Goal: Task Accomplishment & Management: Complete application form

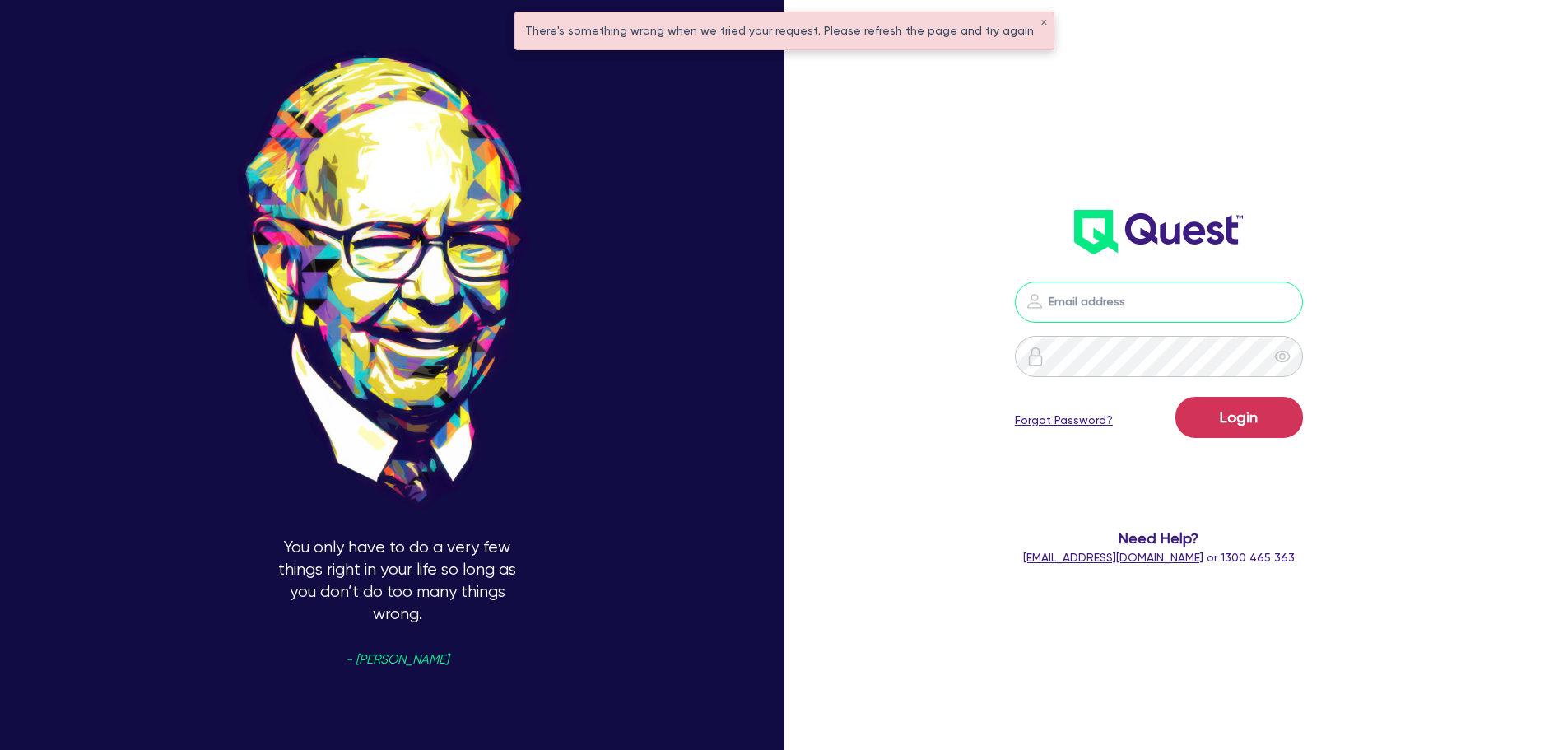
type input "[PERSON_NAME][EMAIL_ADDRESS][PERSON_NAME][DOMAIN_NAME]"
click at [1269, 416] on button "Login" at bounding box center [1239, 417] width 128 height 41
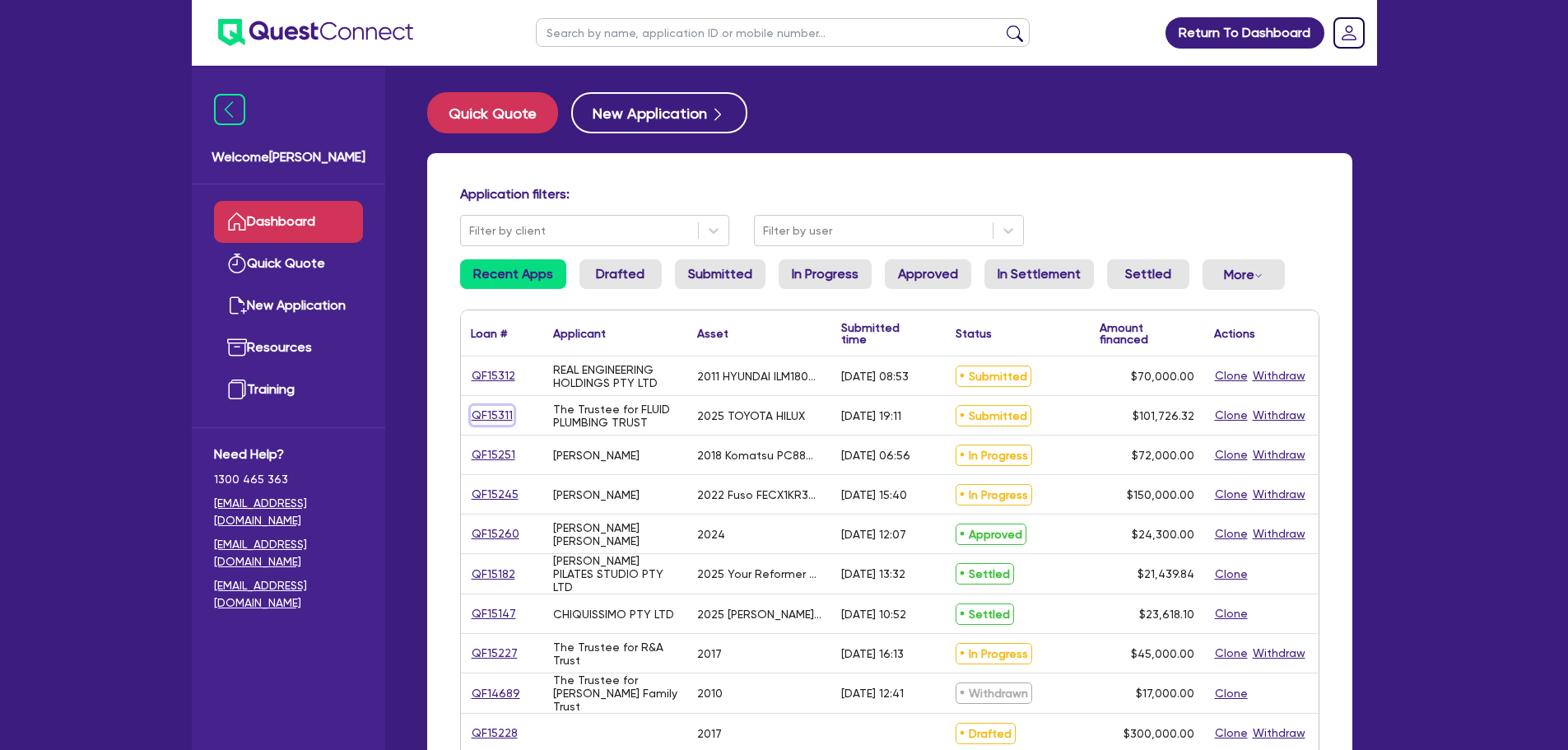
click at [487, 413] on link "QF15311" at bounding box center [492, 415] width 43 height 19
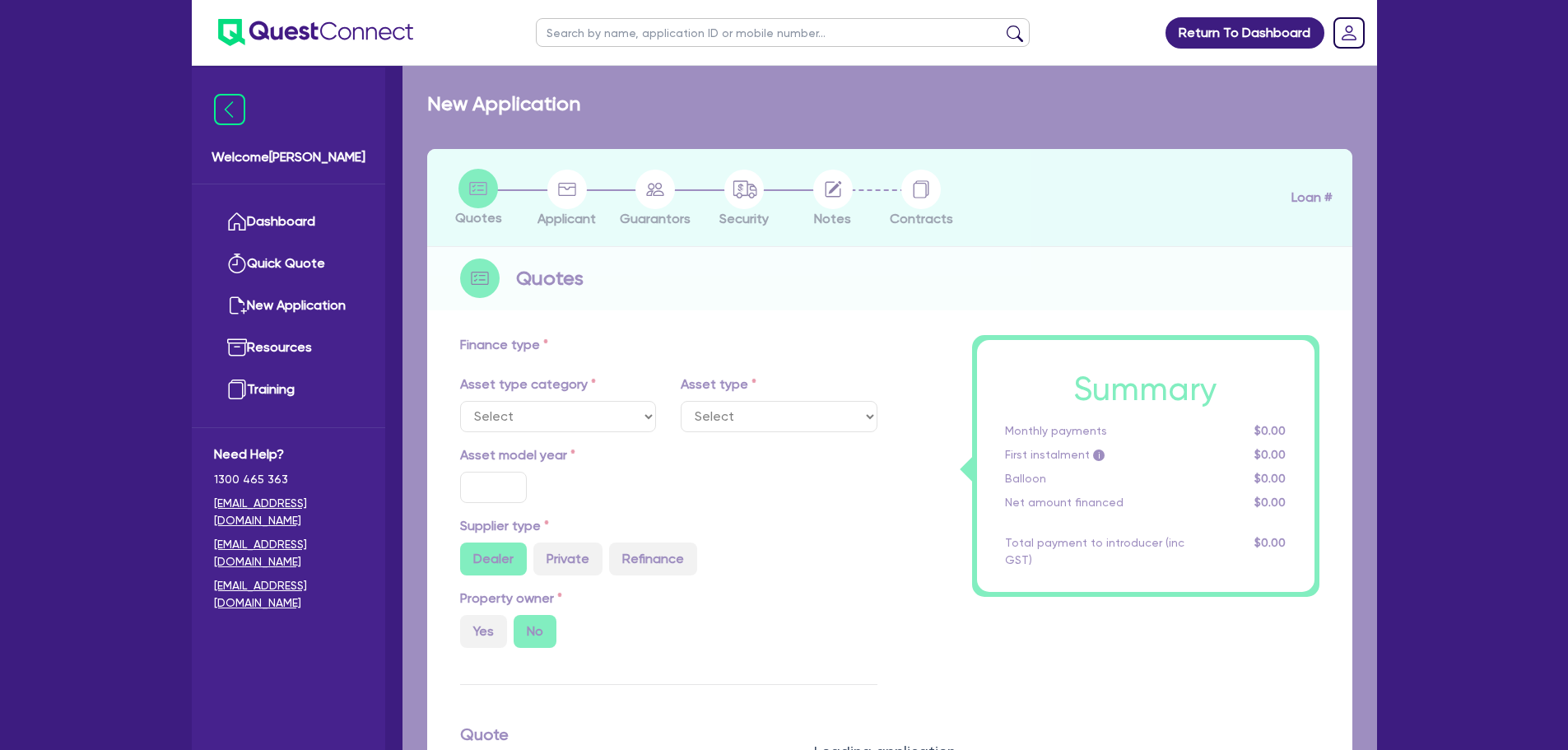
select select "CARS_AND_LIGHT_TRUCKS"
type input "2025"
radio input "true"
type input "101,726.32"
type input "5"
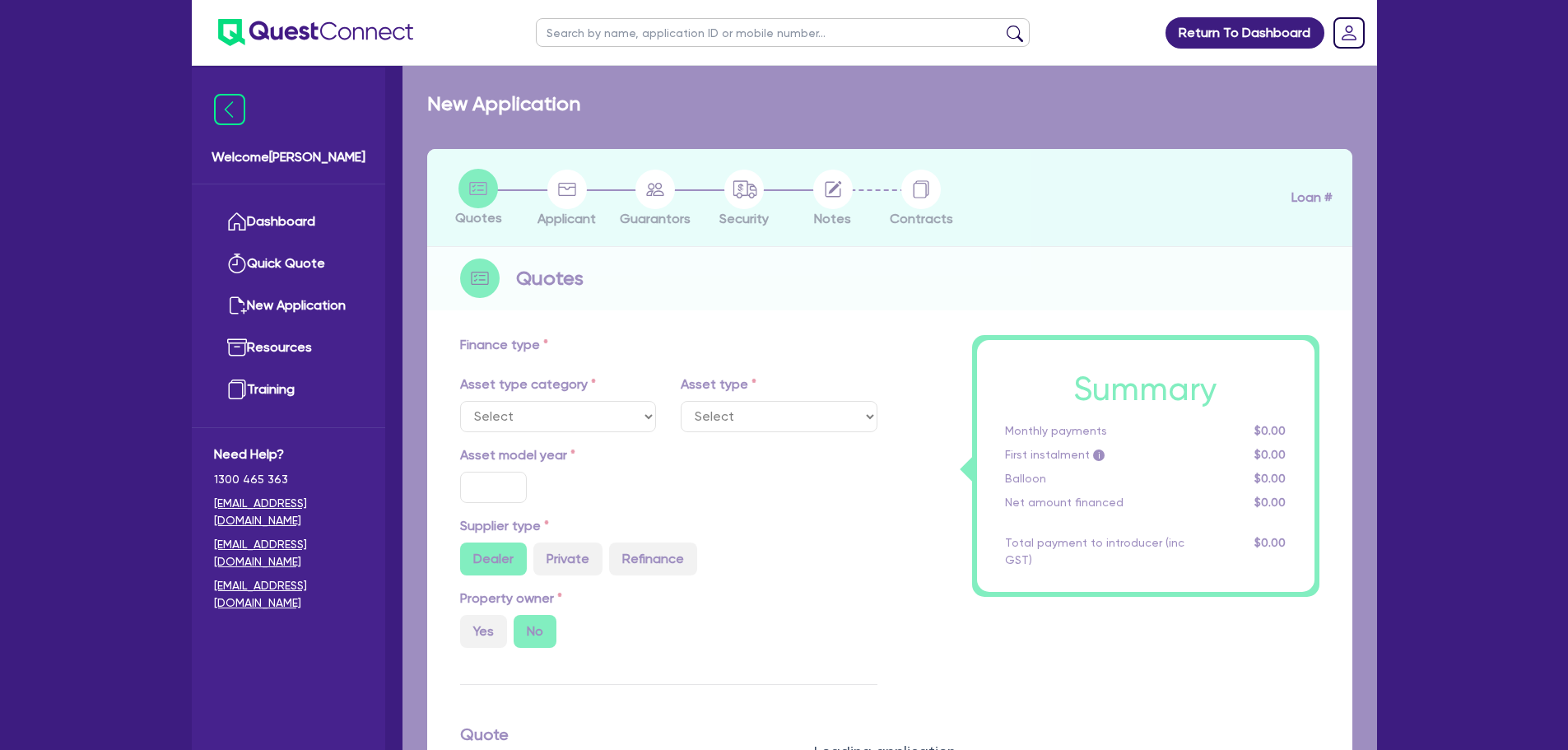
type input "5,086.32"
type input "17.95"
select select "PASSENGER_VEHICLES"
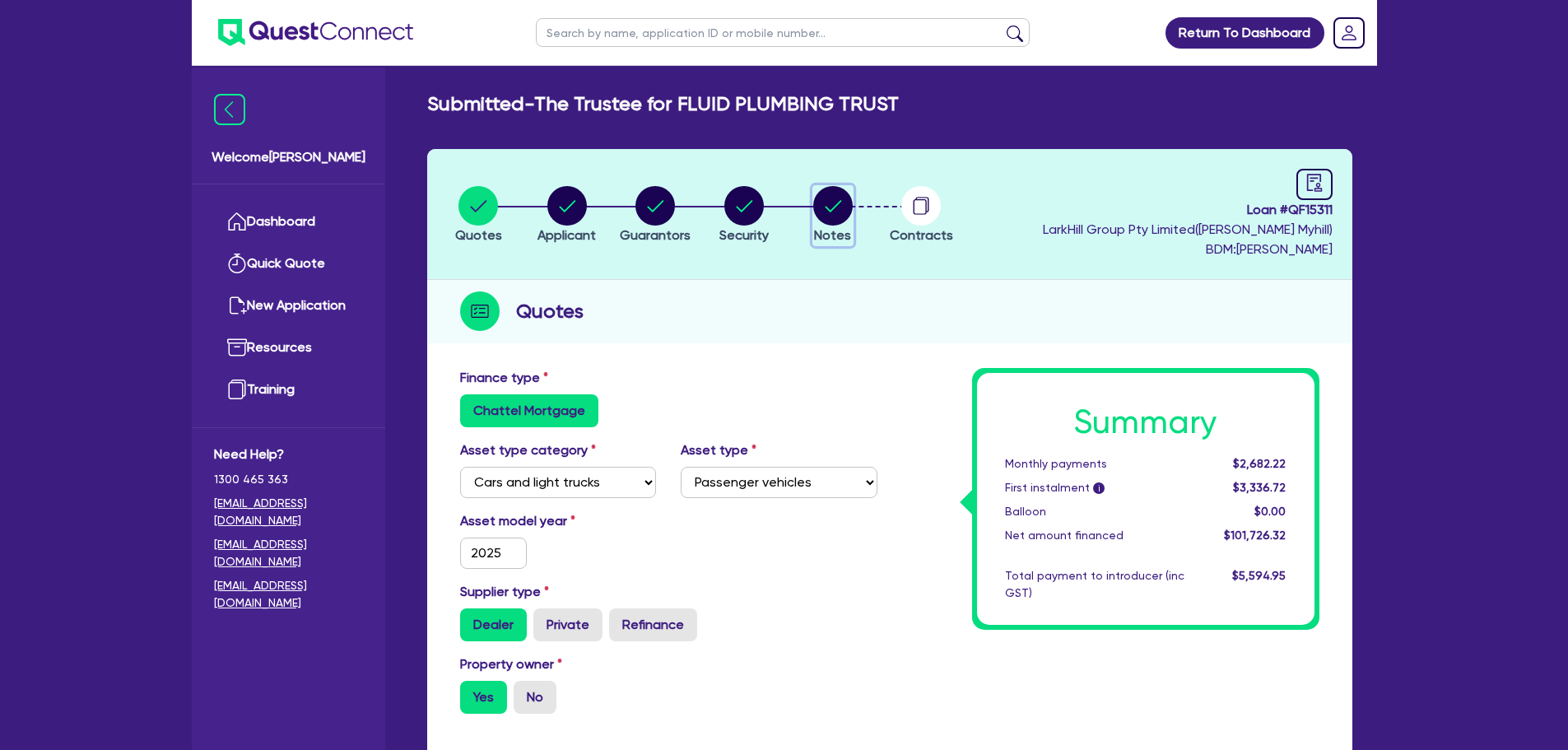
click at [813, 195] on button "Notes" at bounding box center [833, 215] width 41 height 60
select select "Quest Finance - Own Book"
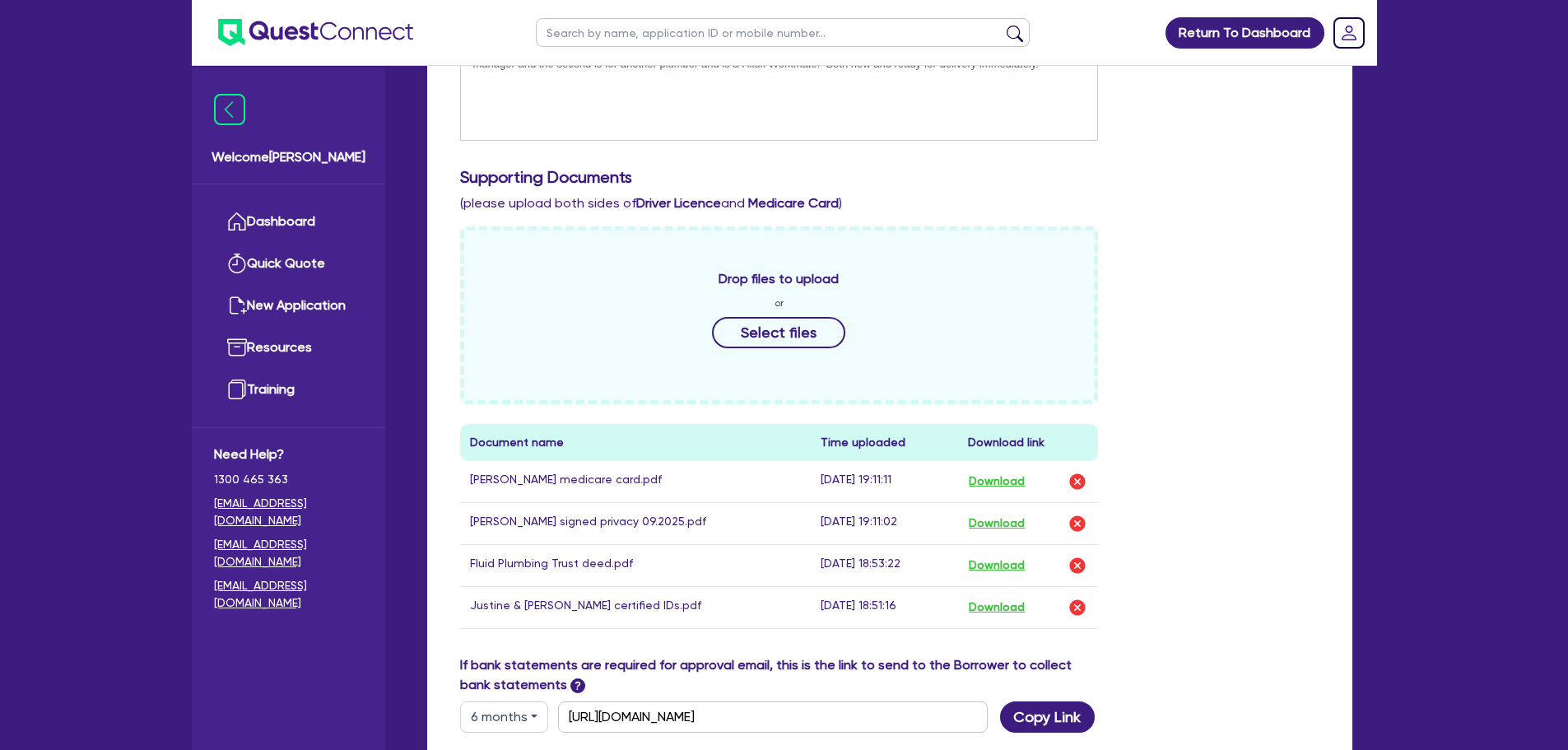
scroll to position [82, 0]
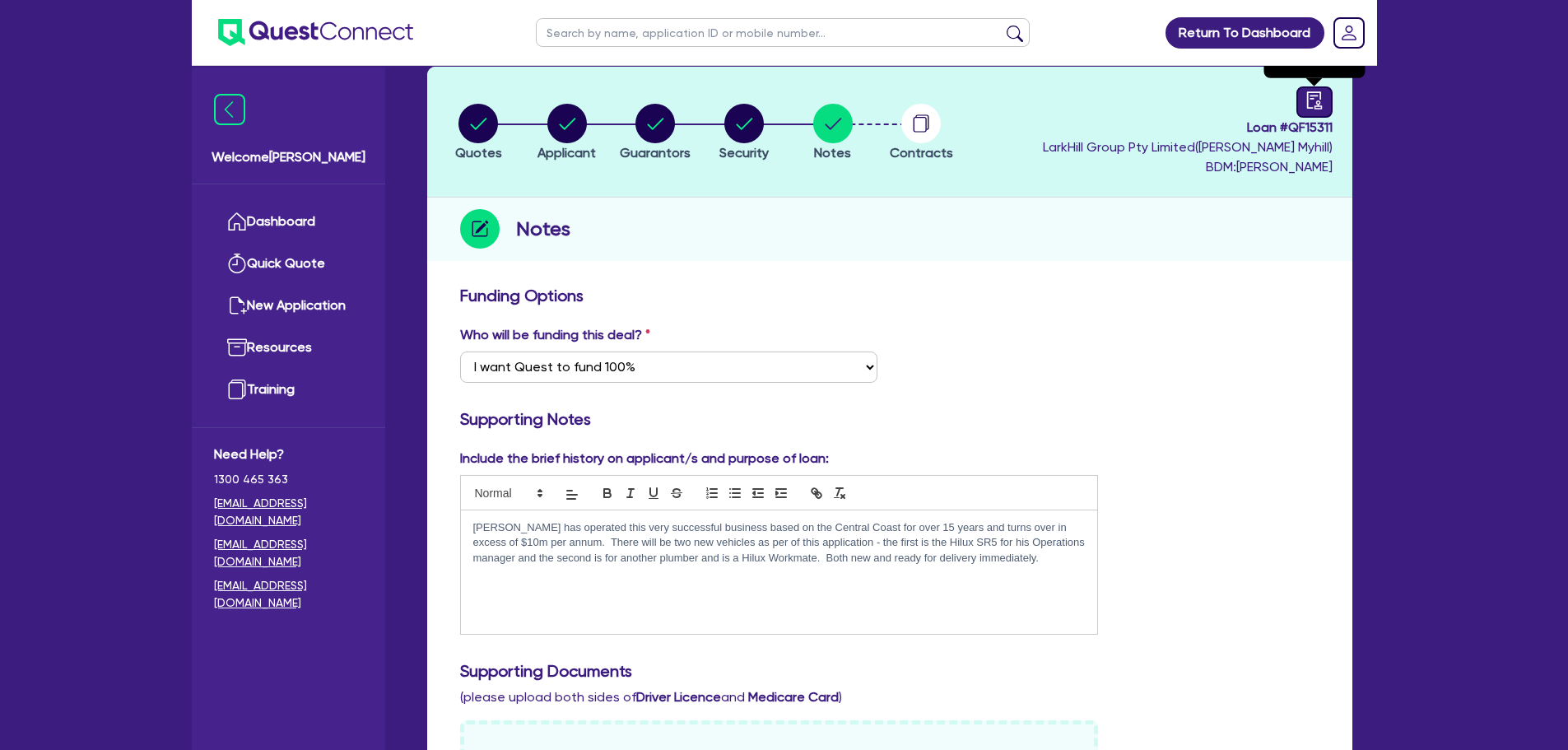
click at [1304, 105] on link at bounding box center [1315, 102] width 36 height 32
select select "SUBMITTED_NEW"
select select "Quest Finance - Own Book"
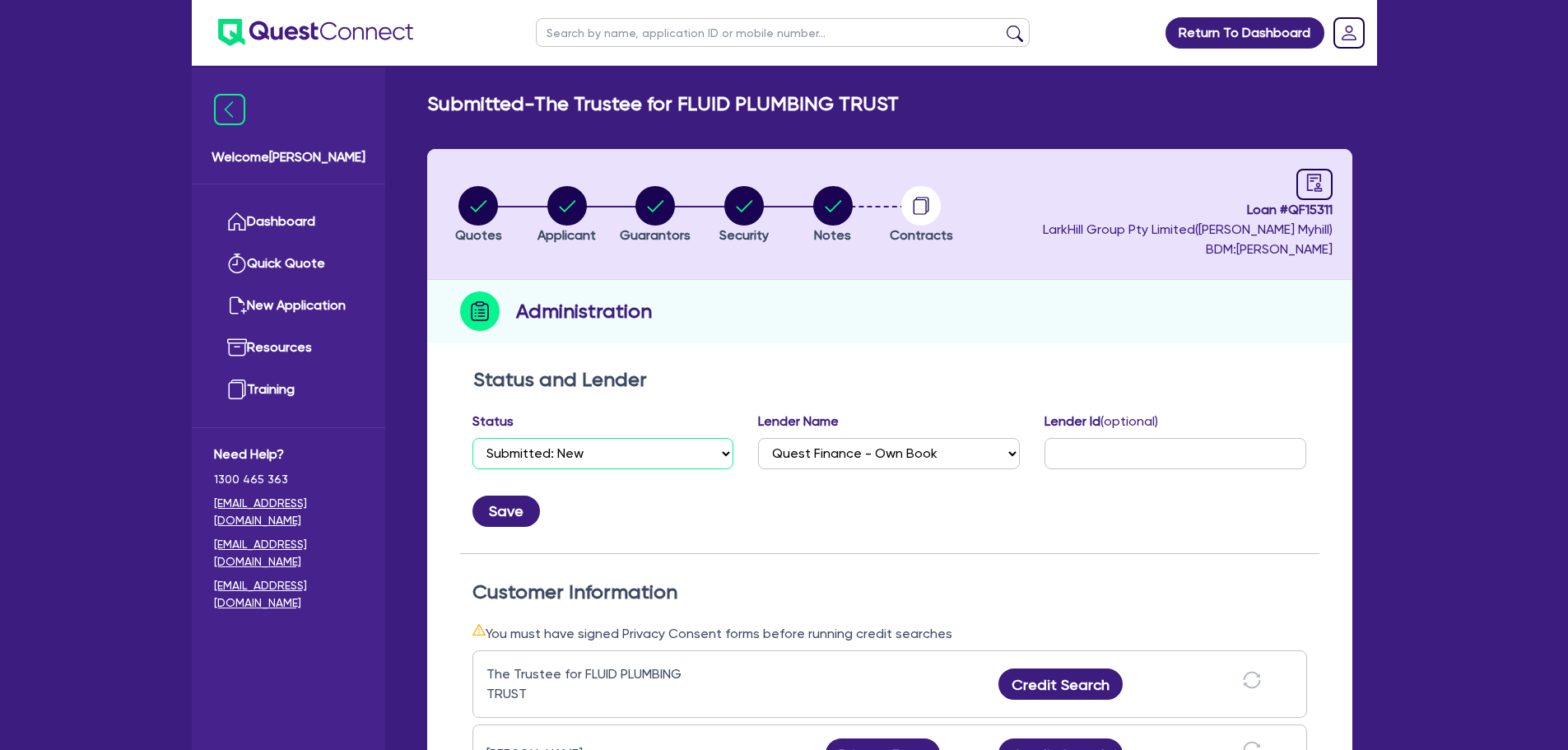
click at [603, 446] on select "Select Quoted Drafted: New Drafted: Amended Submitted: New Submitted: Amended I…" at bounding box center [603, 453] width 262 height 32
select select "DRAFTED_NEW"
click at [472, 437] on select "Select Quoted Drafted: New Drafted: Amended Submitted: New Submitted: Amended I…" at bounding box center [603, 453] width 262 height 32
click at [498, 504] on button "Save" at bounding box center [506, 510] width 67 height 32
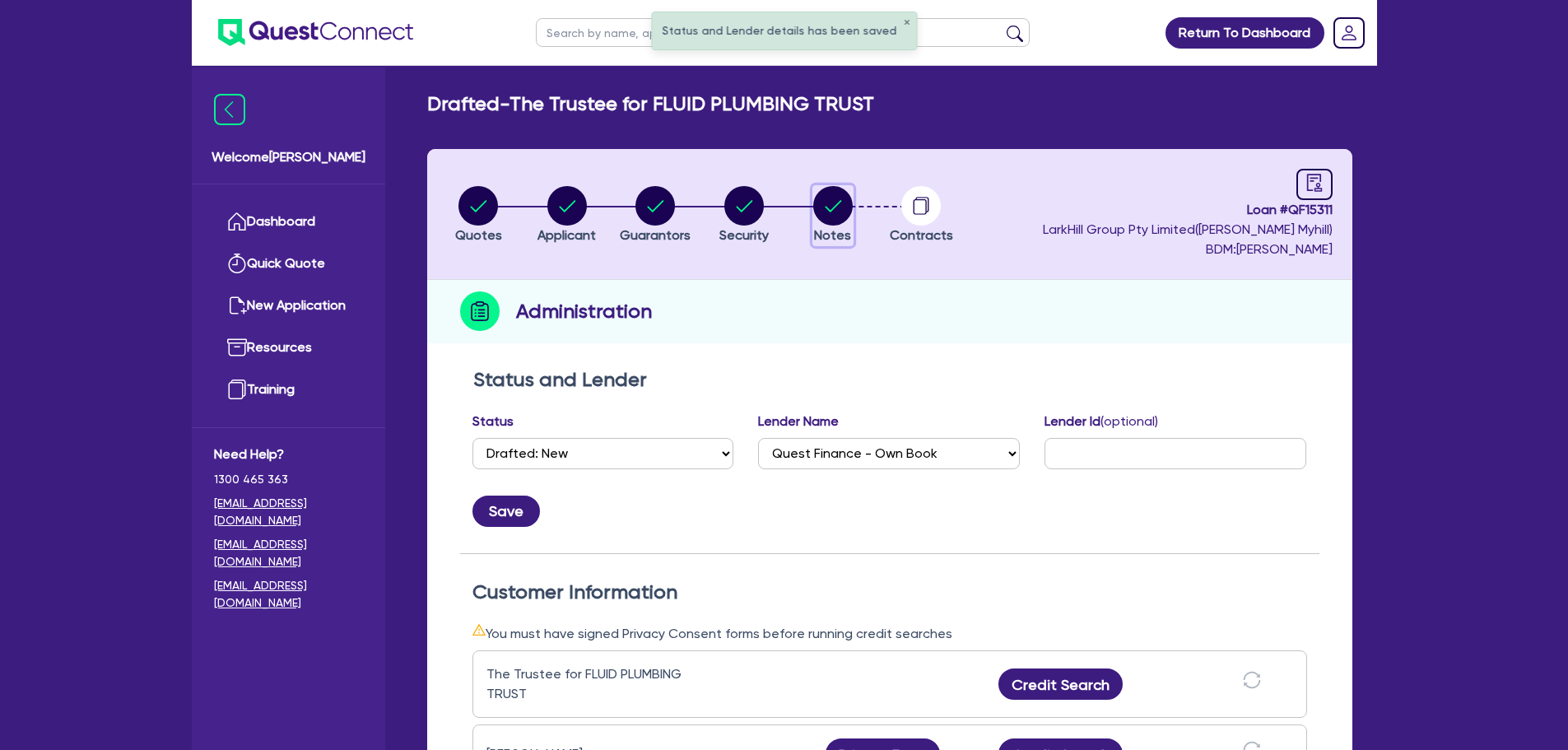
click at [837, 187] on circle "button" at bounding box center [833, 205] width 39 height 39
select select "Quest Finance - Own Book"
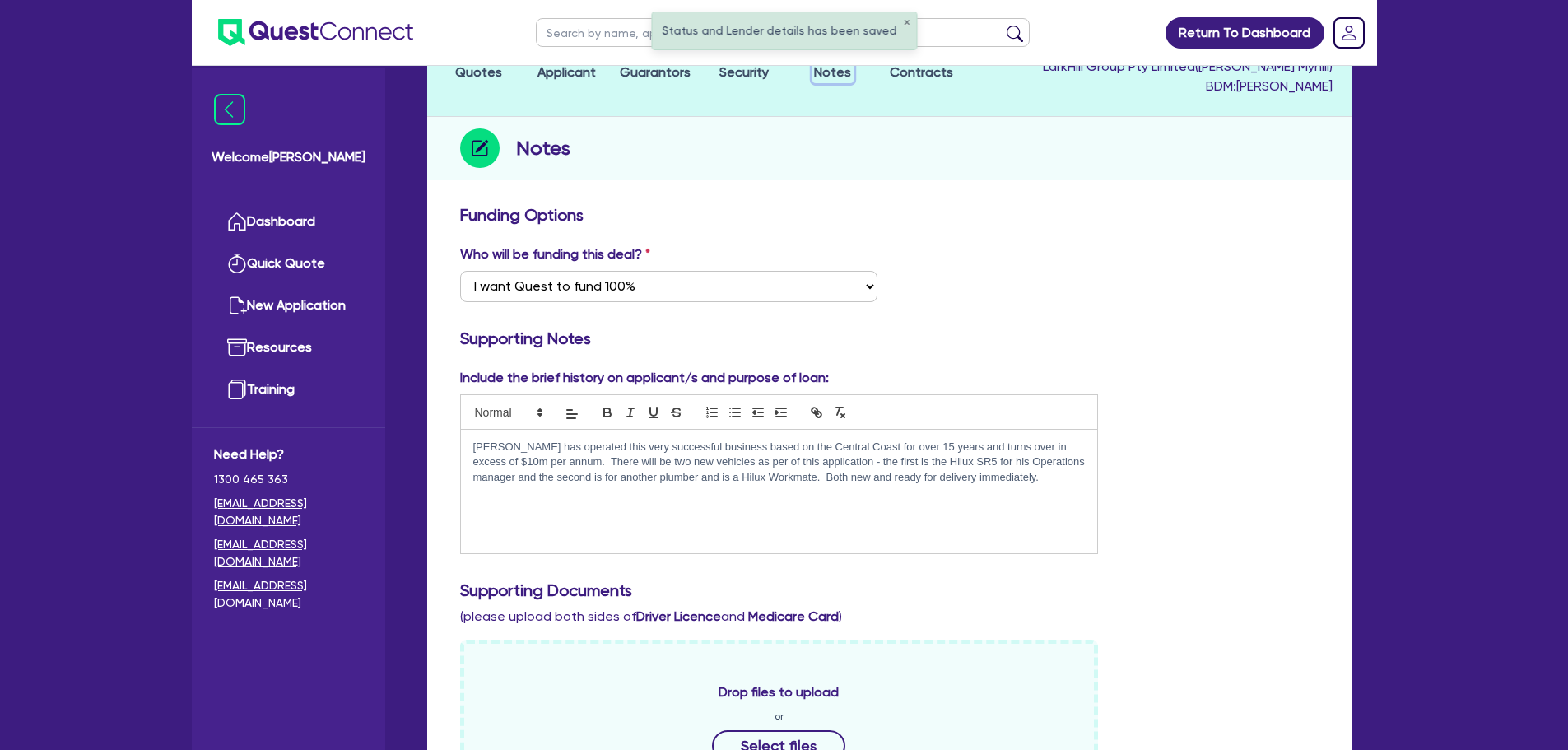
scroll to position [165, 0]
drag, startPoint x: 604, startPoint y: 457, endPoint x: 835, endPoint y: 467, distance: 231.2
click at [835, 467] on p "[PERSON_NAME] has operated this very successful business based on the Central C…" at bounding box center [779, 459] width 612 height 45
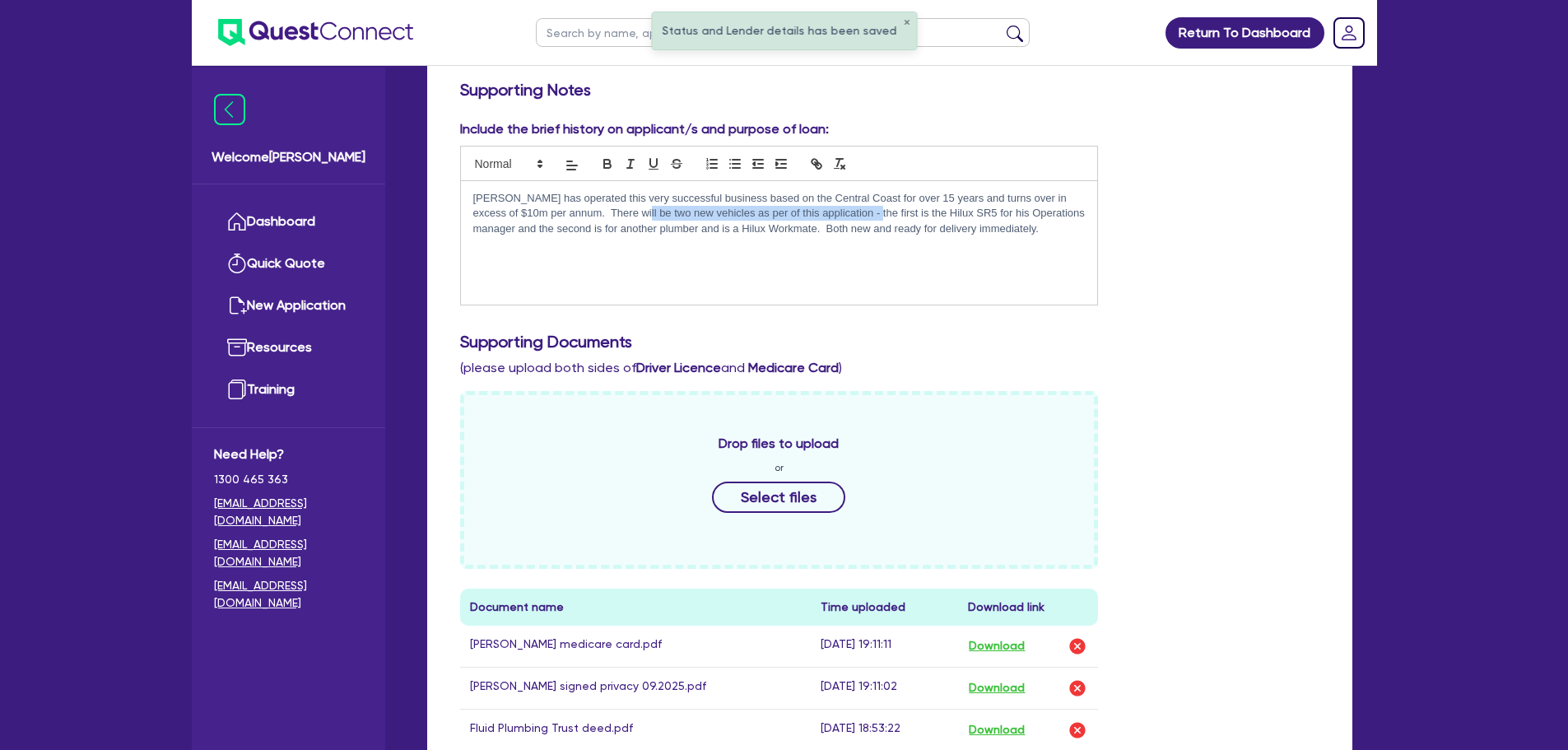
scroll to position [740, 0]
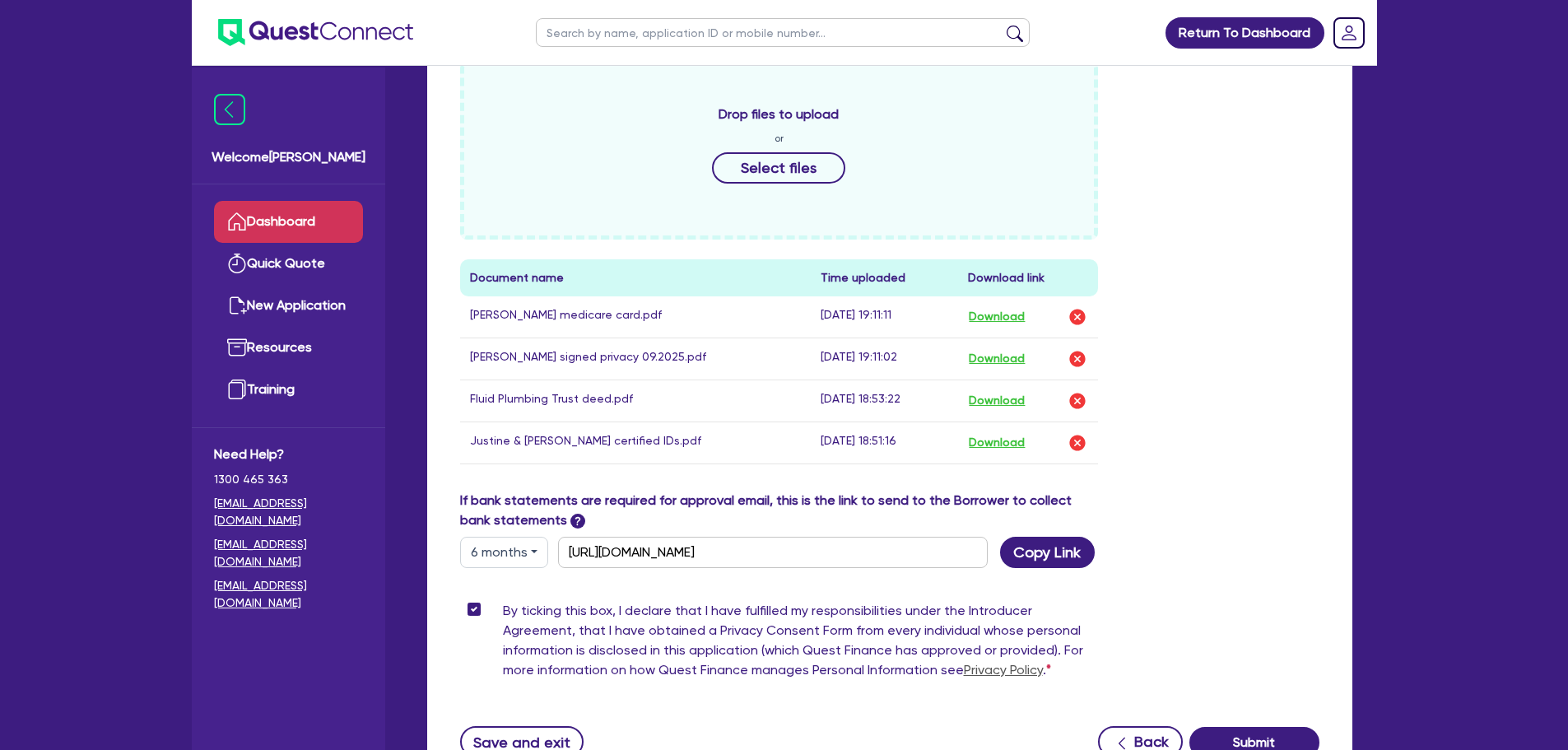
click at [299, 227] on link "Dashboard" at bounding box center [288, 222] width 149 height 42
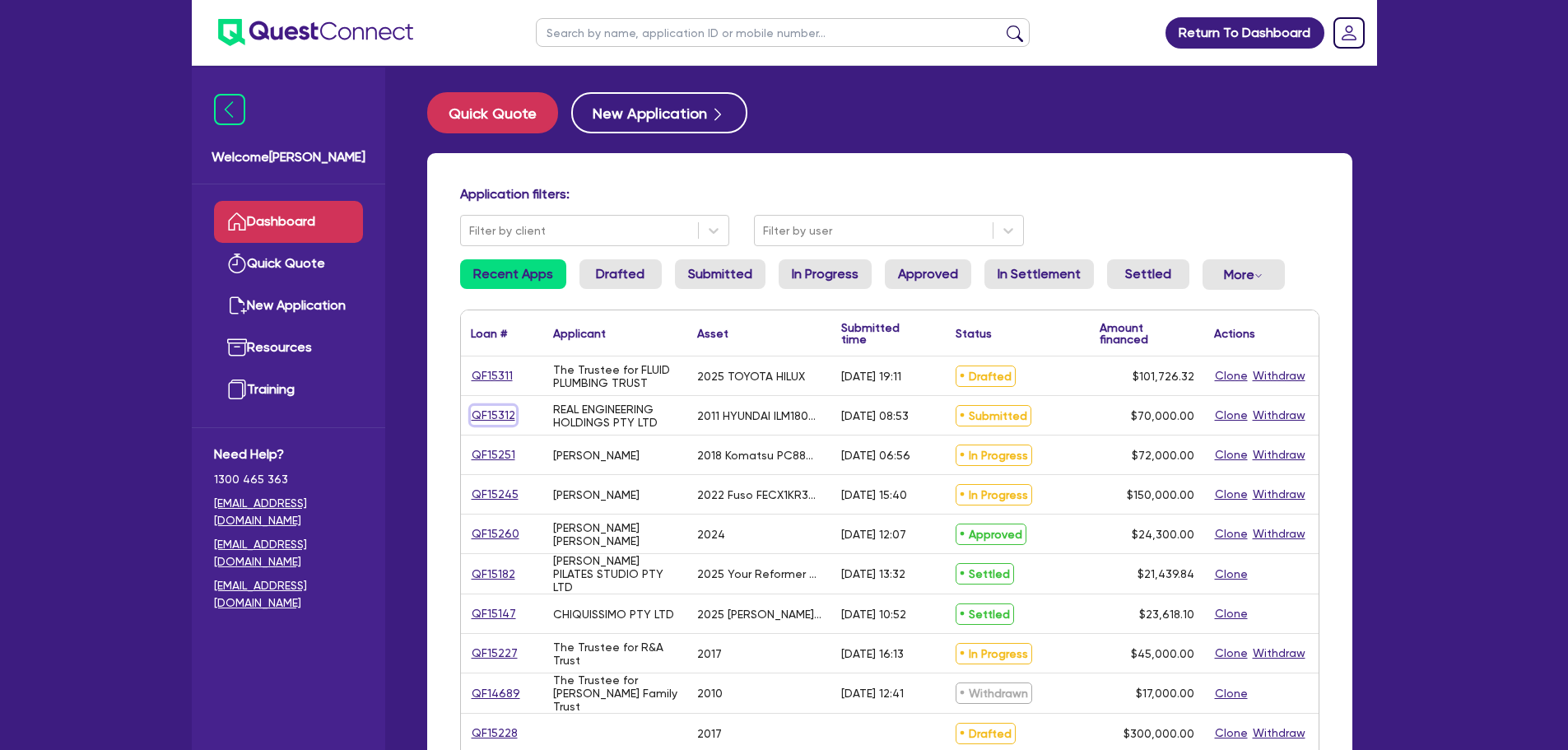
click at [503, 412] on link "QF15312" at bounding box center [493, 415] width 45 height 19
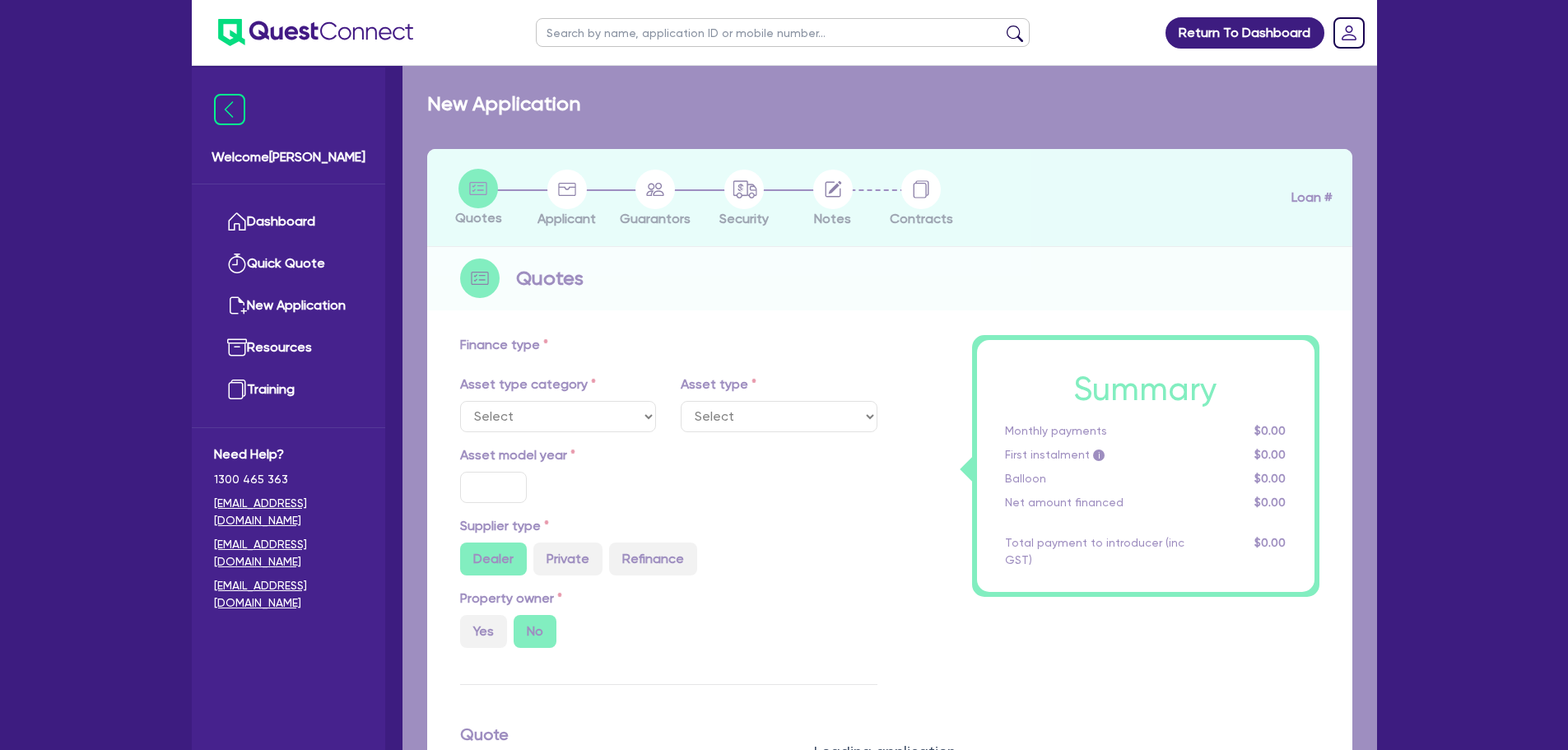
select select "SECONDARY_ASSETS"
type input "2011"
radio input "false"
radio input "true"
type input "70,000"
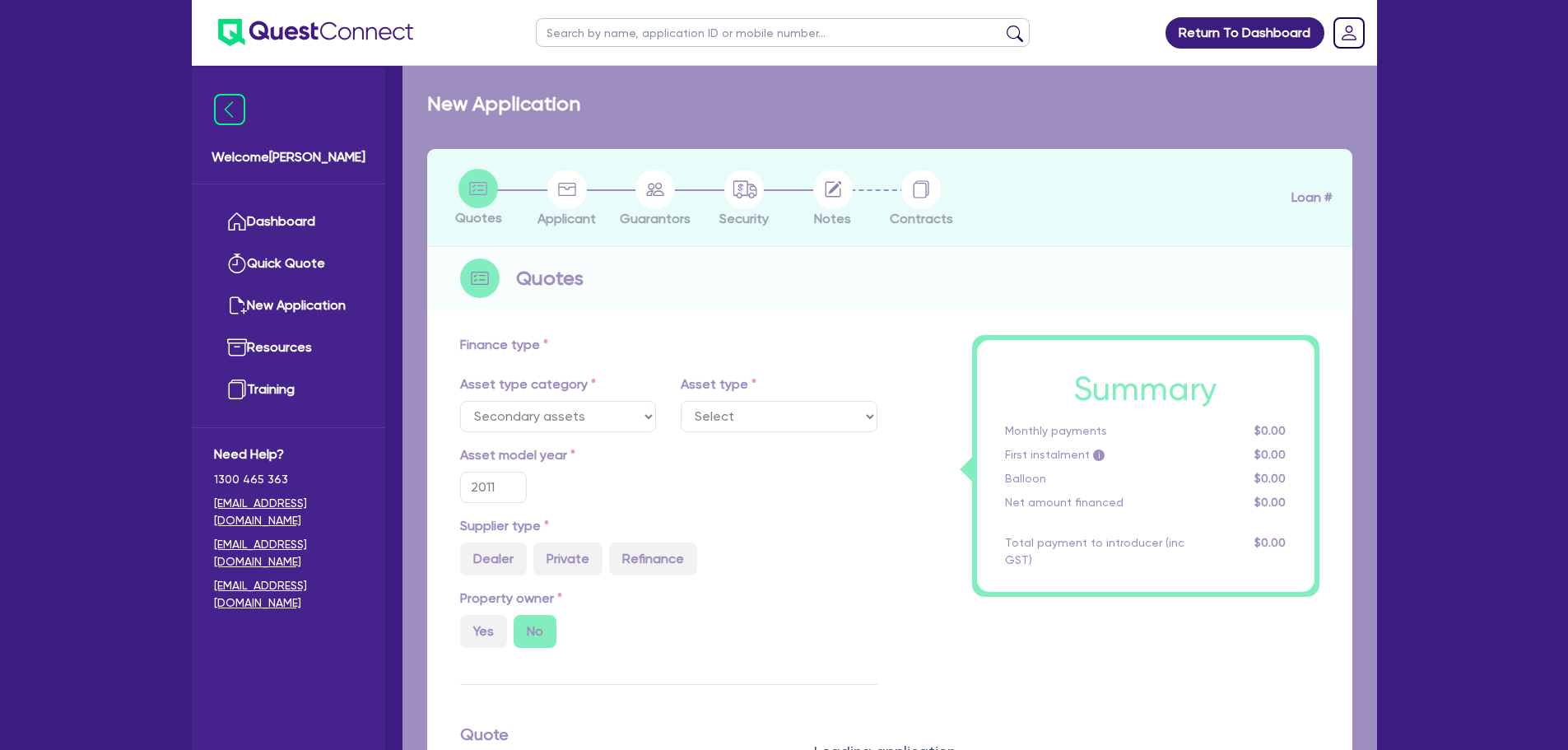
type input "5"
type input "3,500"
type input "17"
type input "2,500"
select select "CNC_AND_EDGE_BENDERS"
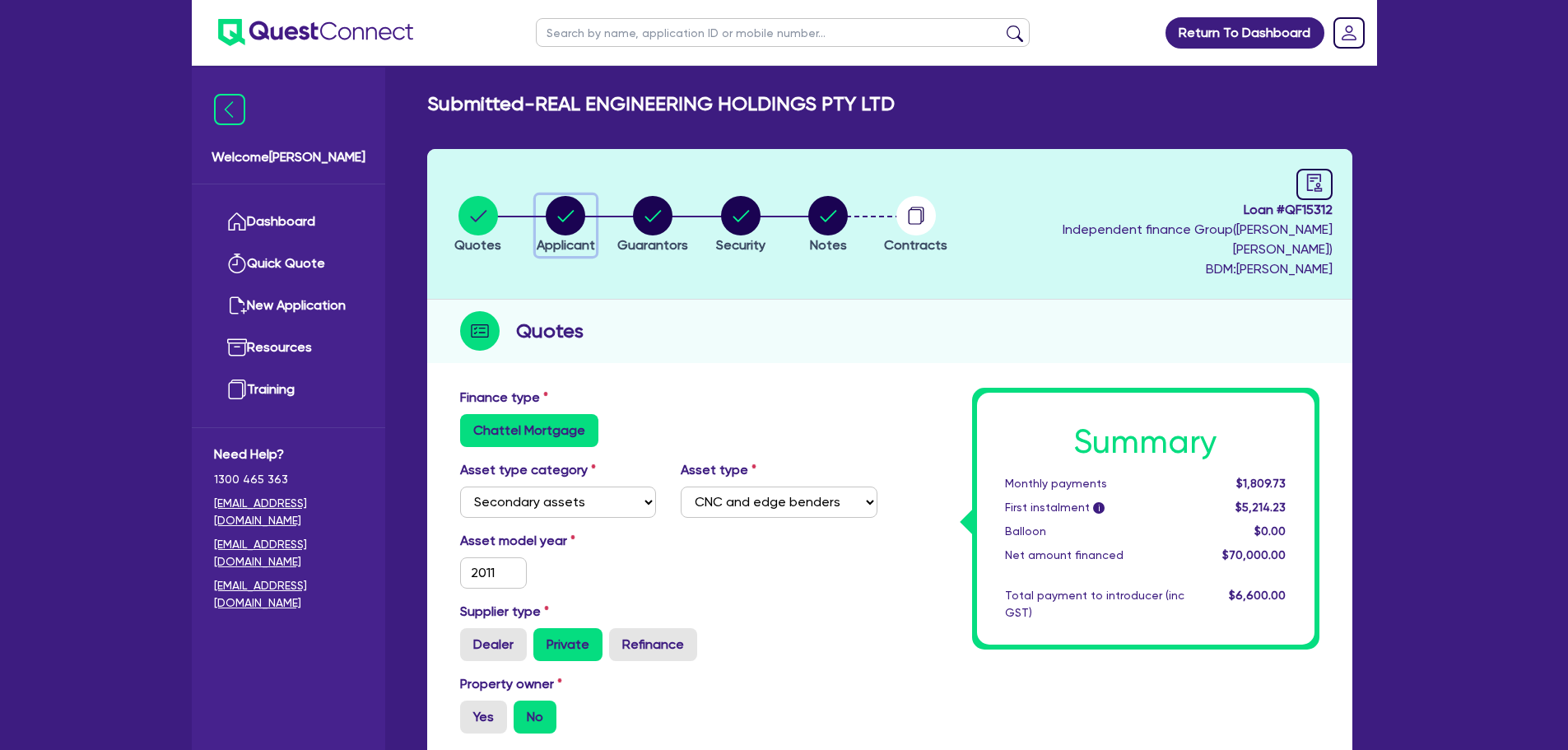
click at [553, 196] on circle "button" at bounding box center [565, 215] width 39 height 39
select select "COMPANY"
select select "MANUFACTURING"
select select "MACHINARY_EQUIPMENT"
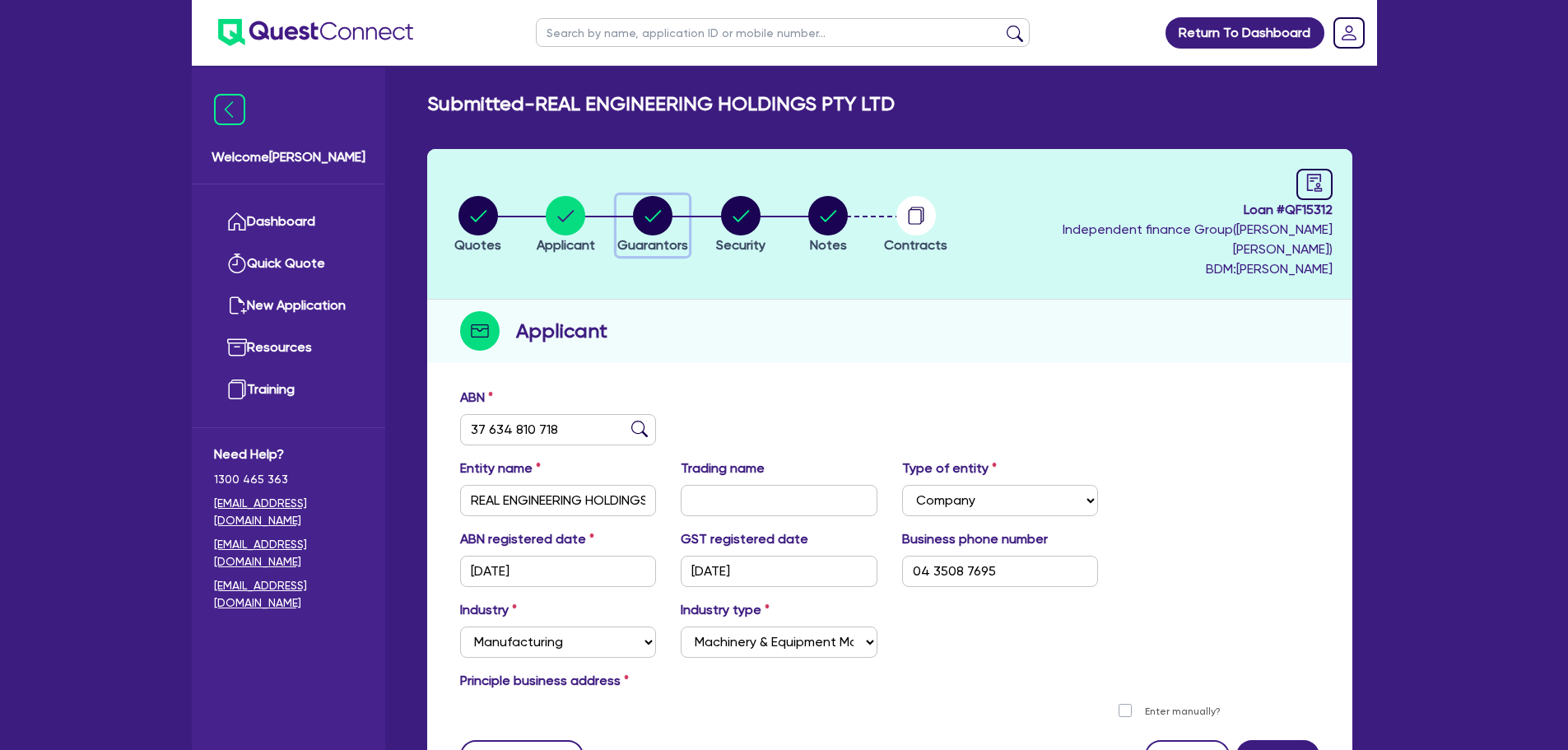
click at [670, 217] on circle "button" at bounding box center [653, 215] width 39 height 39
select select "MRS"
select select "[GEOGRAPHIC_DATA]"
select select "MARRIED"
select select "HOUSEHOLD_PERSONAL"
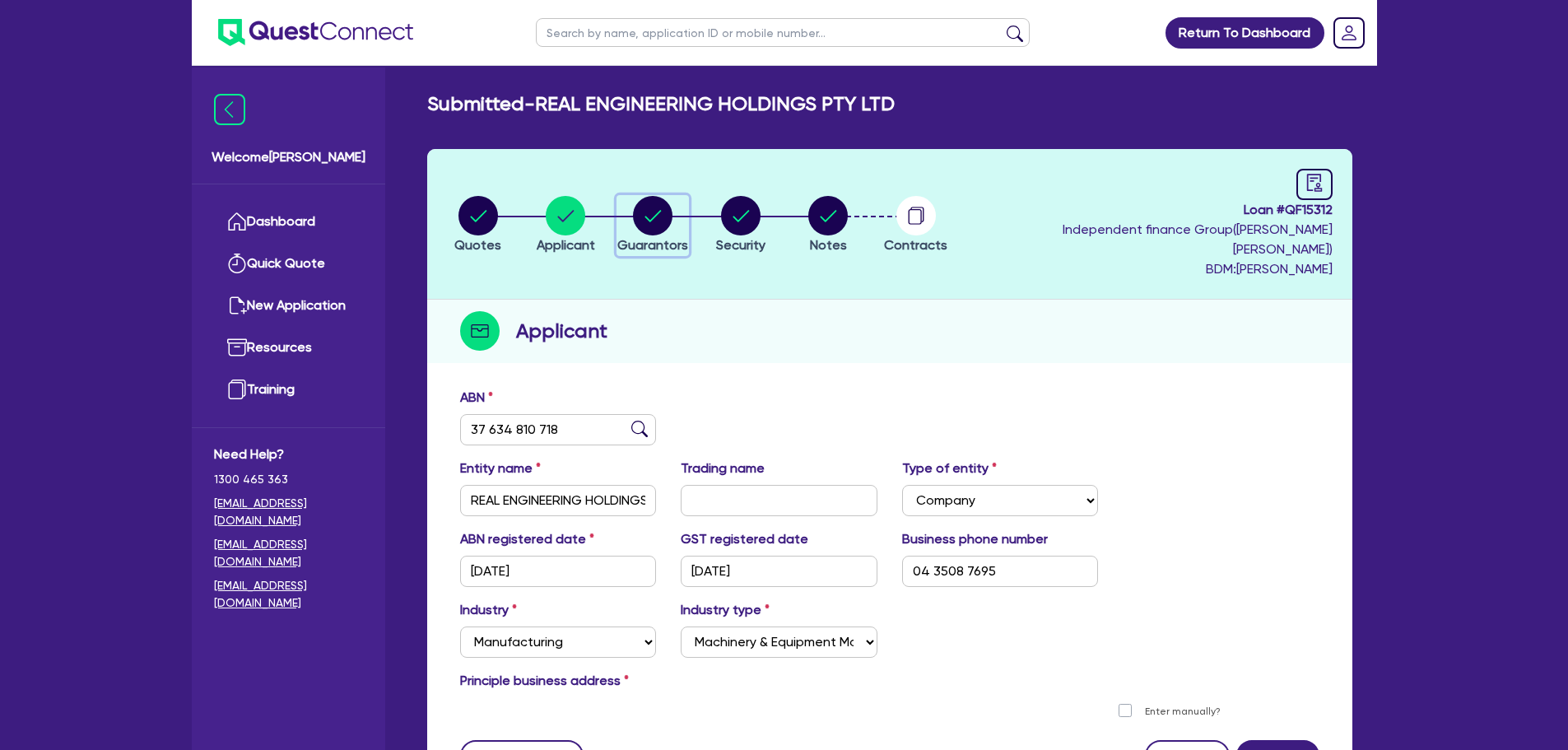
select select "CASH"
select select "VEHICLE"
select select "EQUIPMENT"
select select "CREDIT_CARD"
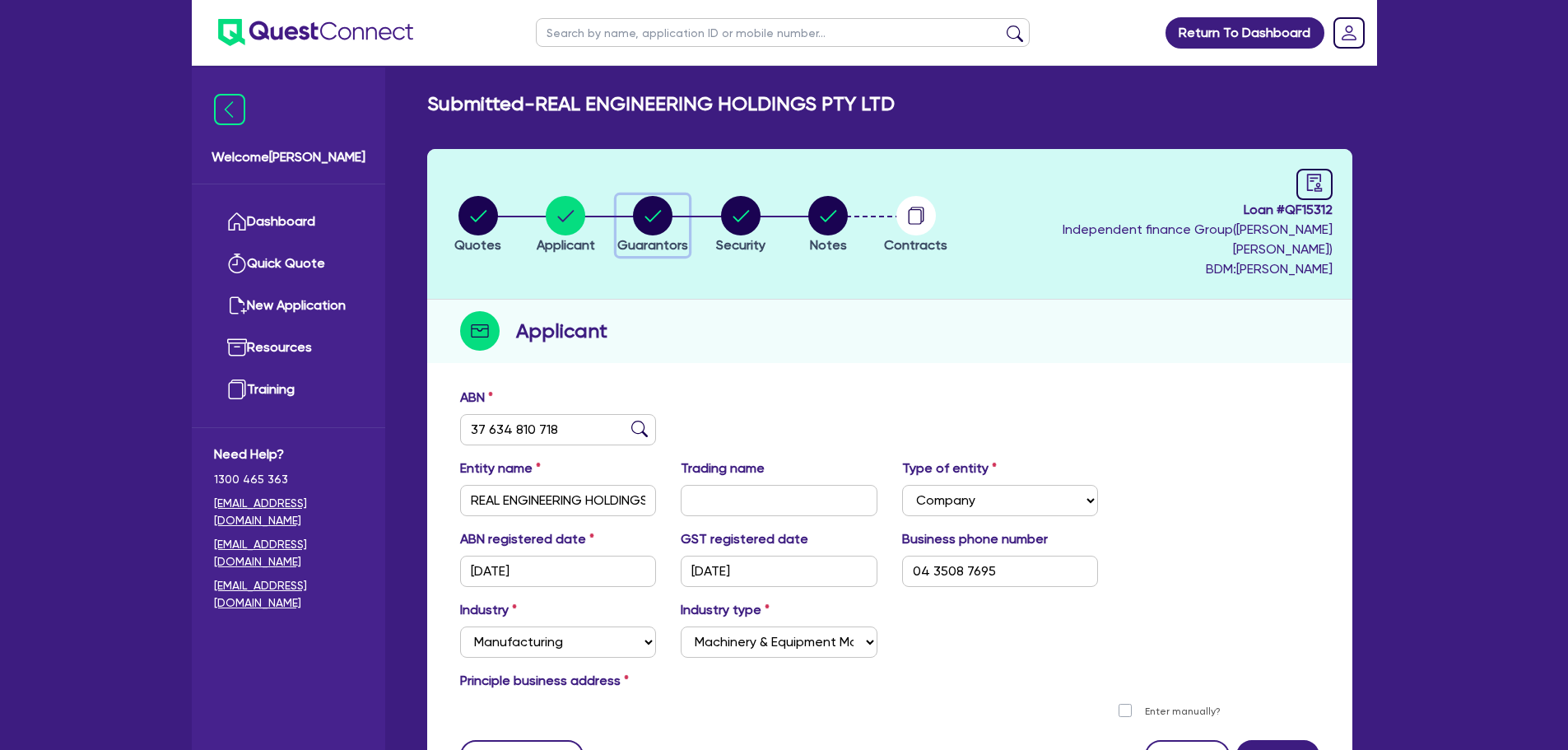
select select "EQUIPMENT_LOAN"
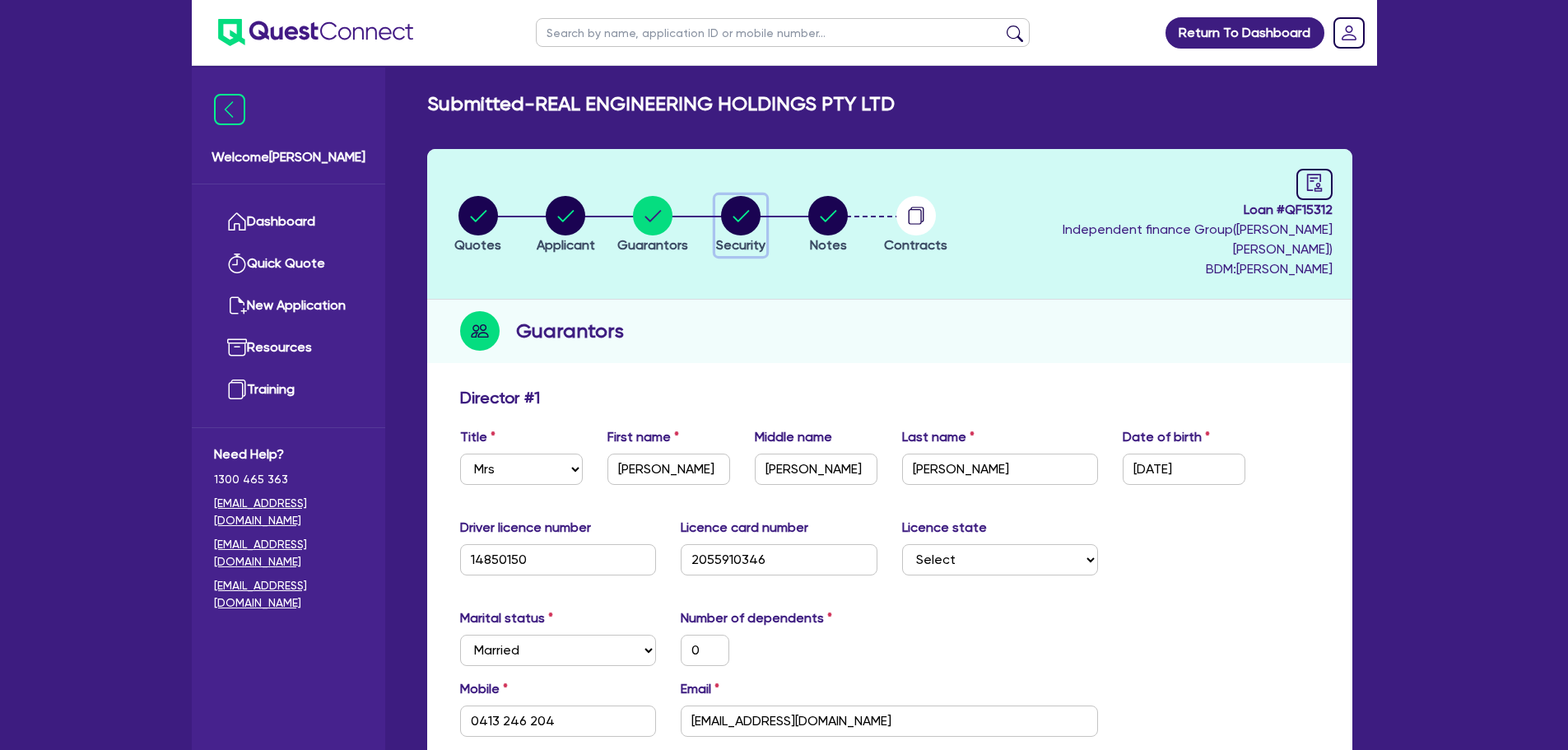
click at [759, 237] on span "Security" at bounding box center [740, 245] width 49 height 15
select select "SECONDARY_ASSETS"
select select "CNC_AND_EDGE_BENDERS"
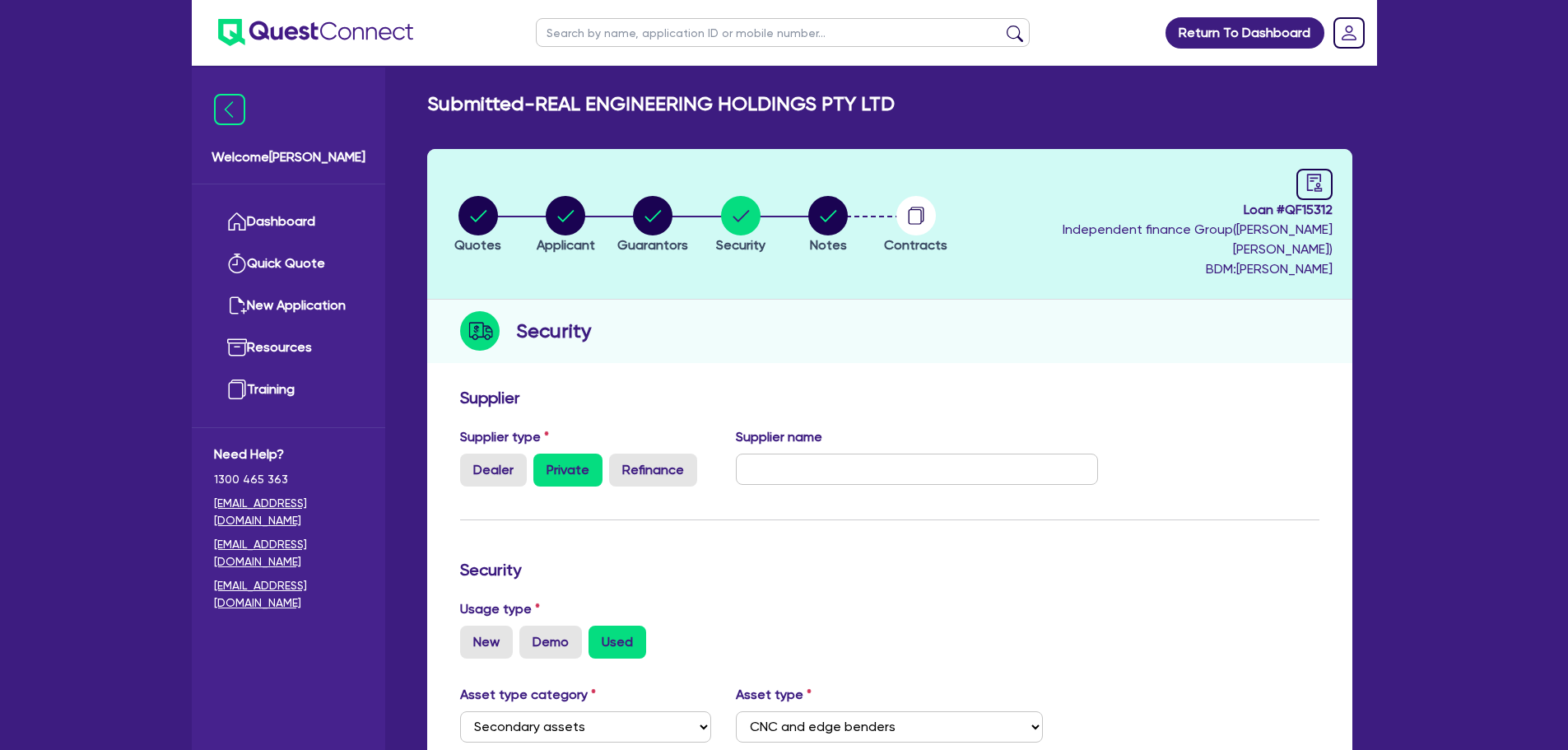
click at [860, 211] on li "Notes" at bounding box center [828, 223] width 87 height 58
click at [846, 221] on icon "button" at bounding box center [828, 215] width 39 height 39
select select "Quest Finance - Own Book"
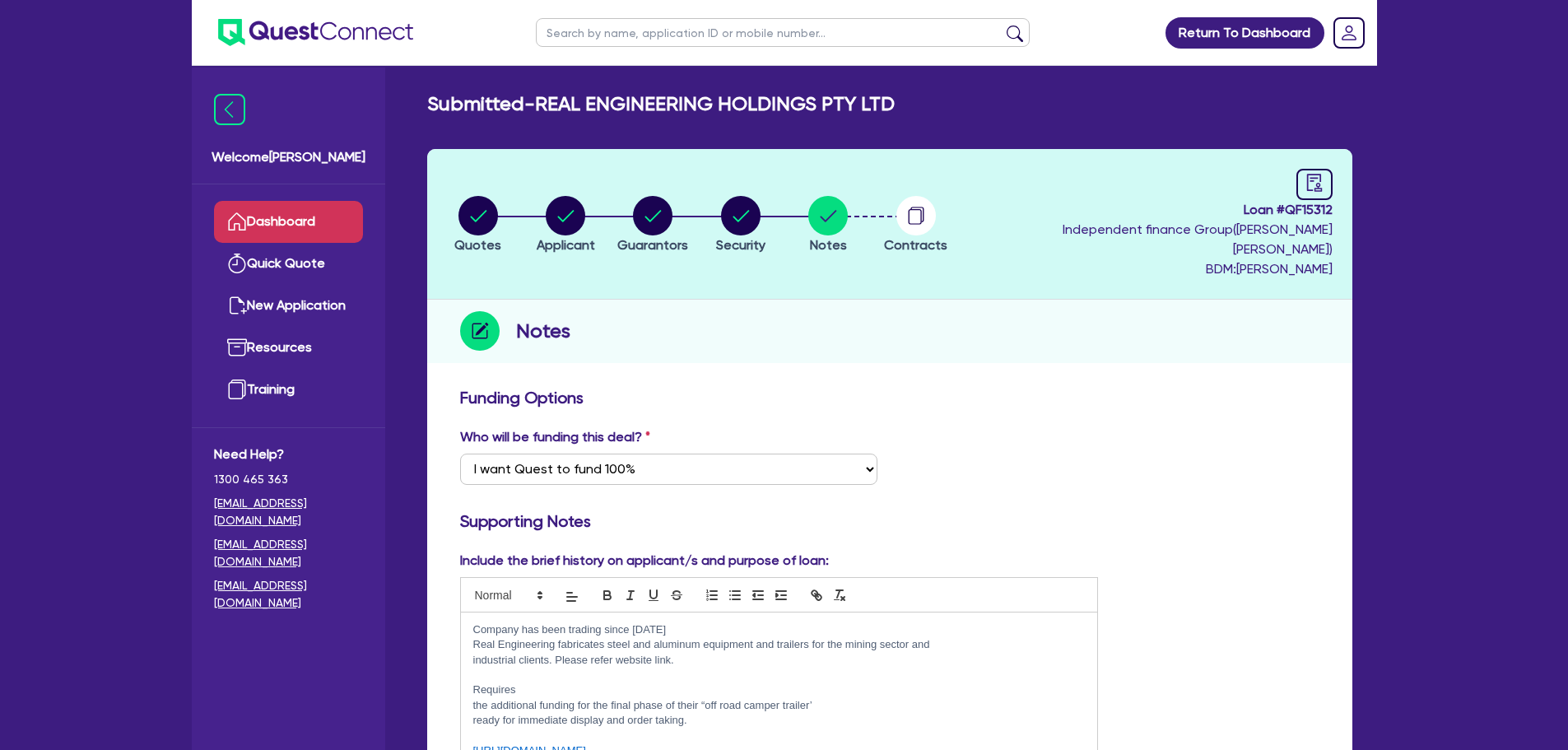
click at [317, 214] on link "Dashboard" at bounding box center [288, 222] width 149 height 42
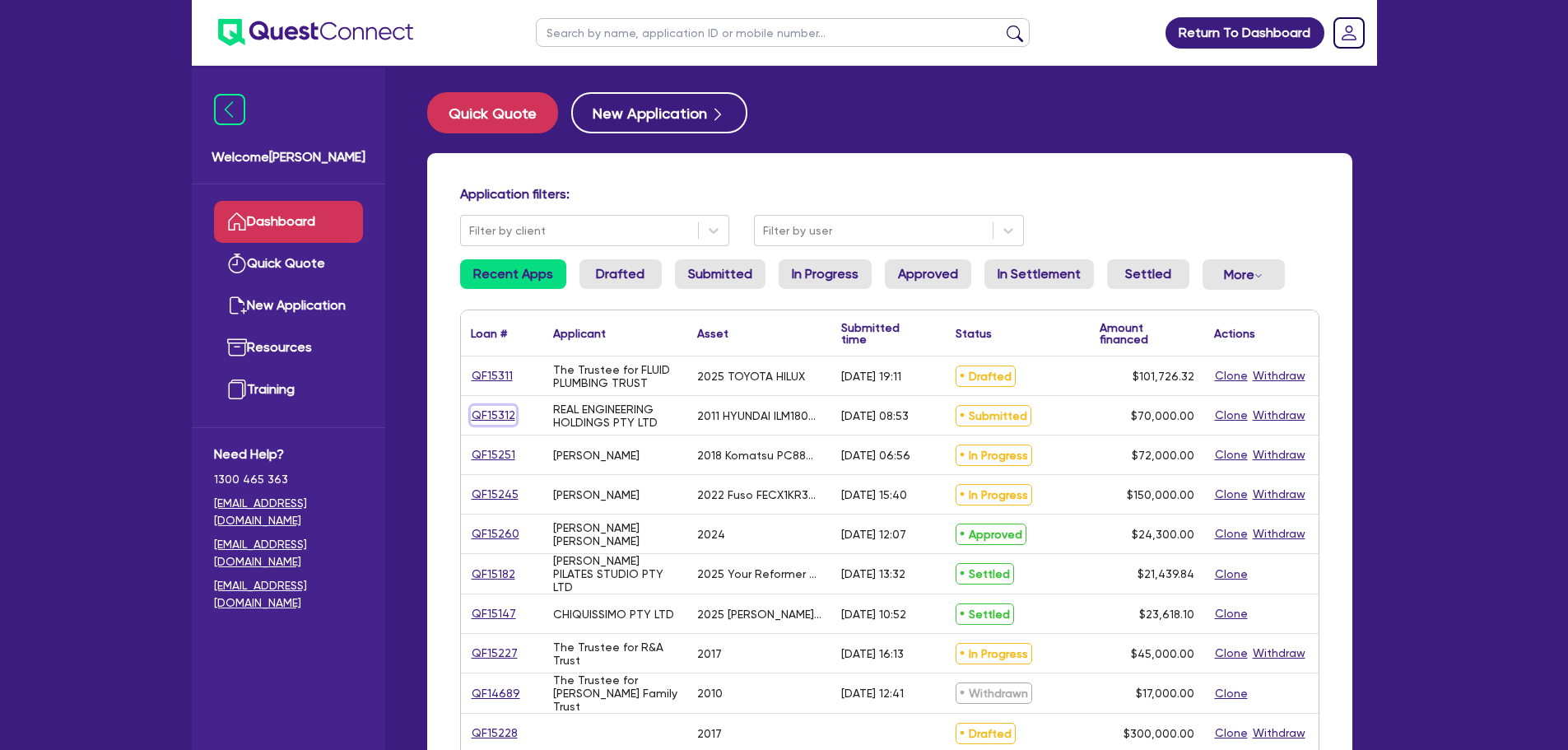
click at [504, 414] on link "QF15312" at bounding box center [493, 415] width 45 height 19
select select "SECONDARY_ASSETS"
select select "CNC_AND_EDGE_BENDERS"
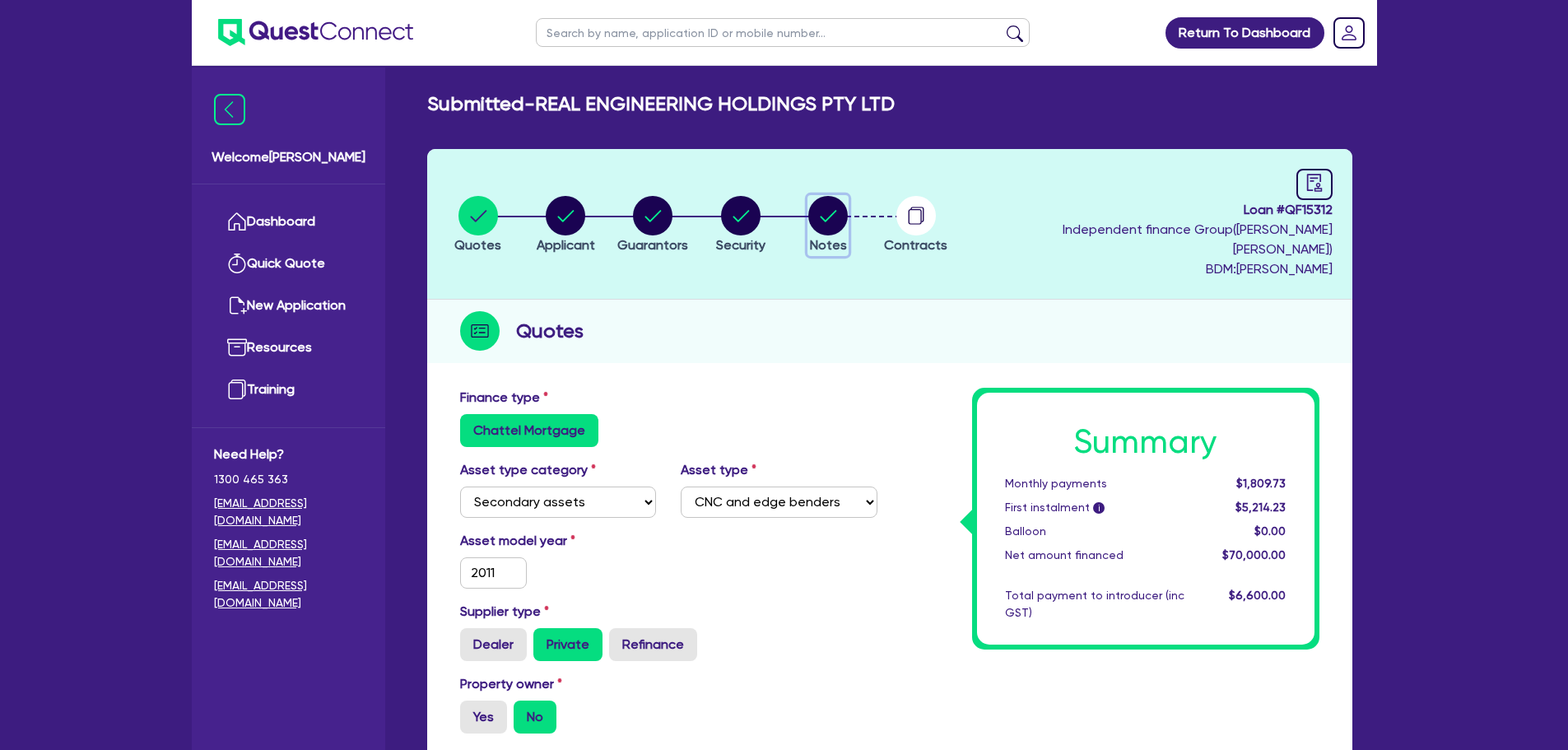
click at [838, 218] on circle "button" at bounding box center [828, 215] width 39 height 39
select select "Quest Finance - Own Book"
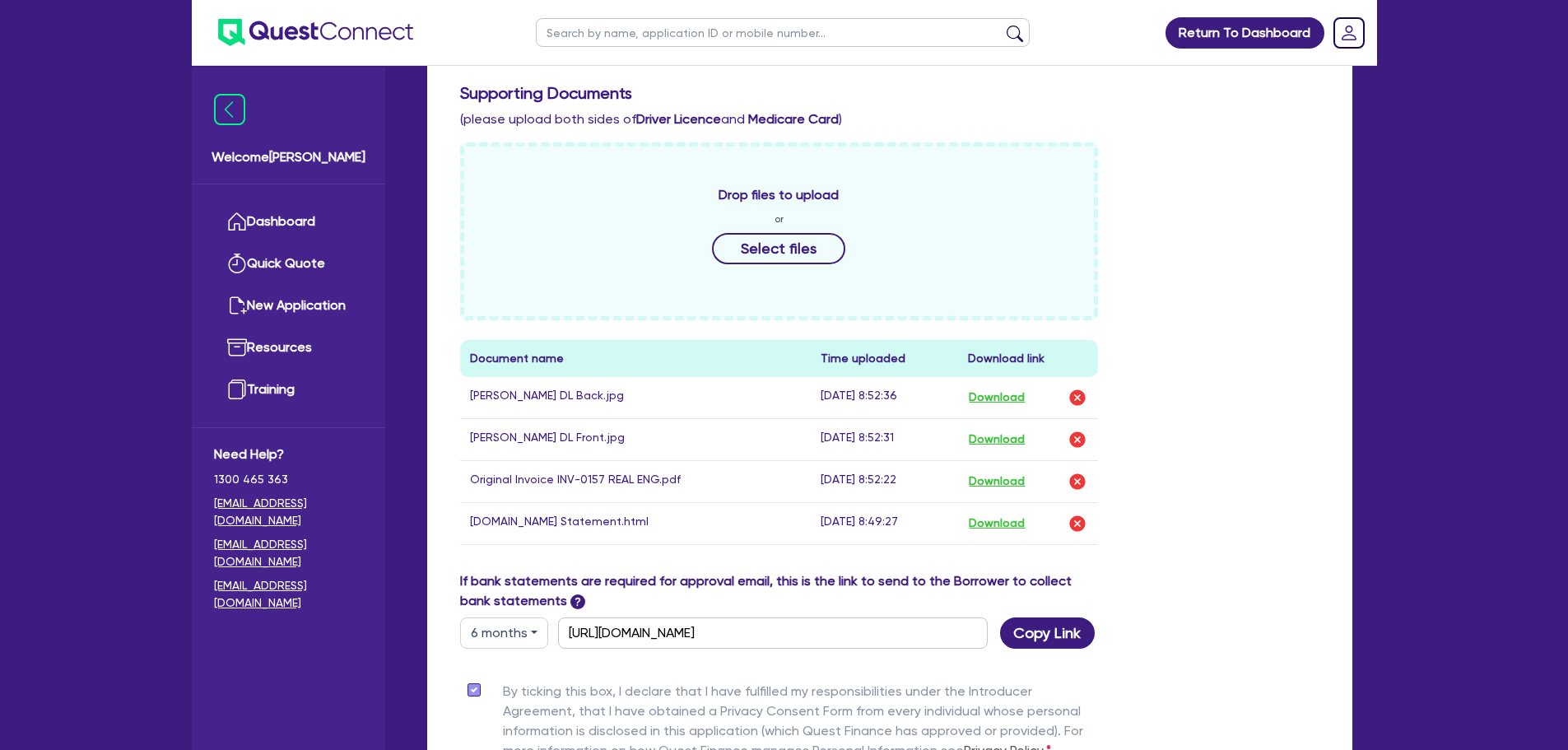
scroll to position [740, 0]
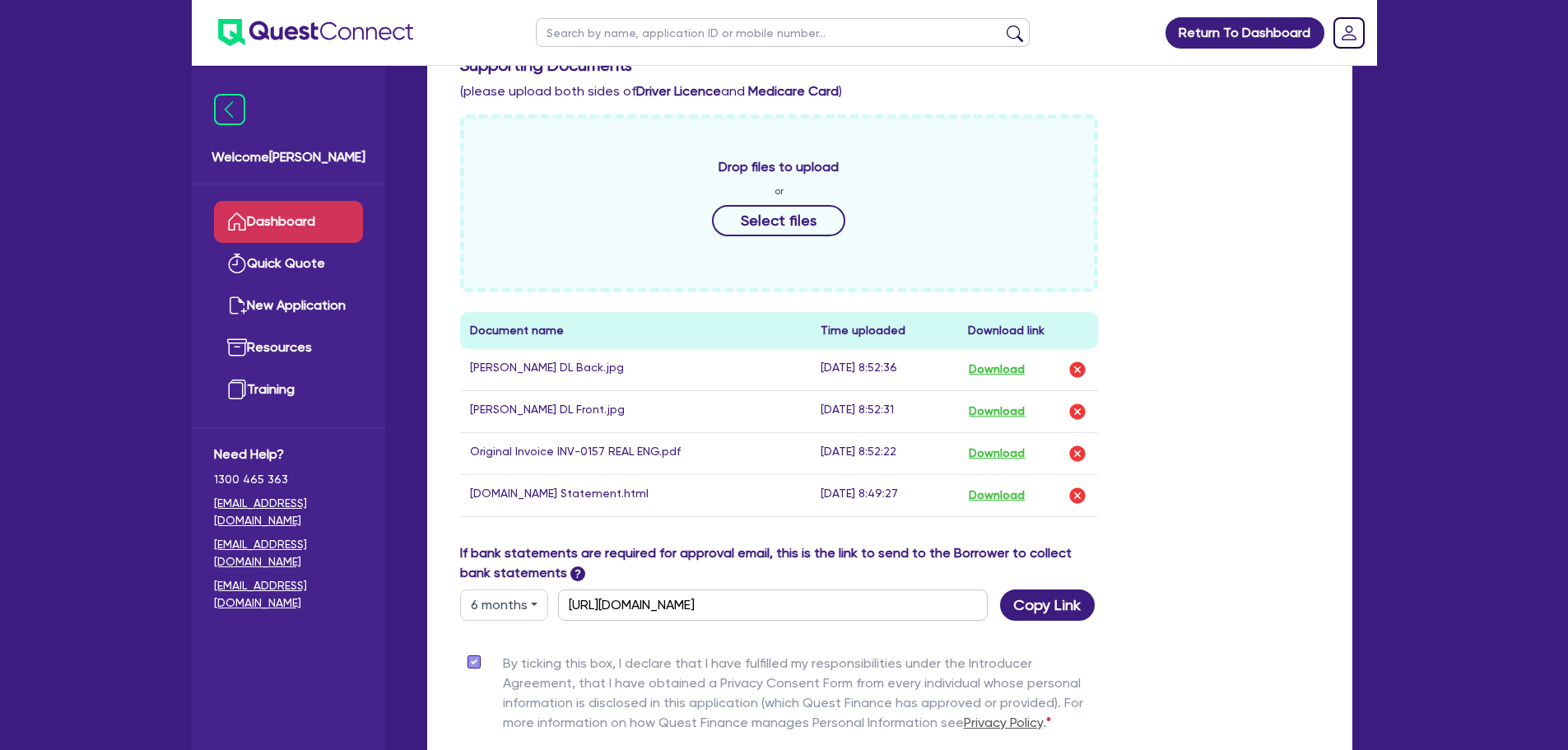
click at [314, 207] on link "Dashboard" at bounding box center [288, 222] width 149 height 42
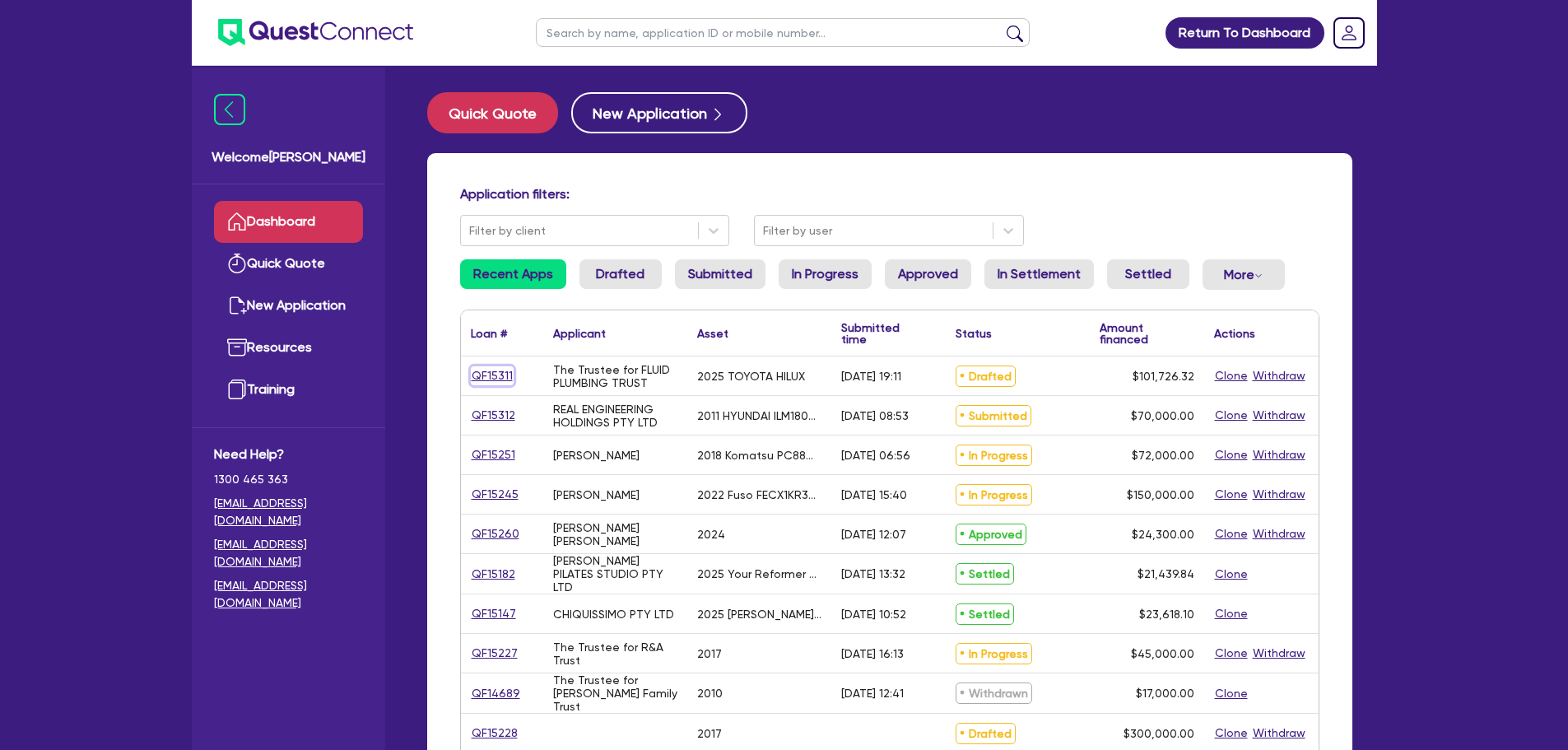
click at [499, 372] on link "QF15311" at bounding box center [492, 376] width 43 height 19
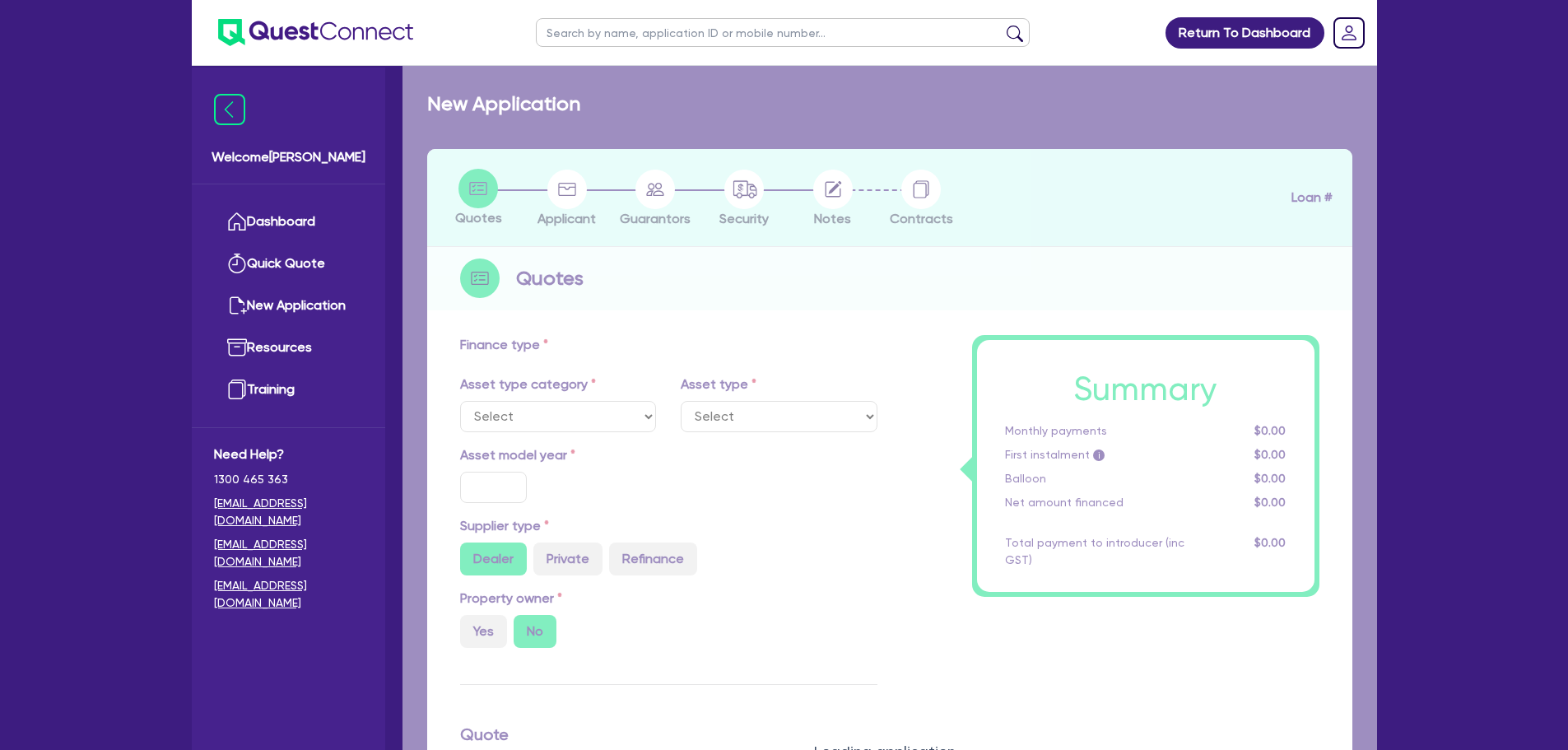
select select "CARS_AND_LIGHT_TRUCKS"
type input "2025"
radio input "true"
type input "101,726.32"
type input "5"
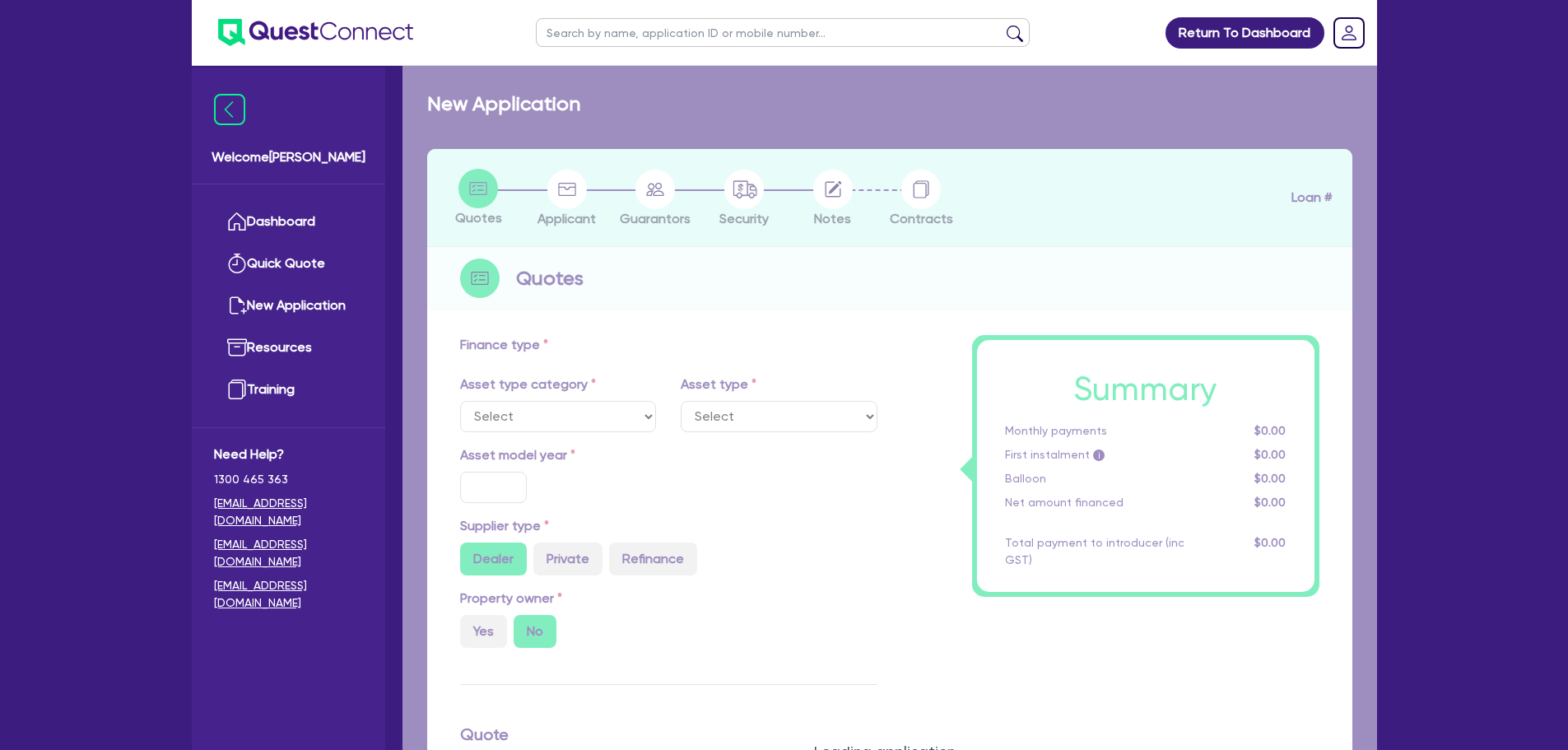
type input "5,086.32"
type input "17.95"
select select "PASSENGER_VEHICLES"
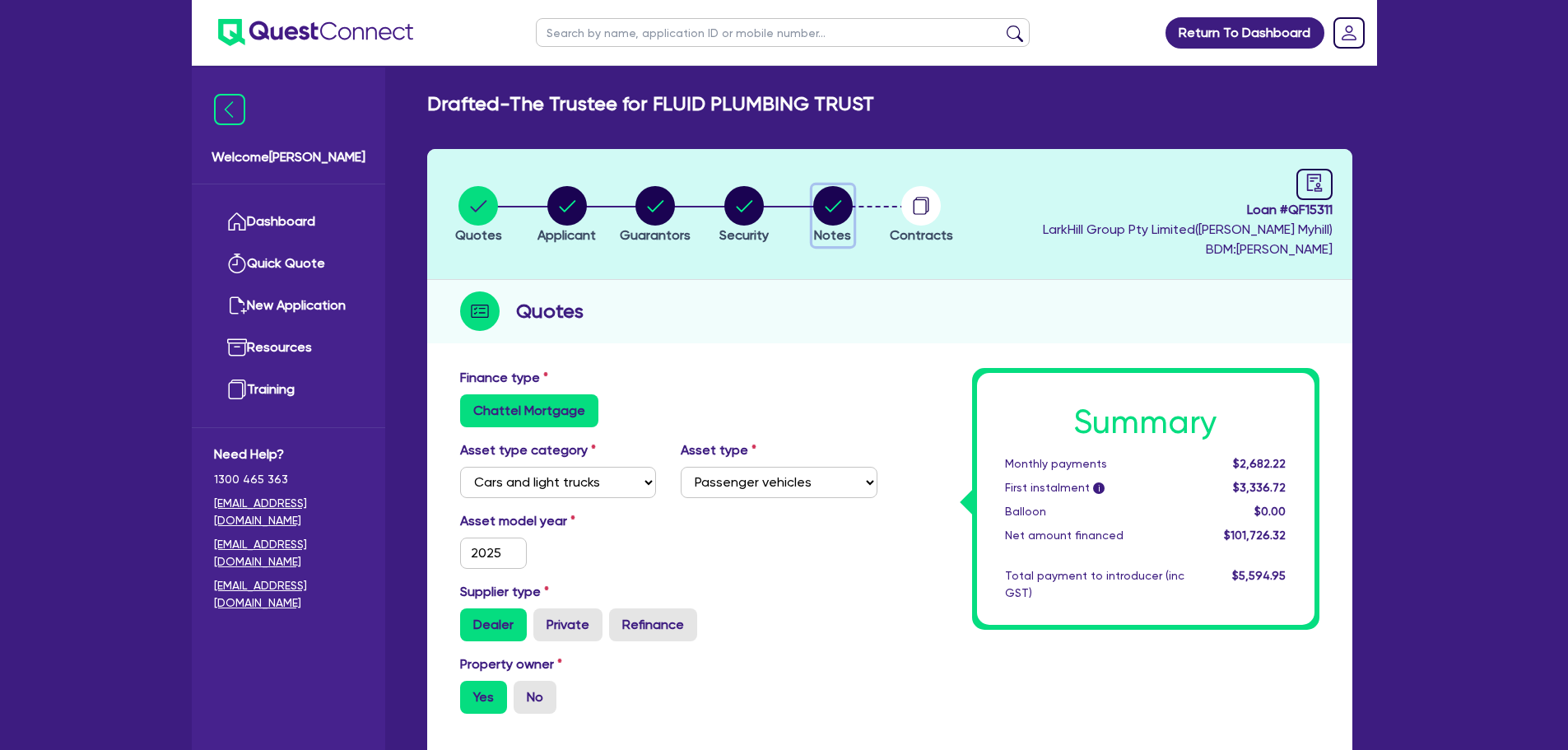
click at [832, 213] on circle "button" at bounding box center [833, 205] width 39 height 39
select select "Quest Finance - Own Book"
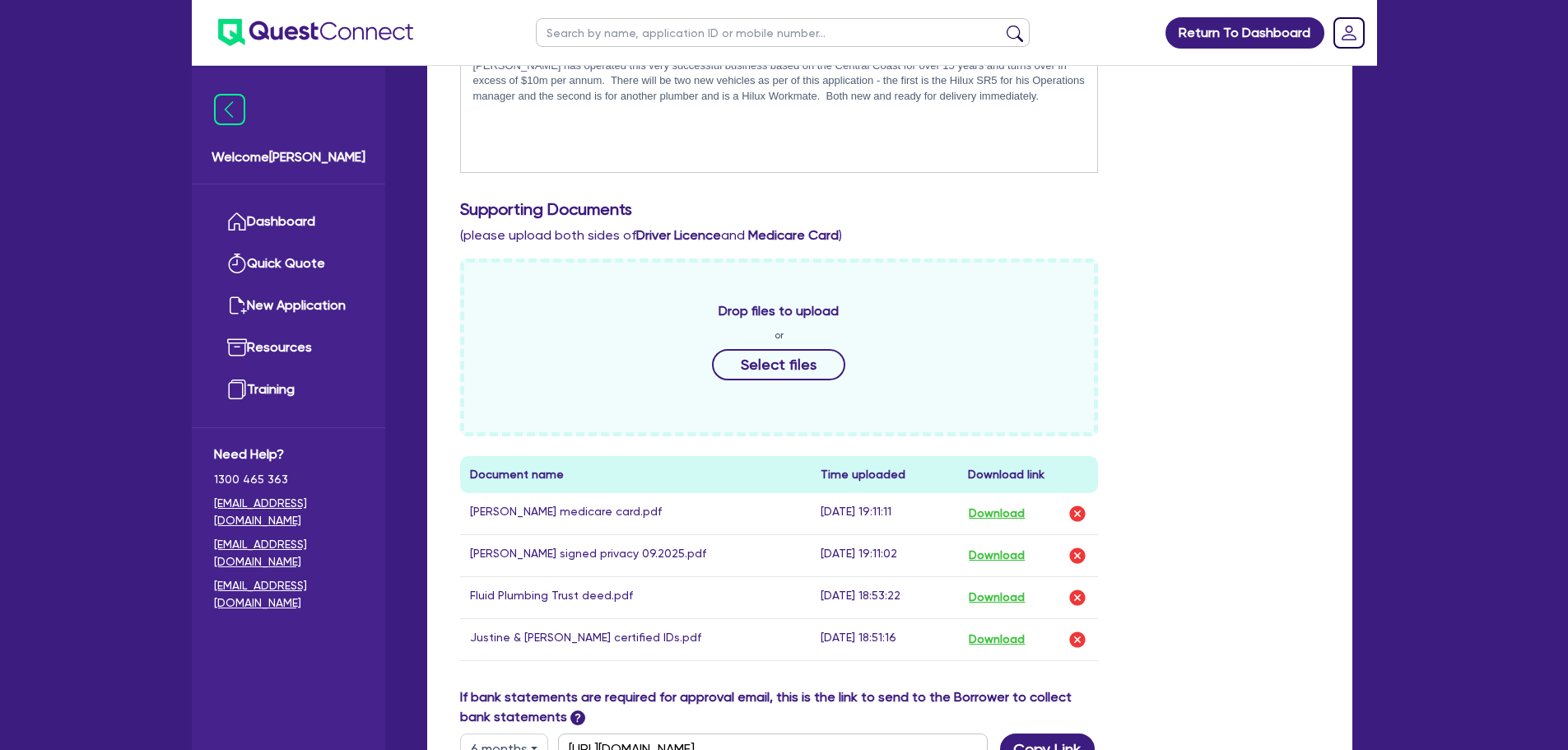
scroll to position [658, 0]
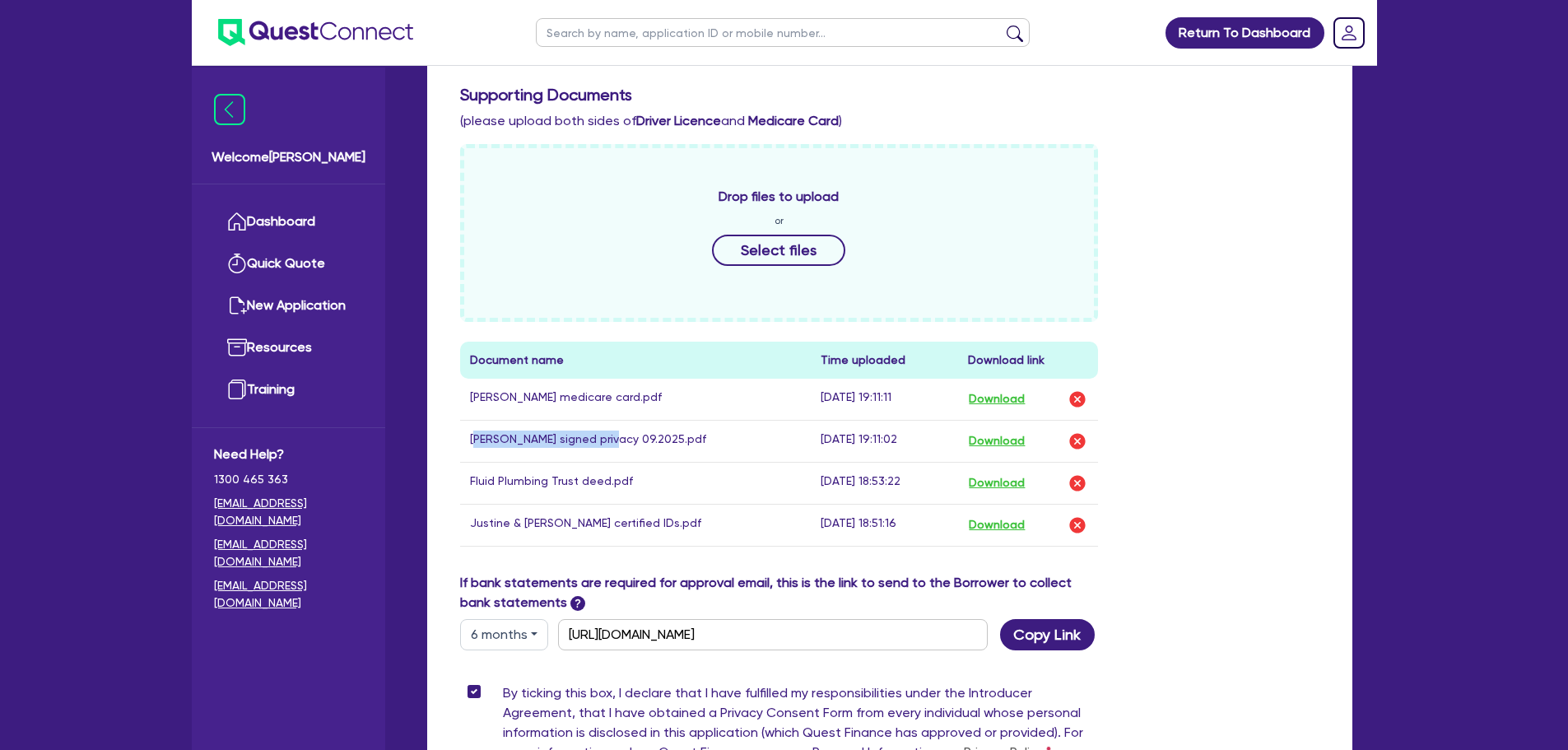
drag, startPoint x: 480, startPoint y: 438, endPoint x: 606, endPoint y: 460, distance: 127.9
click at [606, 460] on td "[PERSON_NAME] signed privacy 09.2025.pdf" at bounding box center [636, 441] width 351 height 42
click at [593, 452] on td "[PERSON_NAME] signed privacy 09.2025.pdf" at bounding box center [636, 441] width 351 height 42
click at [988, 397] on button "Download" at bounding box center [997, 399] width 58 height 21
click at [1012, 480] on button "Download" at bounding box center [997, 482] width 58 height 21
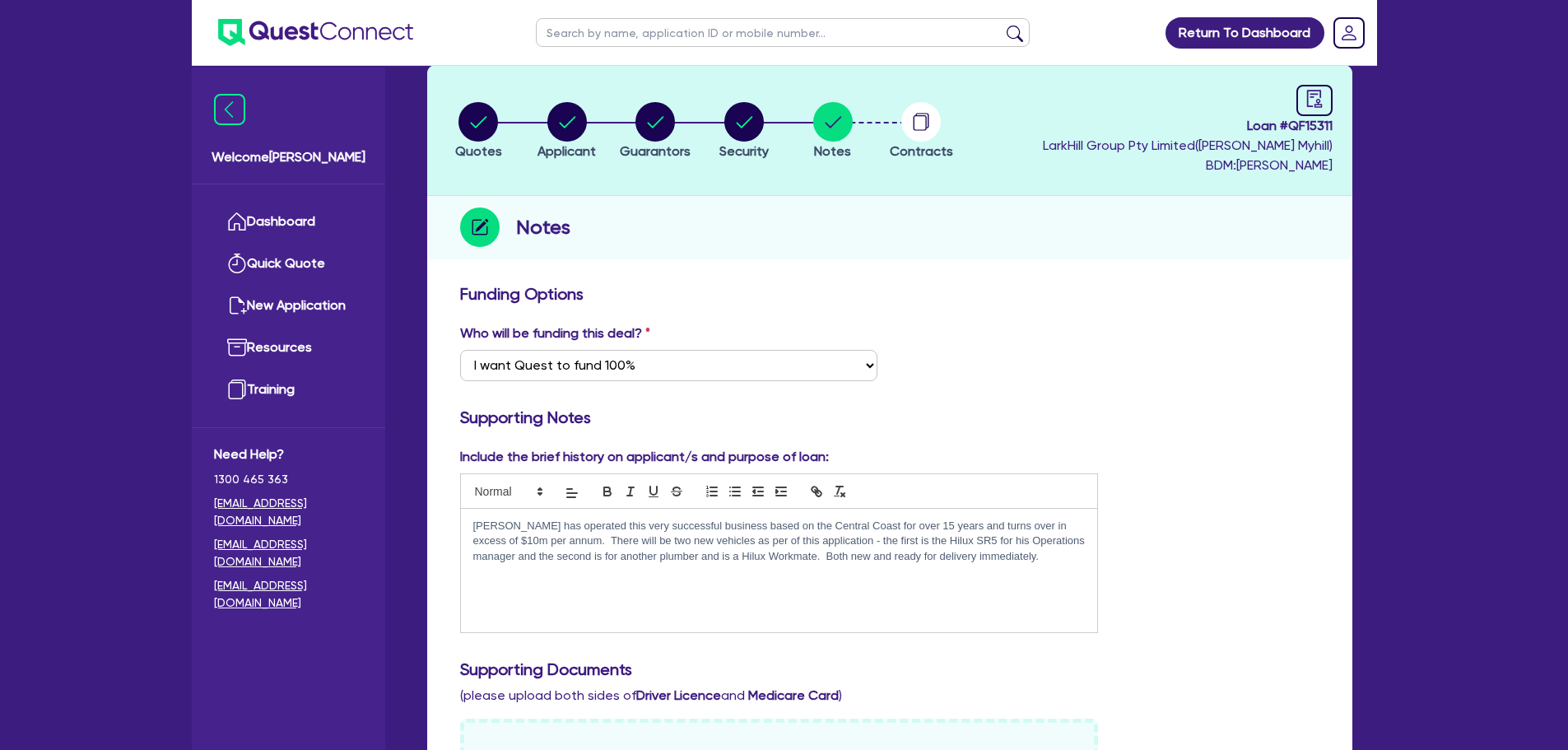
scroll to position [59, 0]
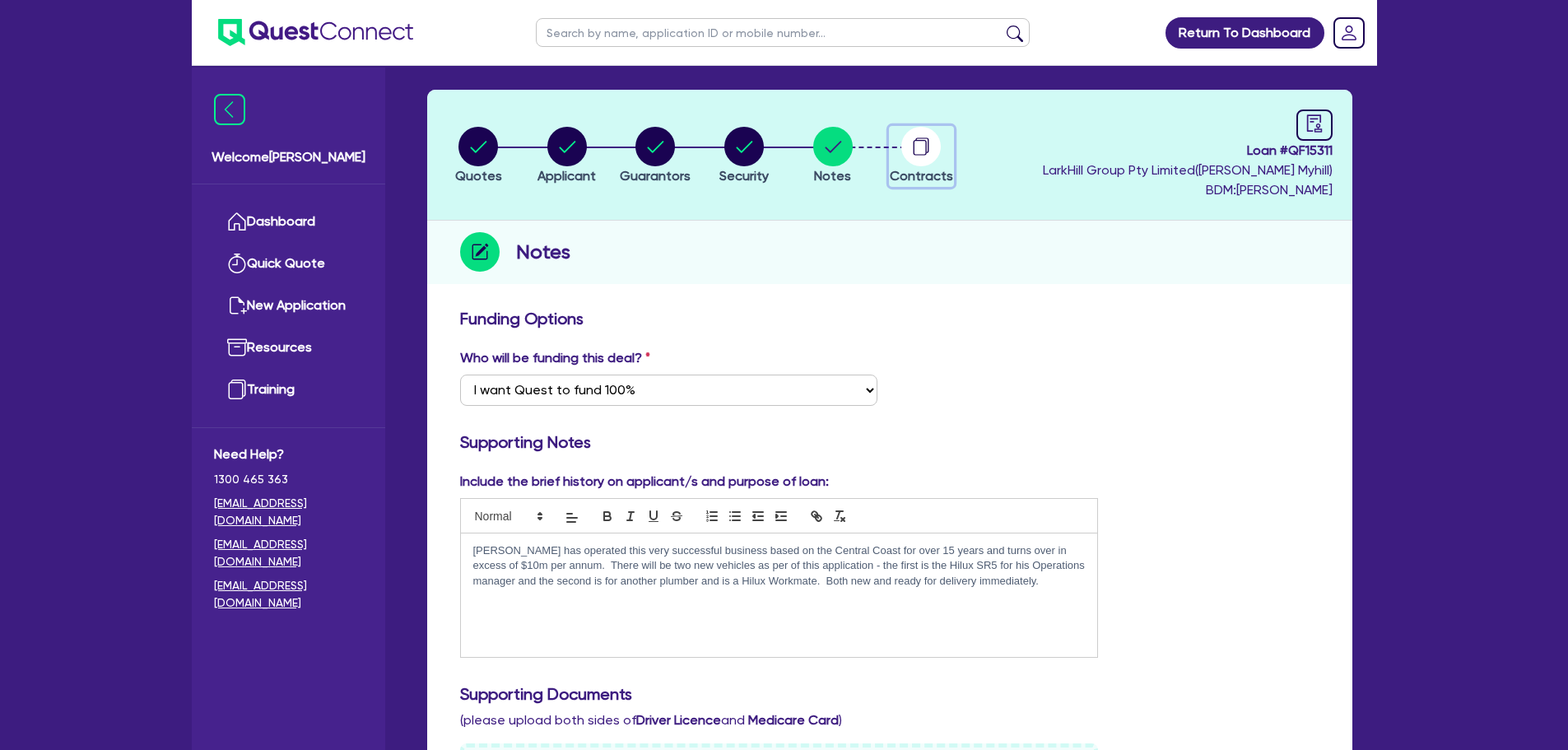
click at [920, 151] on circle "button" at bounding box center [920, 146] width 39 height 39
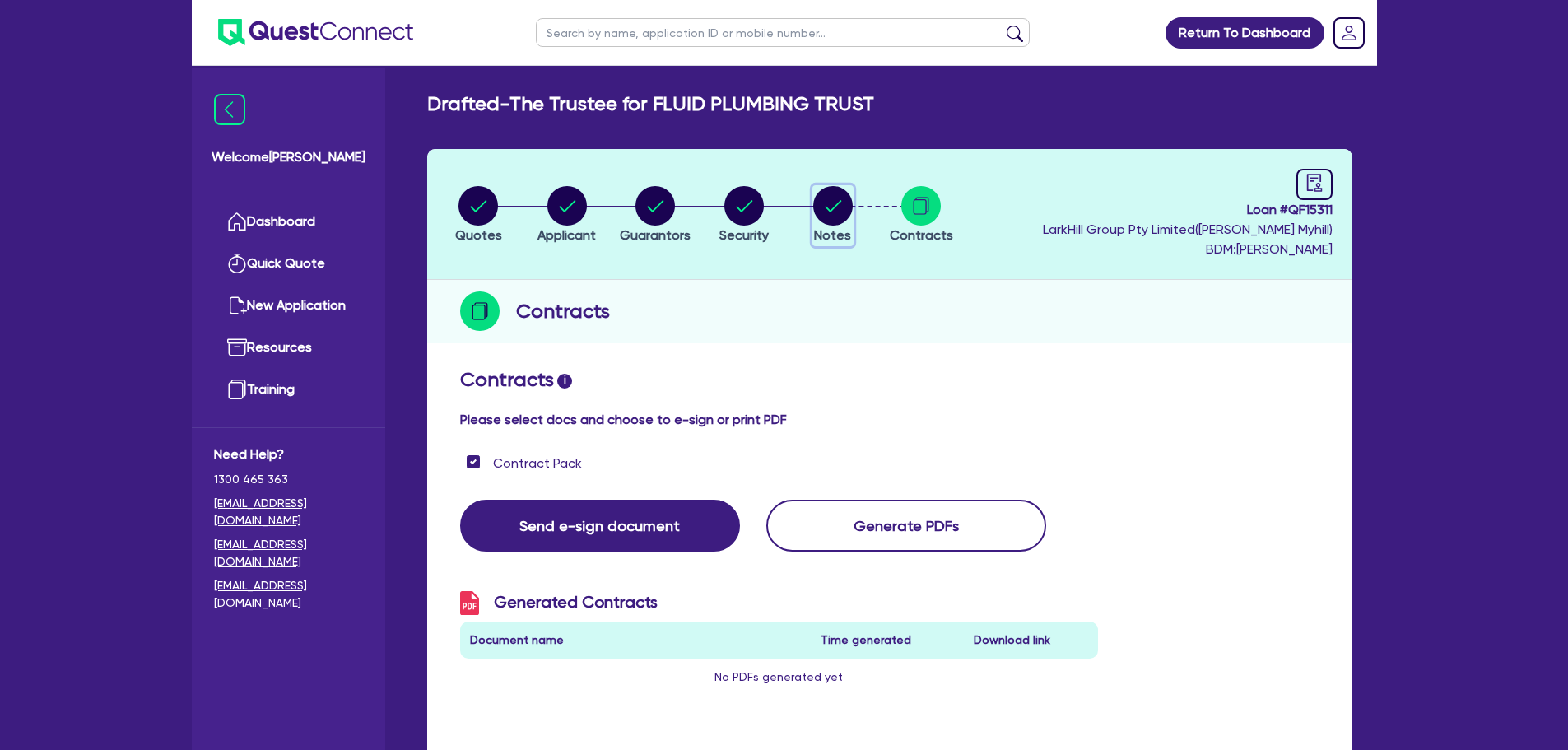
click at [835, 210] on circle "button" at bounding box center [833, 205] width 39 height 39
select select "Quest Finance - Own Book"
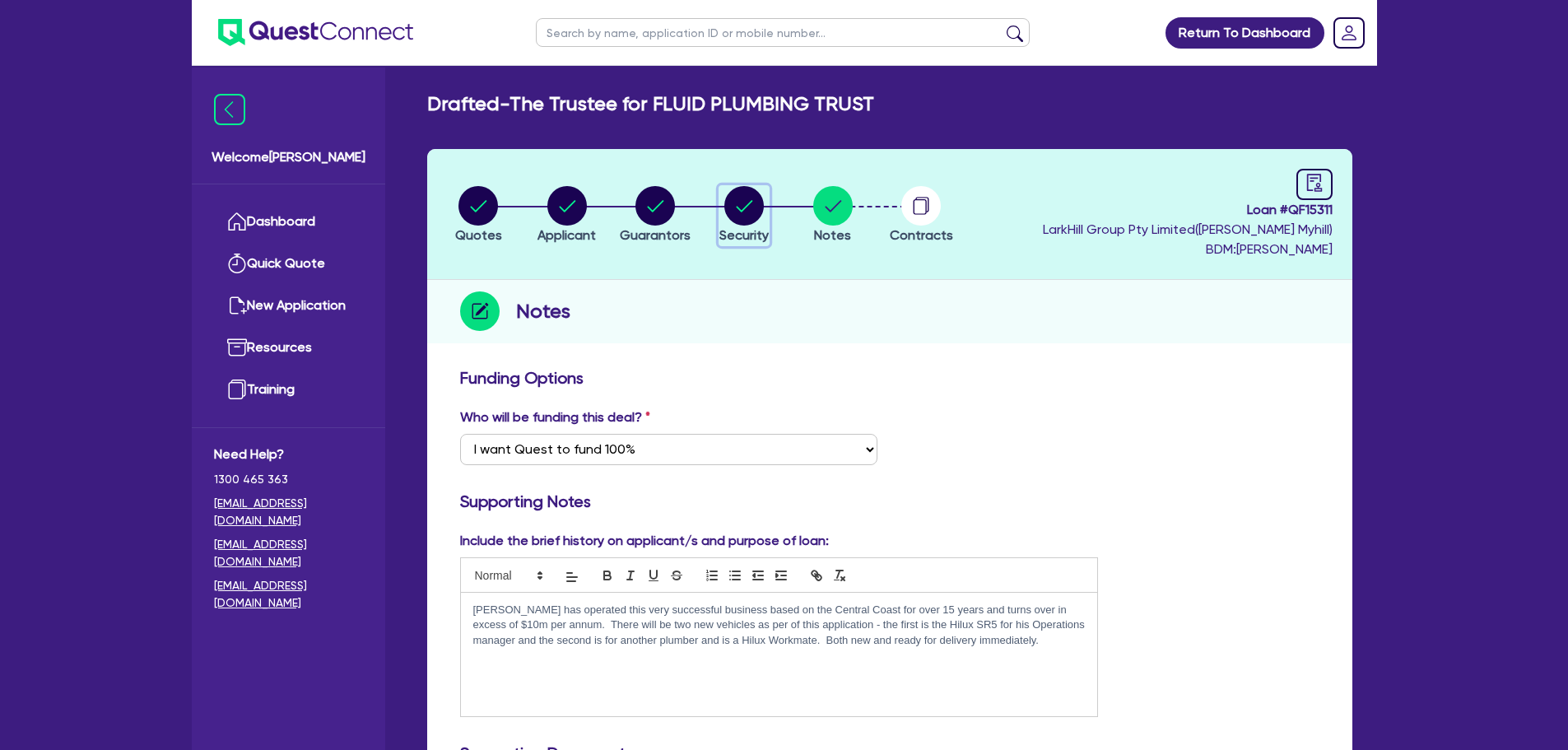
click at [730, 206] on circle "button" at bounding box center [744, 205] width 39 height 39
select select "CARS_AND_LIGHT_TRUCKS"
select select "PASSENGER_VEHICLES"
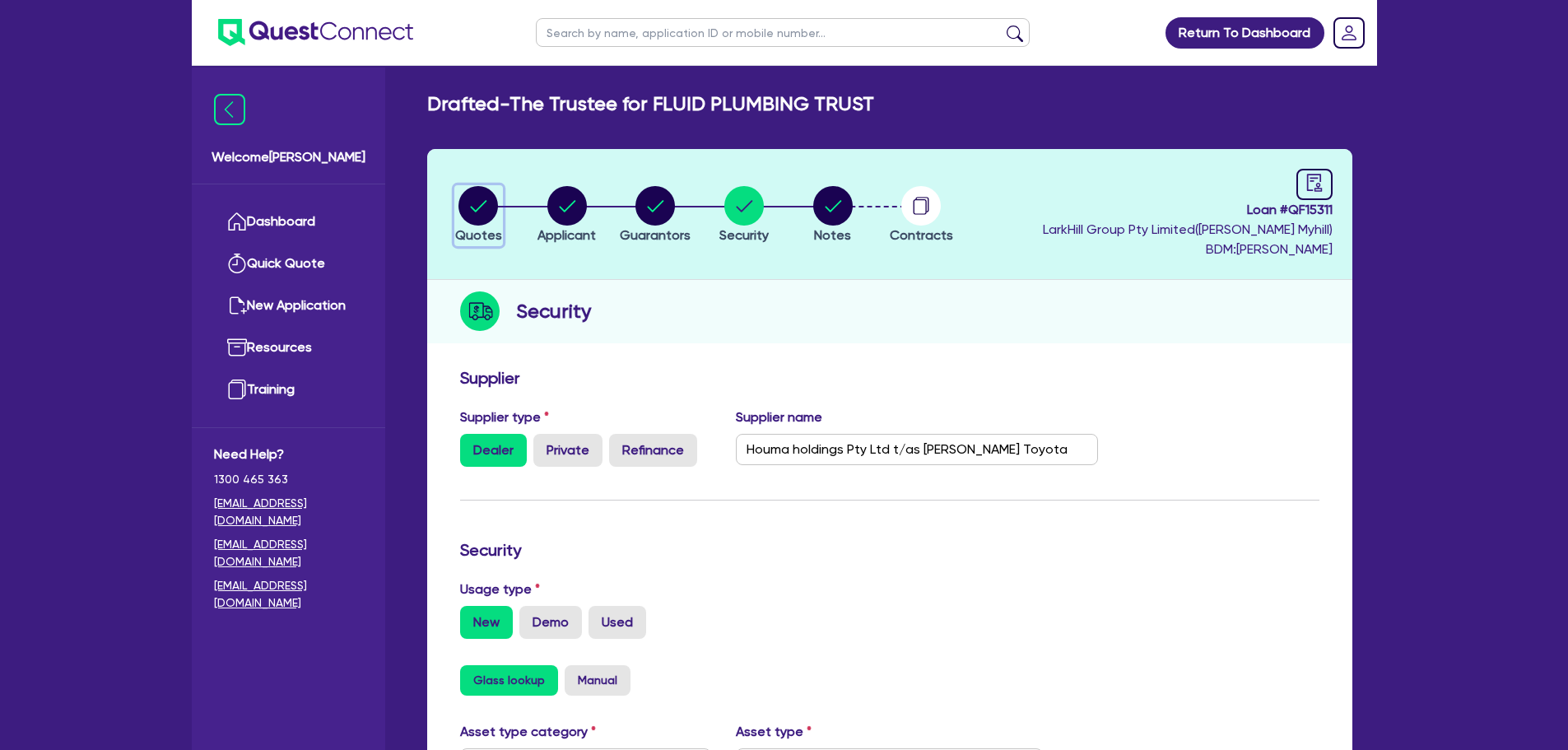
click at [481, 211] on circle "button" at bounding box center [478, 205] width 39 height 39
select select "CARS_AND_LIGHT_TRUCKS"
select select "PASSENGER_VEHICLES"
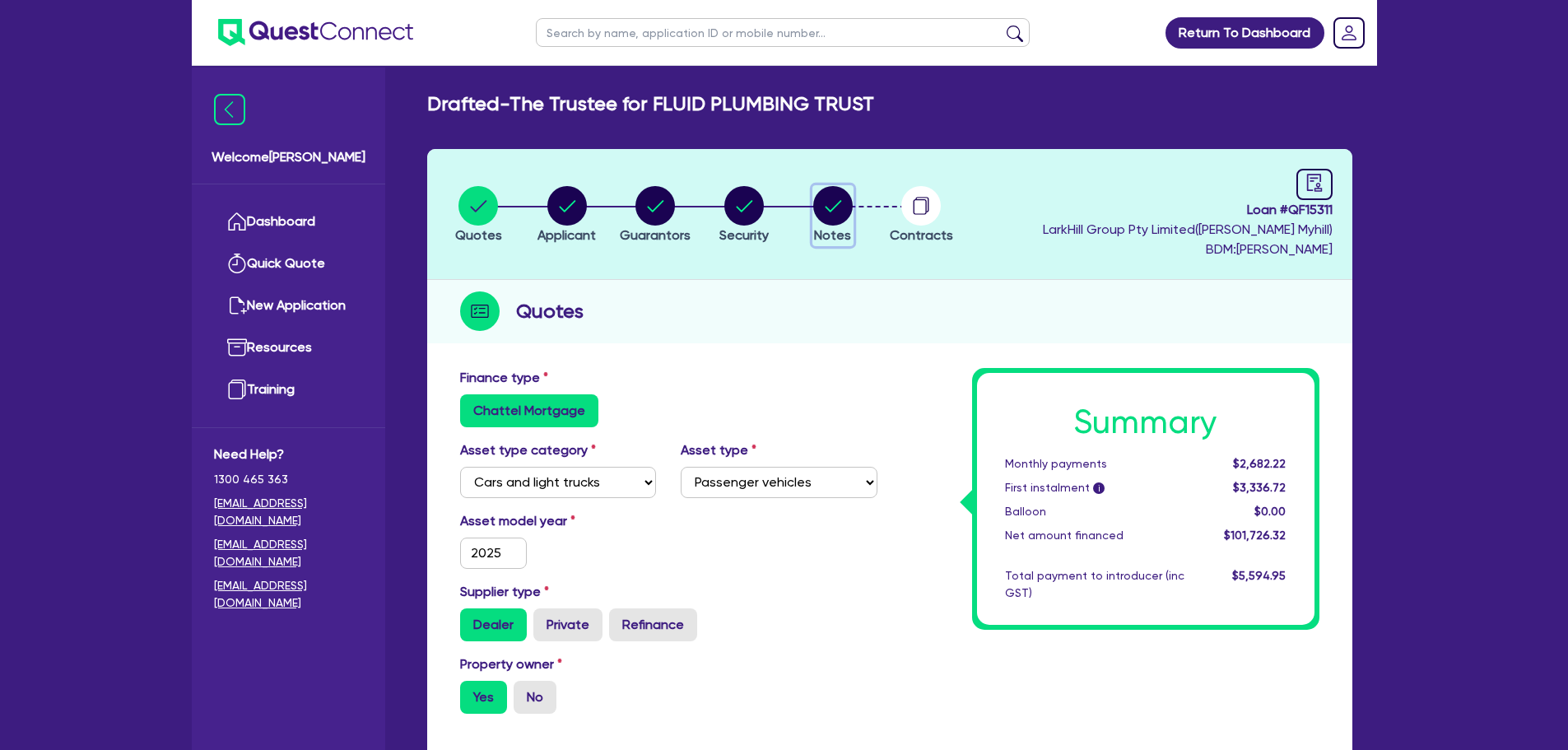
click at [816, 194] on icon "button" at bounding box center [833, 205] width 39 height 39
select select "Quest Finance - Own Book"
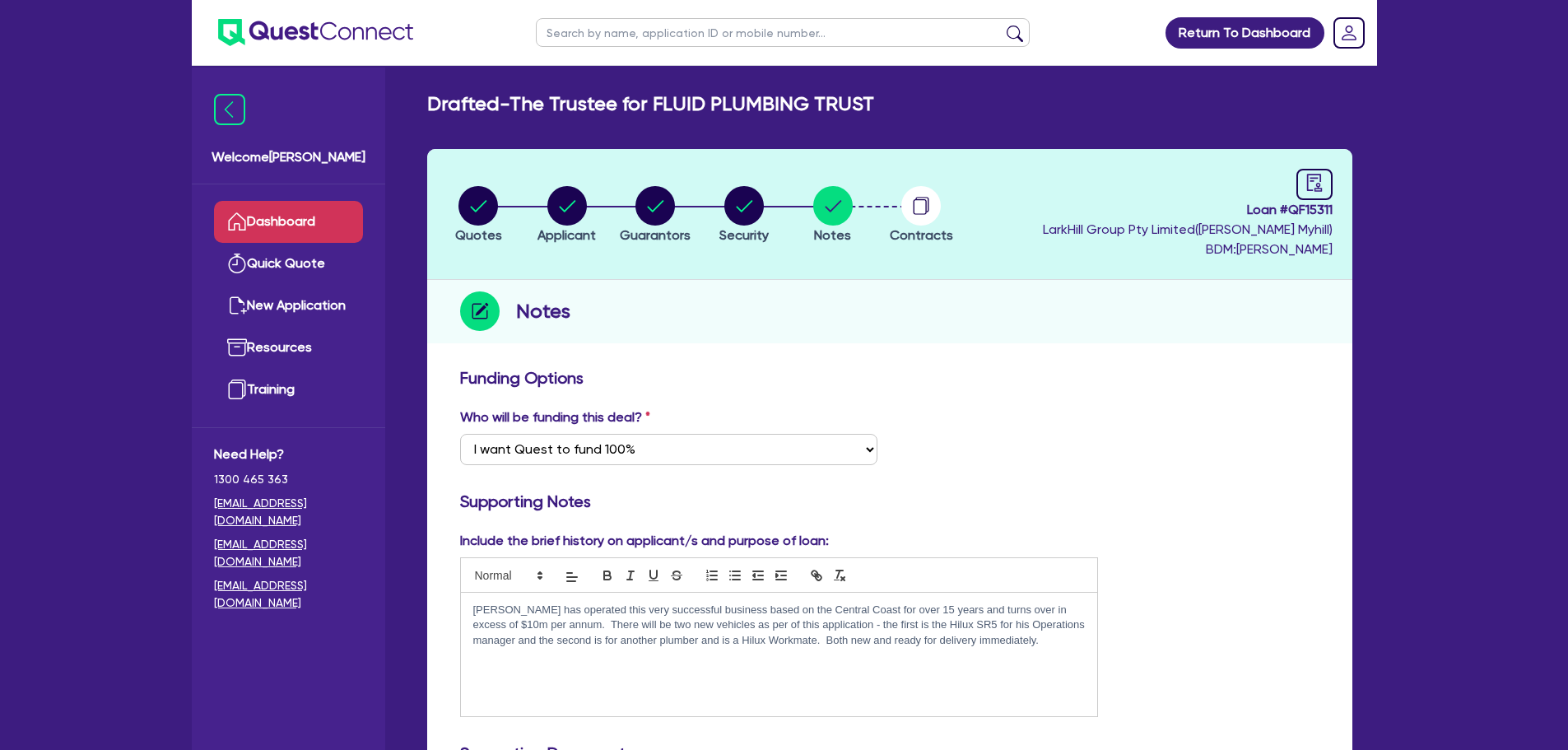
click at [316, 220] on link "Dashboard" at bounding box center [288, 222] width 149 height 42
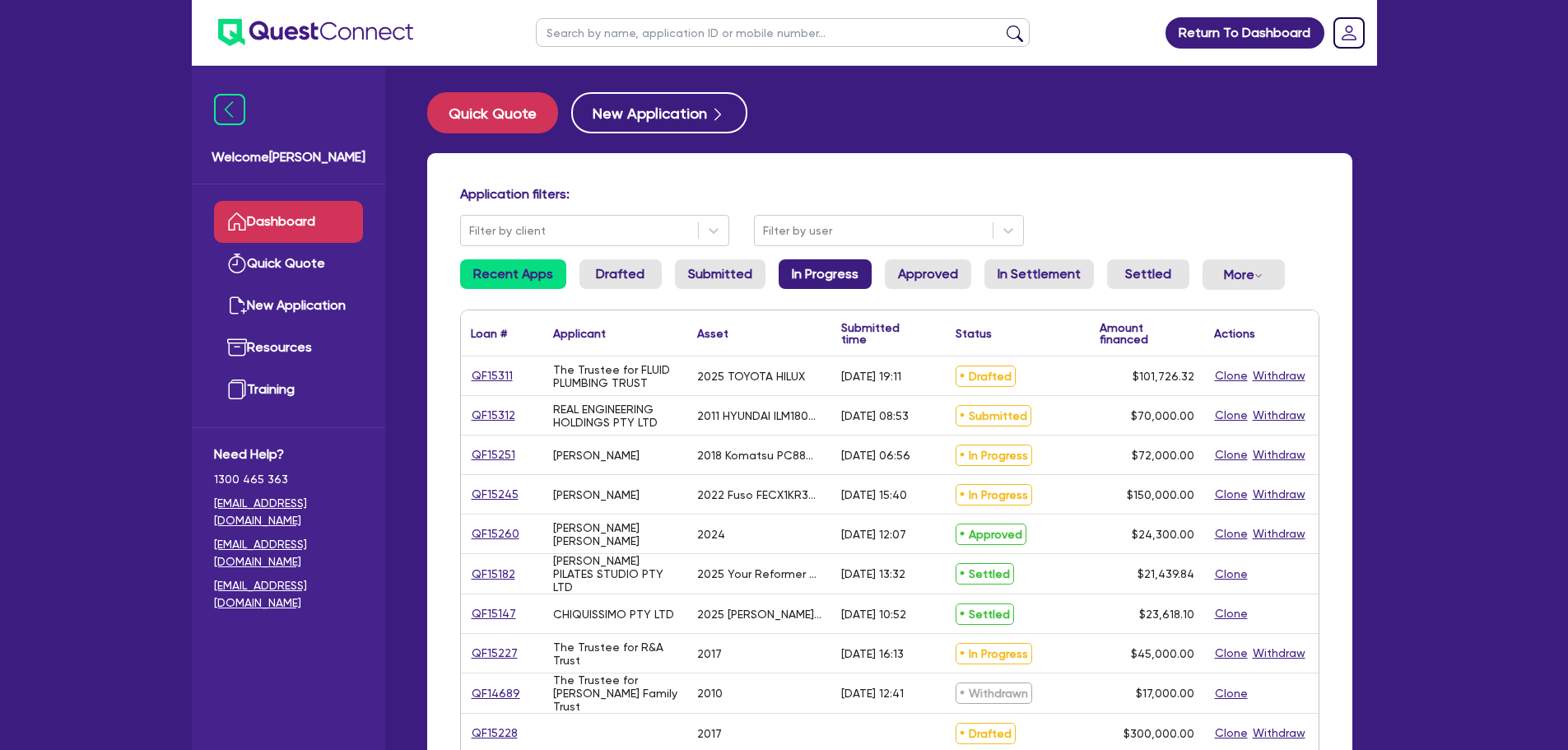
click at [811, 270] on link "In Progress" at bounding box center [825, 273] width 93 height 30
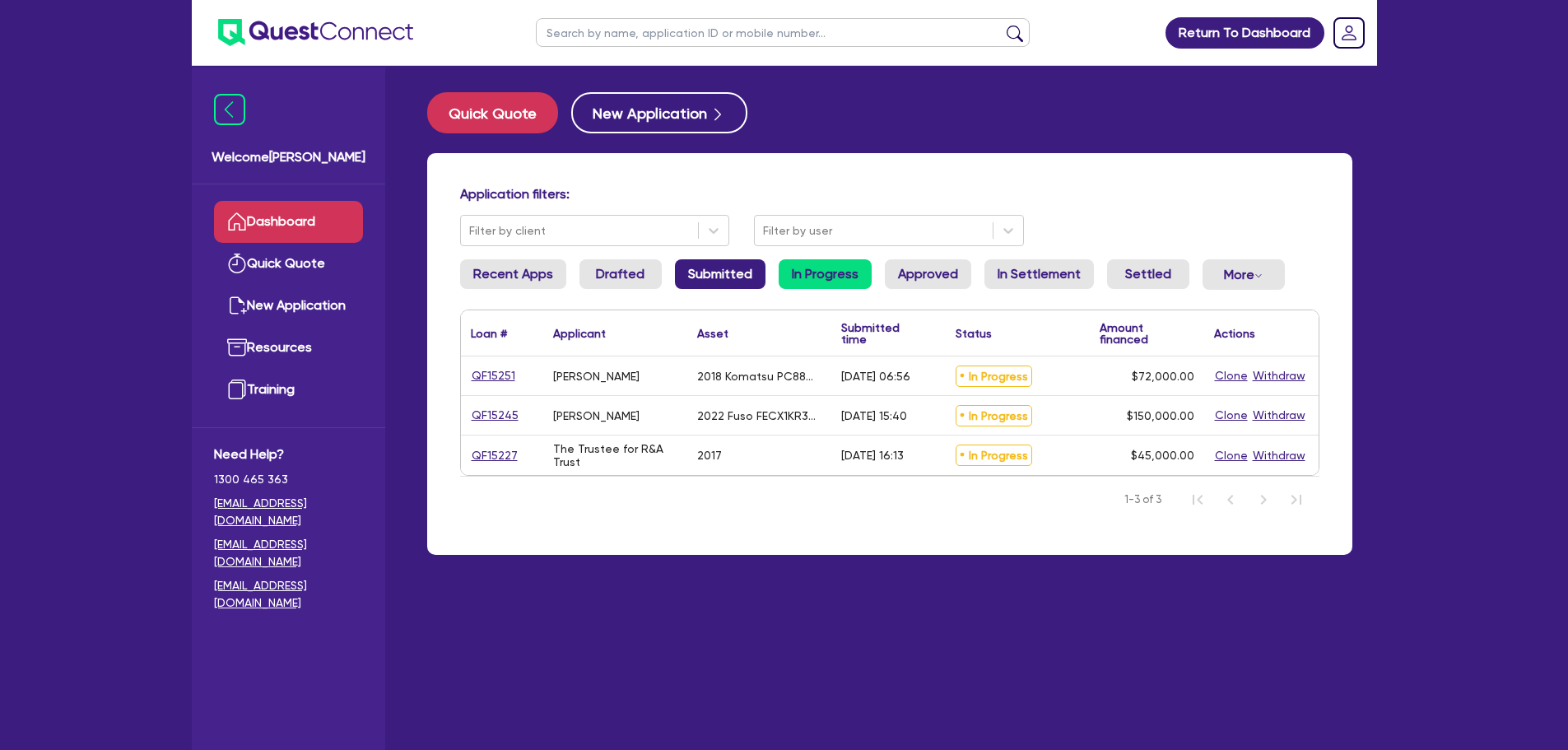
click at [724, 278] on link "Submitted" at bounding box center [721, 273] width 90 height 30
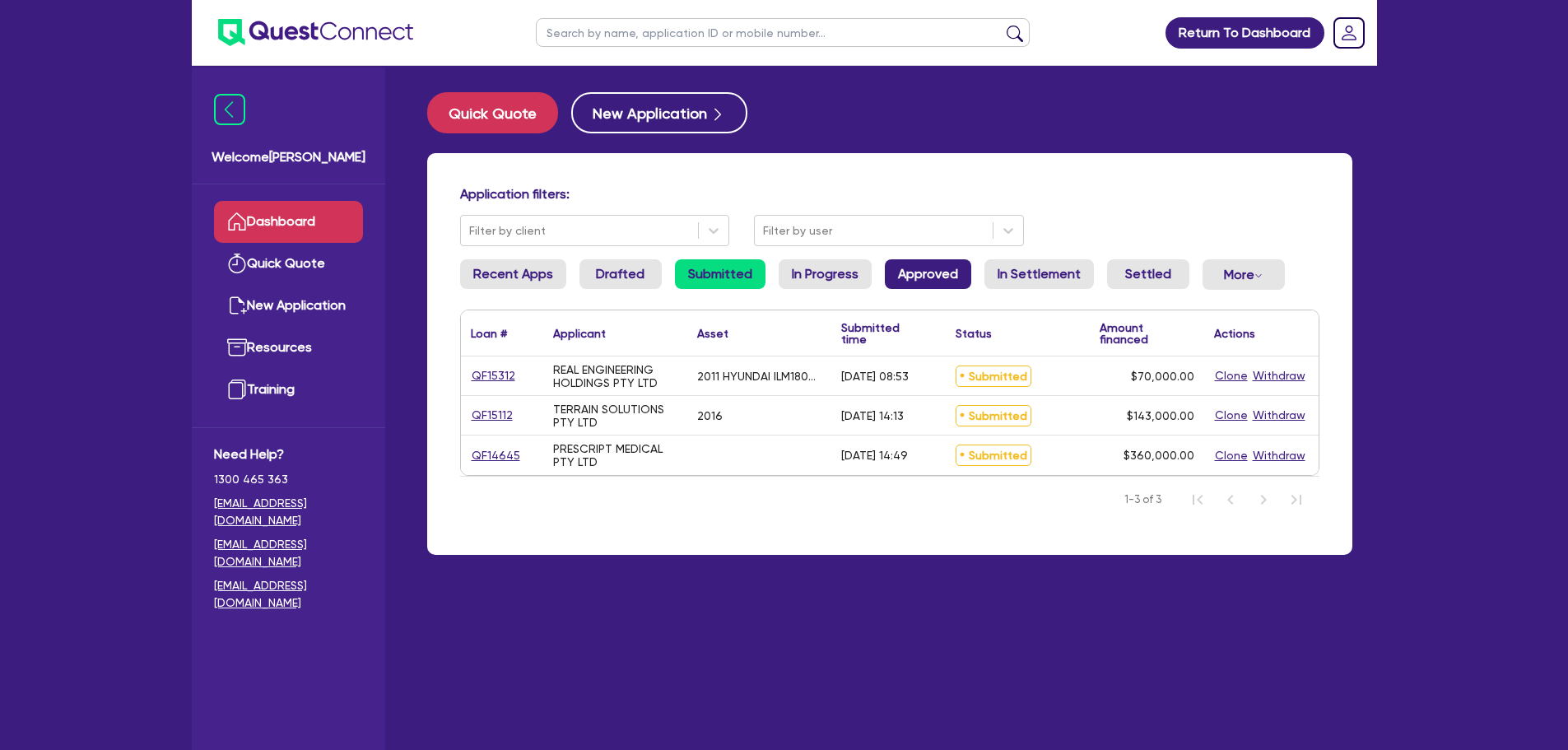
click at [956, 287] on link "Approved" at bounding box center [928, 273] width 86 height 30
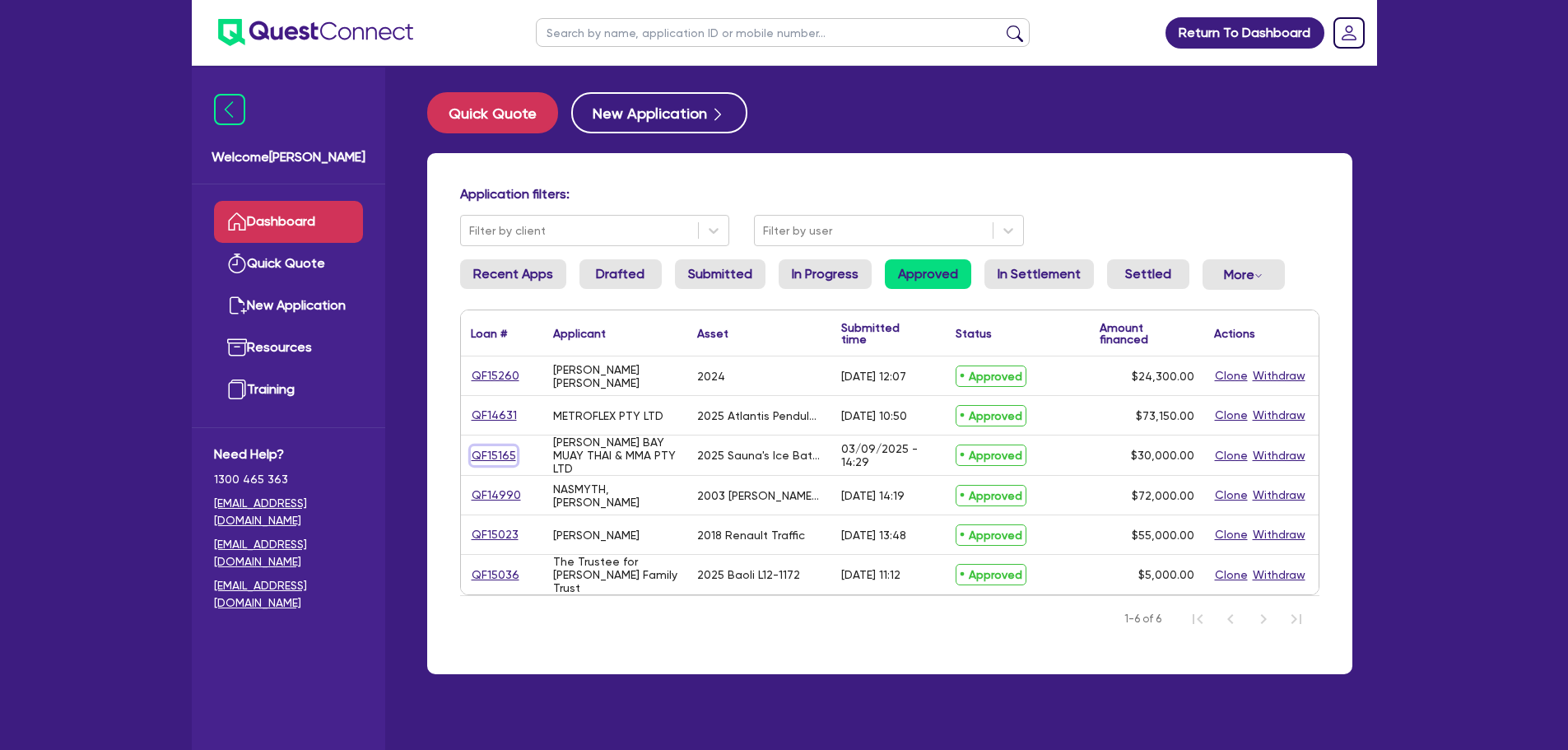
click at [495, 453] on link "QF15165" at bounding box center [494, 456] width 46 height 19
select select "SECONDARY_ASSETS"
select select "OTHER"
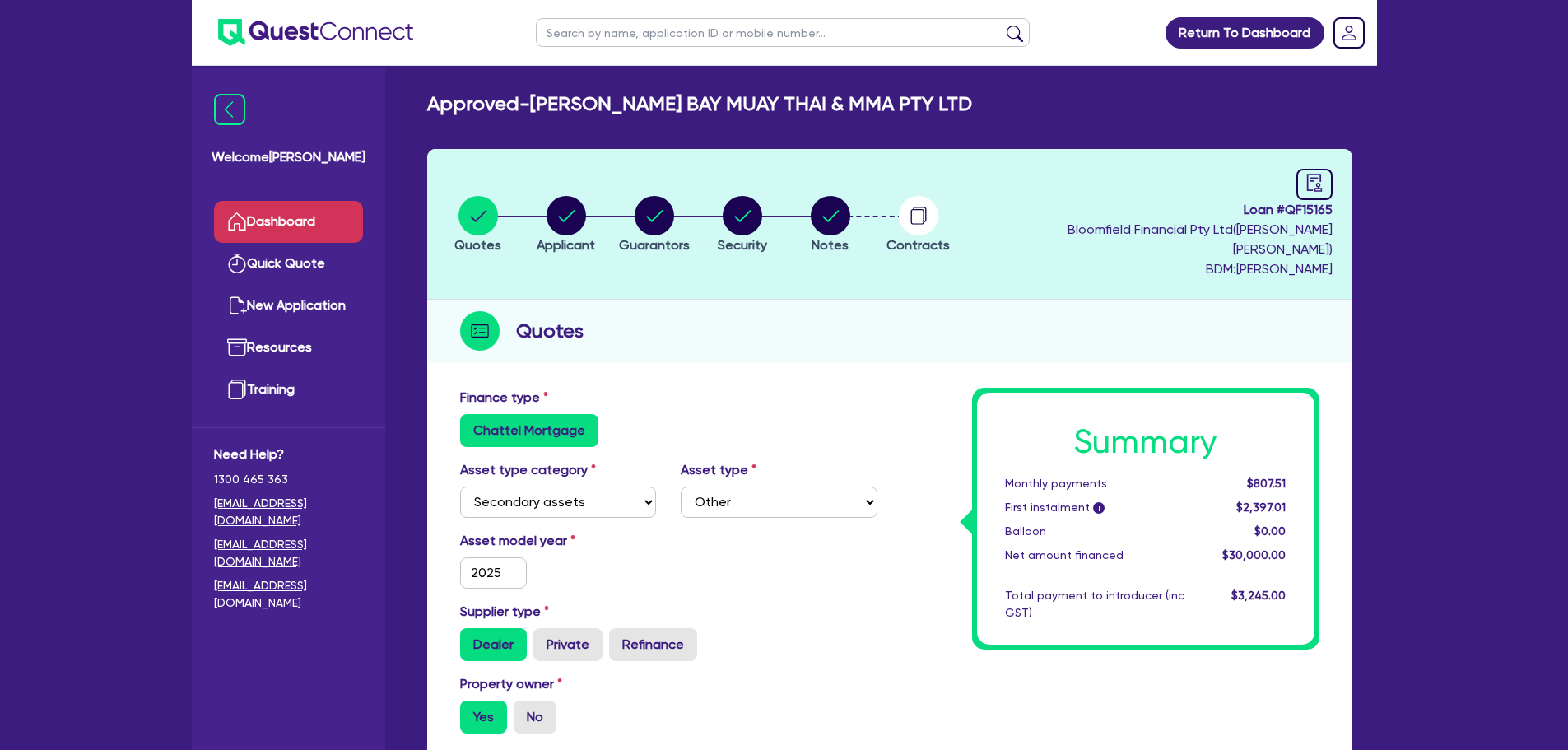
click at [339, 222] on link "Dashboard" at bounding box center [288, 222] width 149 height 42
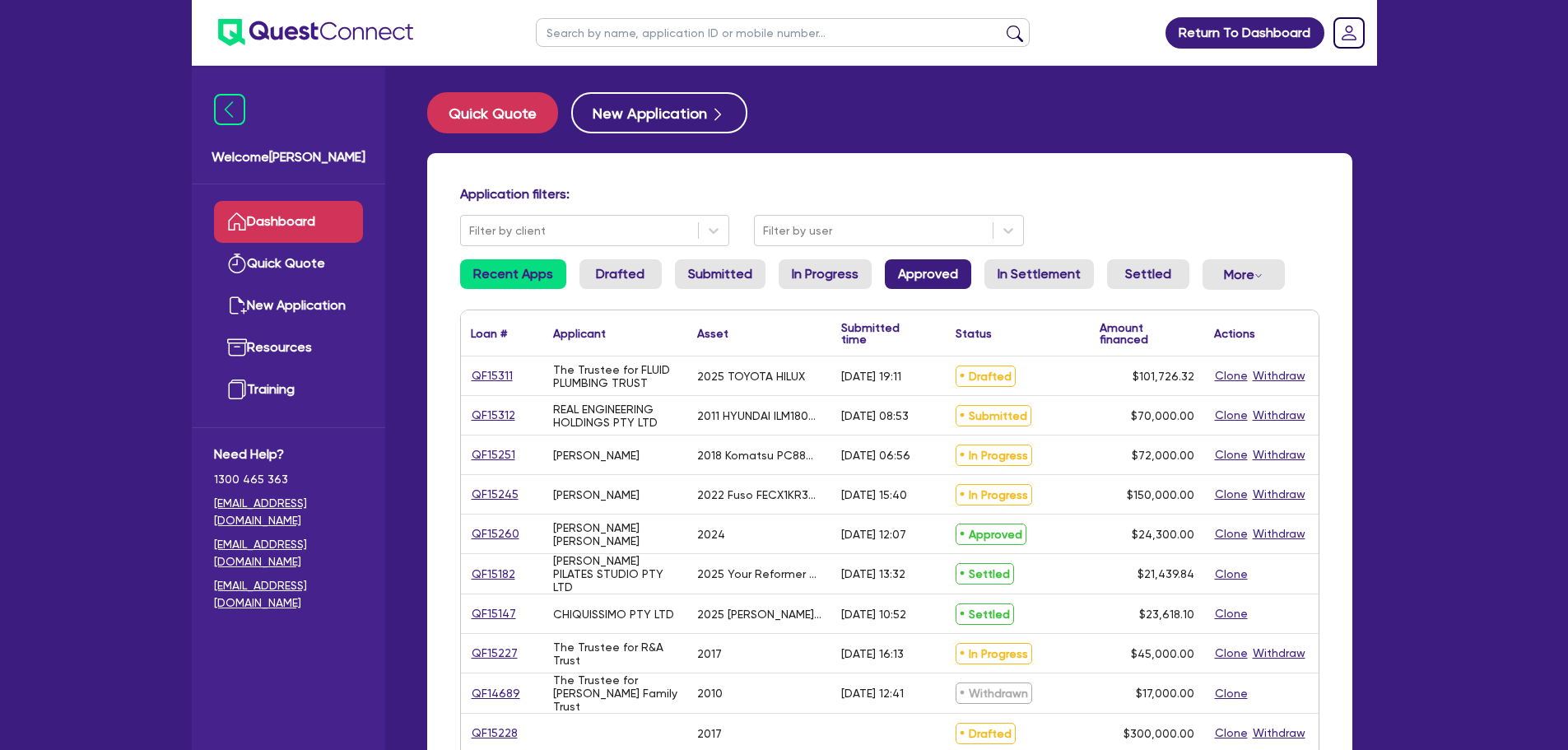
click at [954, 287] on link "Approved" at bounding box center [928, 273] width 86 height 30
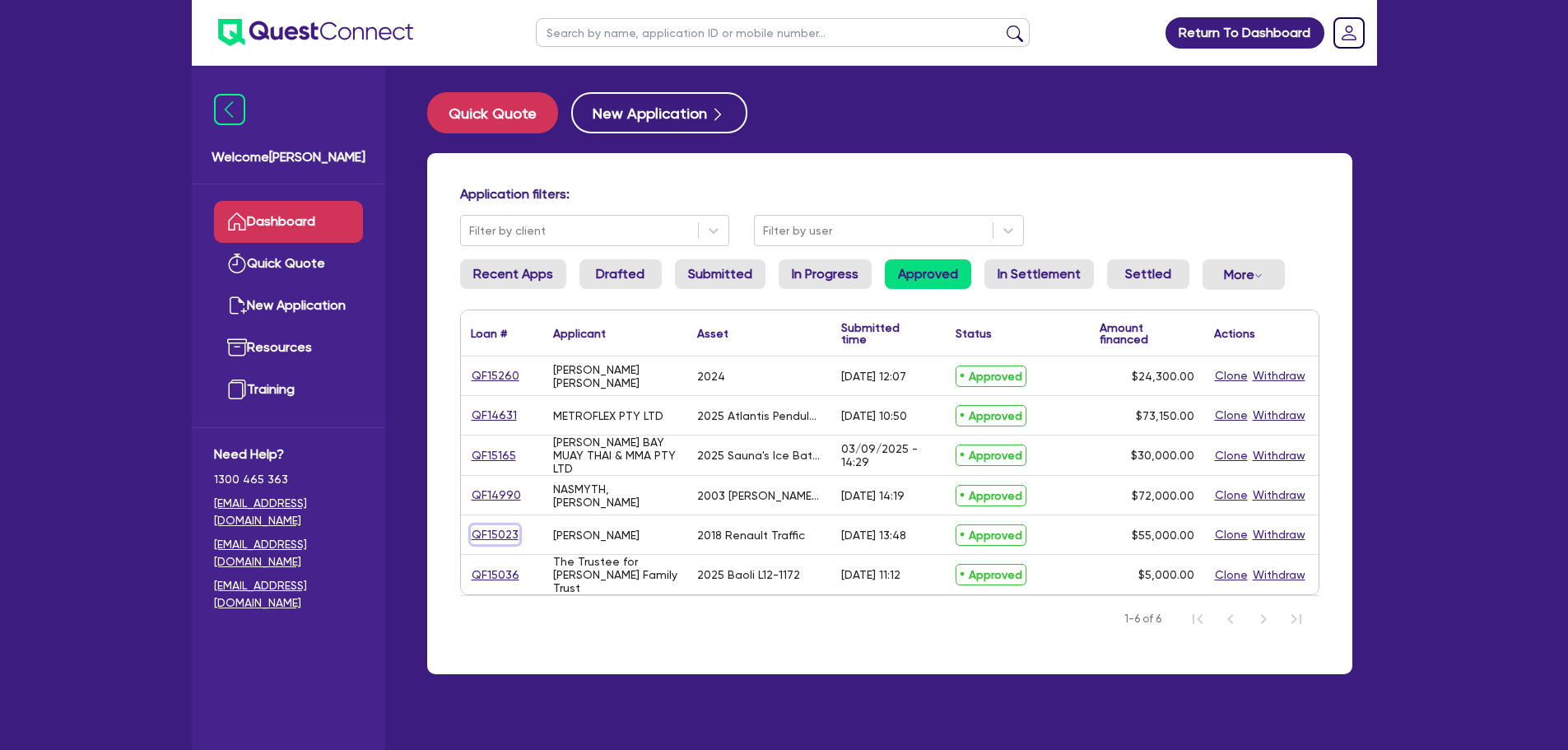
click at [492, 539] on link "QF15023" at bounding box center [495, 534] width 49 height 19
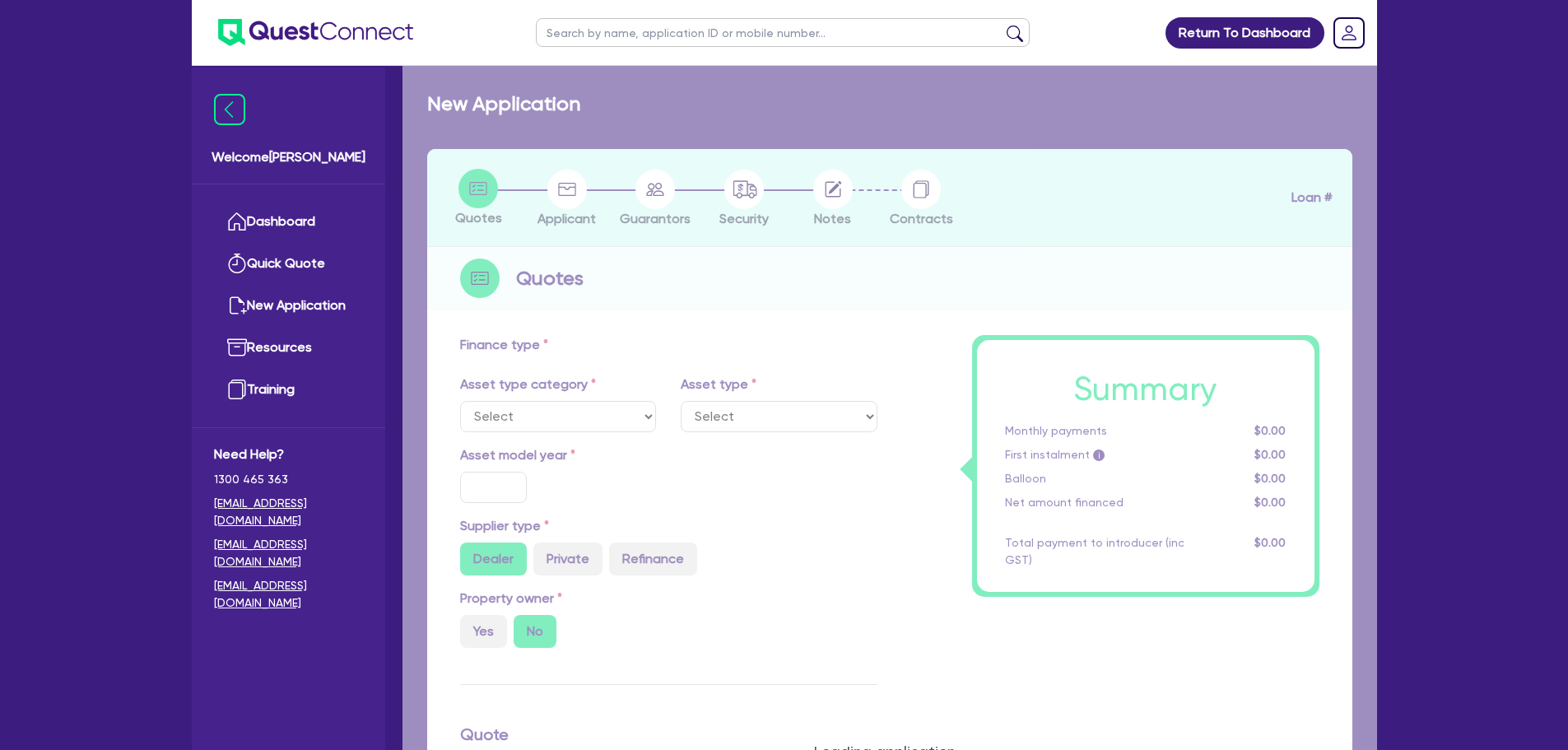
select select "CARS_AND_LIGHT_TRUCKS"
type input "2018"
radio input "false"
radio input "true"
type input "55,000"
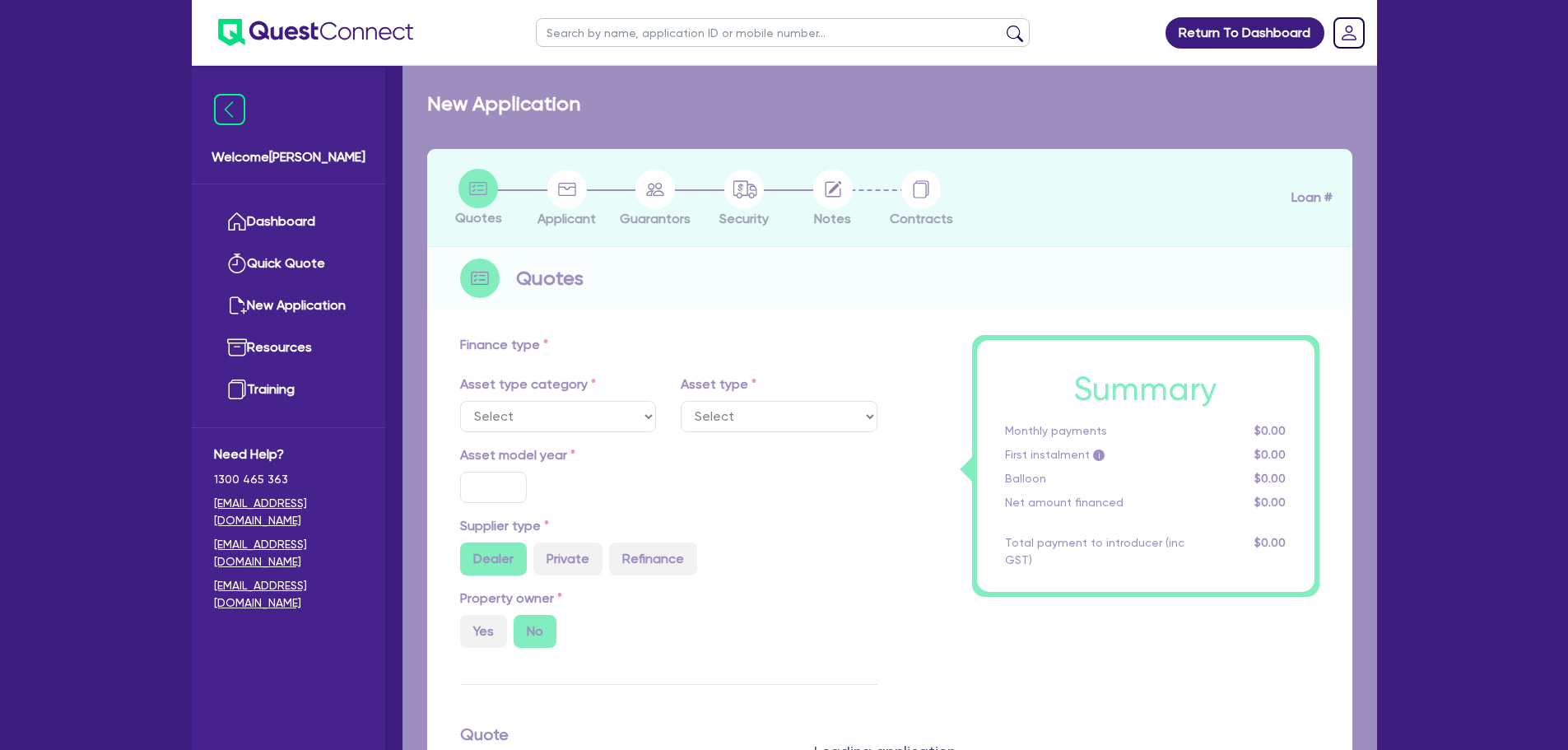
type input "9"
type input "4,950"
type input "17.95"
select select "VANS_AND_UTES"
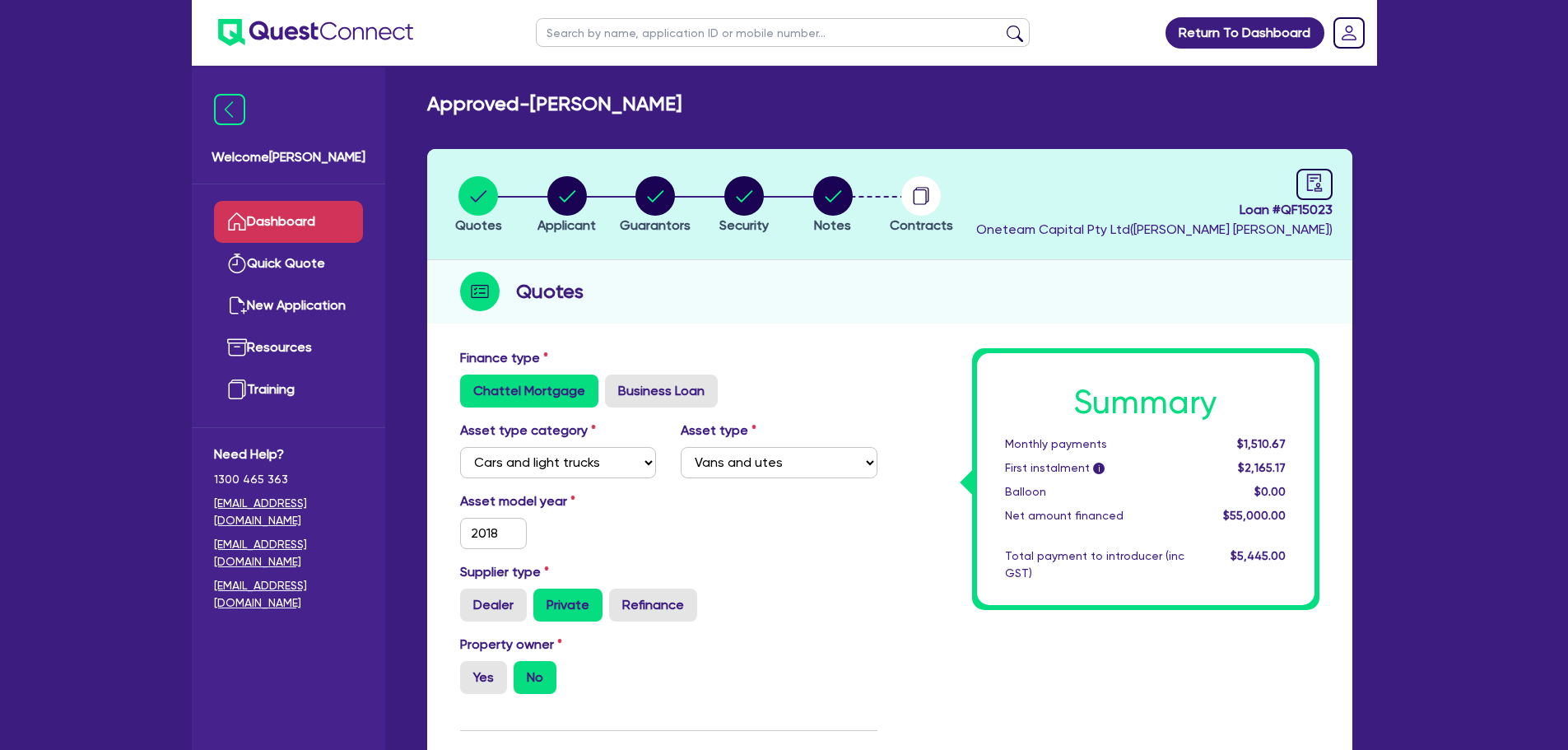
click at [304, 218] on link "Dashboard" at bounding box center [288, 222] width 149 height 42
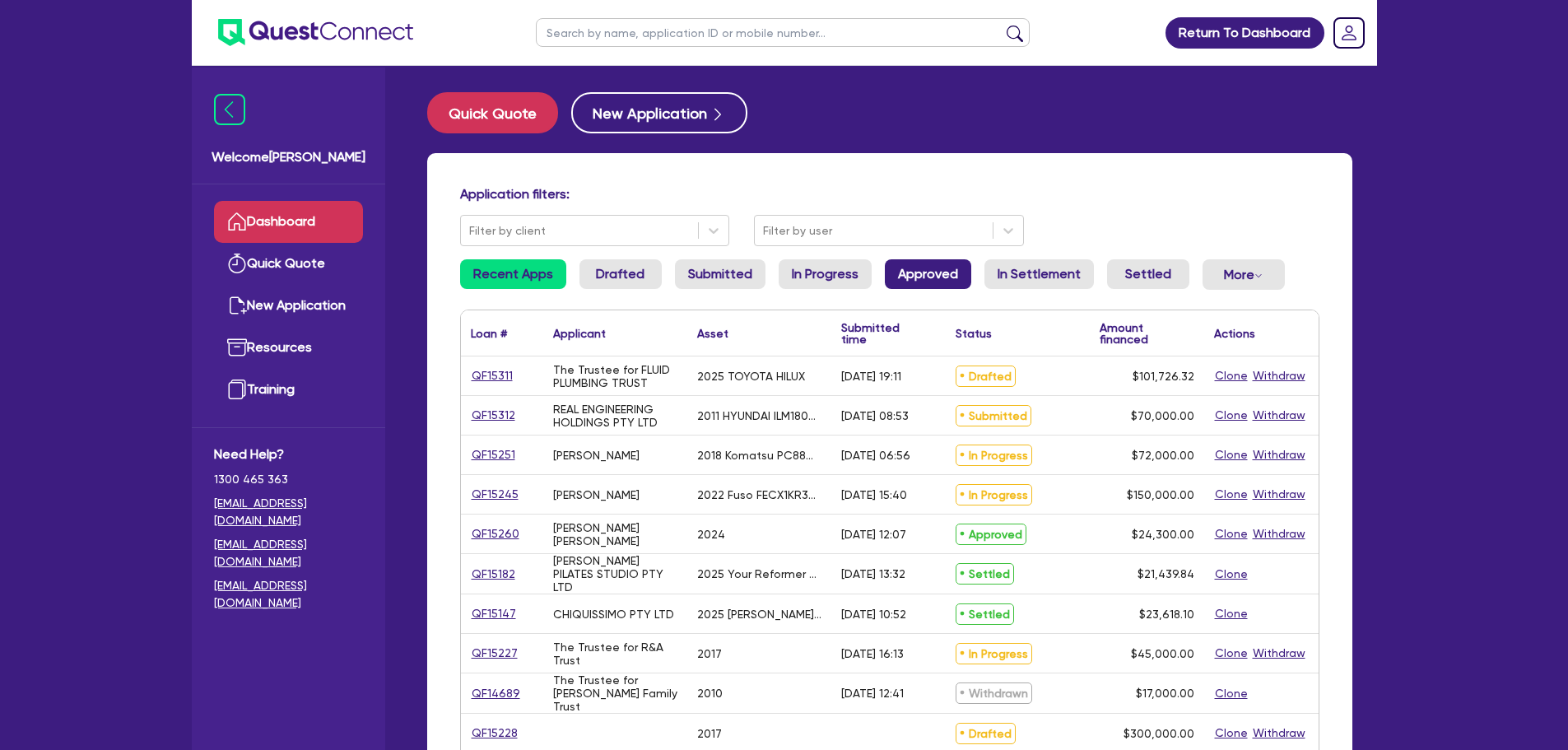
click at [899, 277] on link "Approved" at bounding box center [928, 273] width 86 height 30
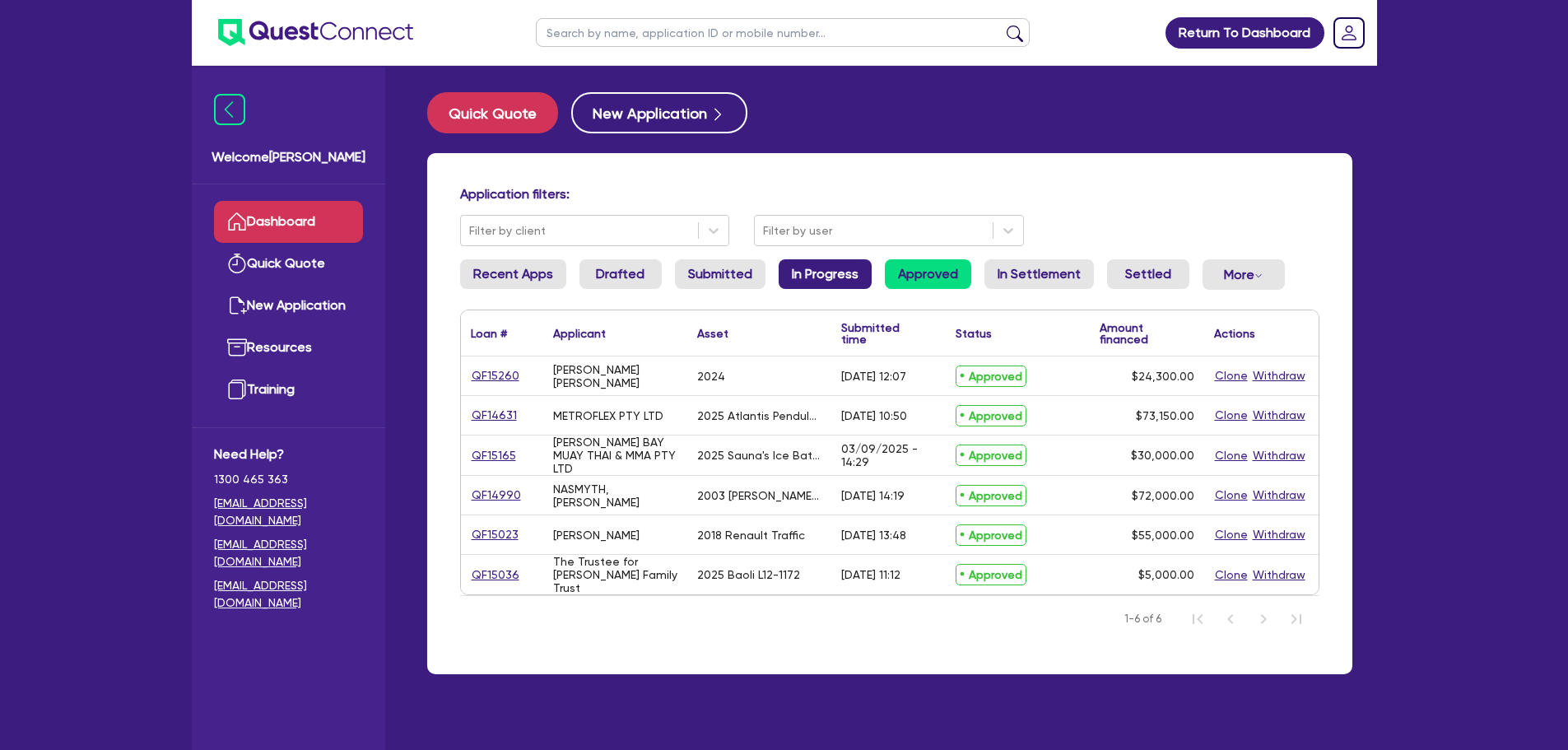
click at [813, 271] on link "In Progress" at bounding box center [825, 273] width 93 height 30
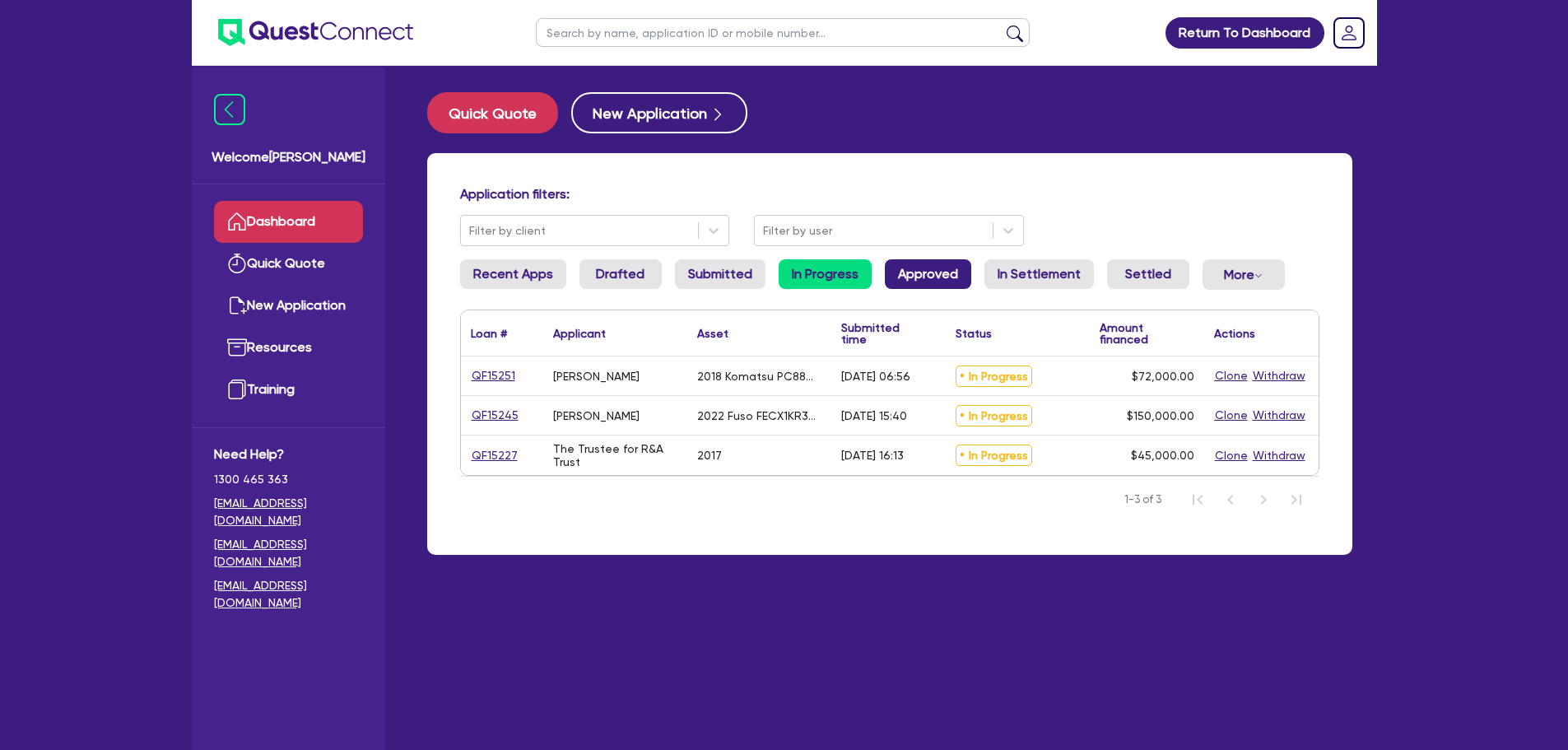
click at [913, 275] on link "Approved" at bounding box center [928, 273] width 86 height 30
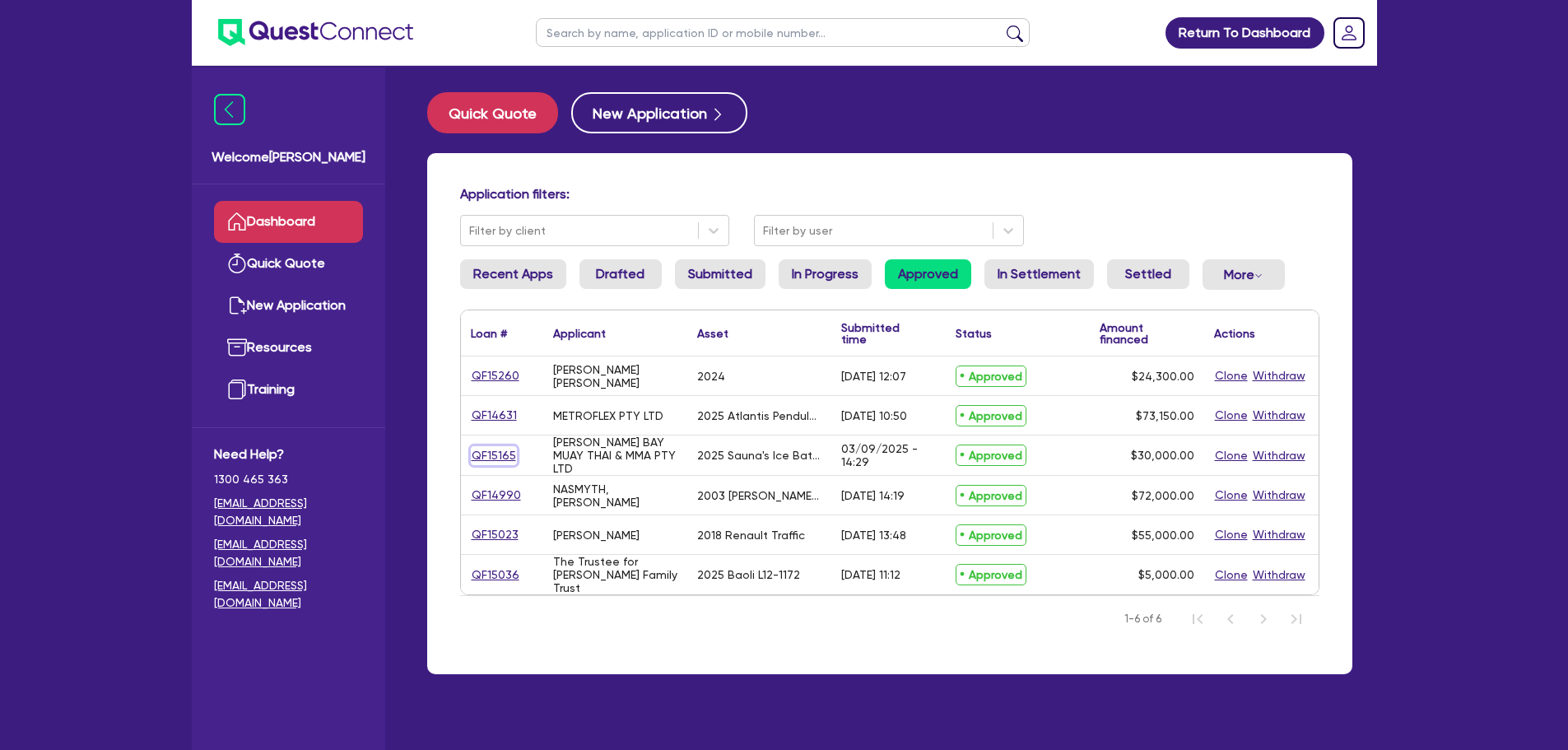
click at [502, 453] on link "QF15165" at bounding box center [494, 456] width 46 height 19
select select "SECONDARY_ASSETS"
select select "OTHER"
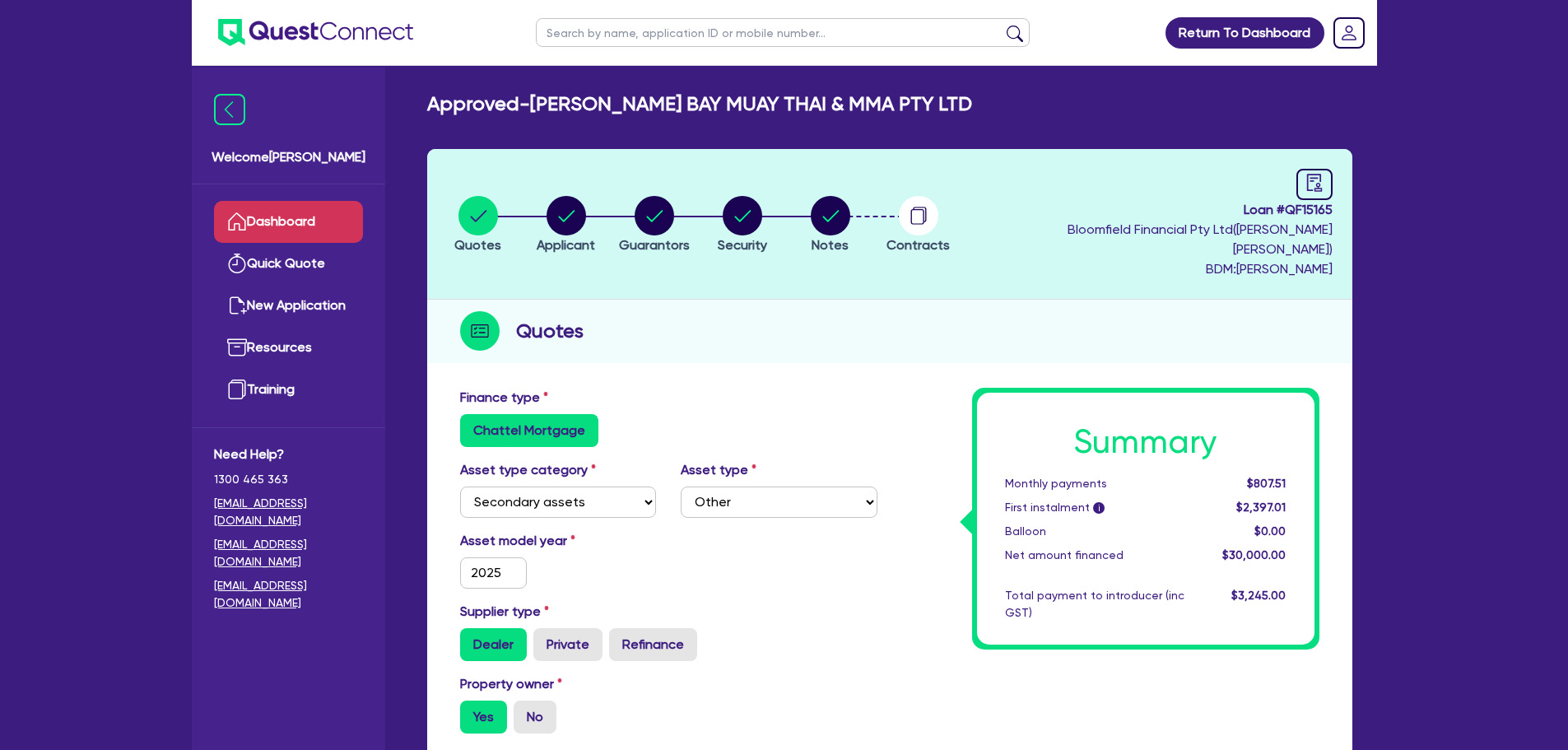
click at [316, 229] on link "Dashboard" at bounding box center [288, 222] width 149 height 42
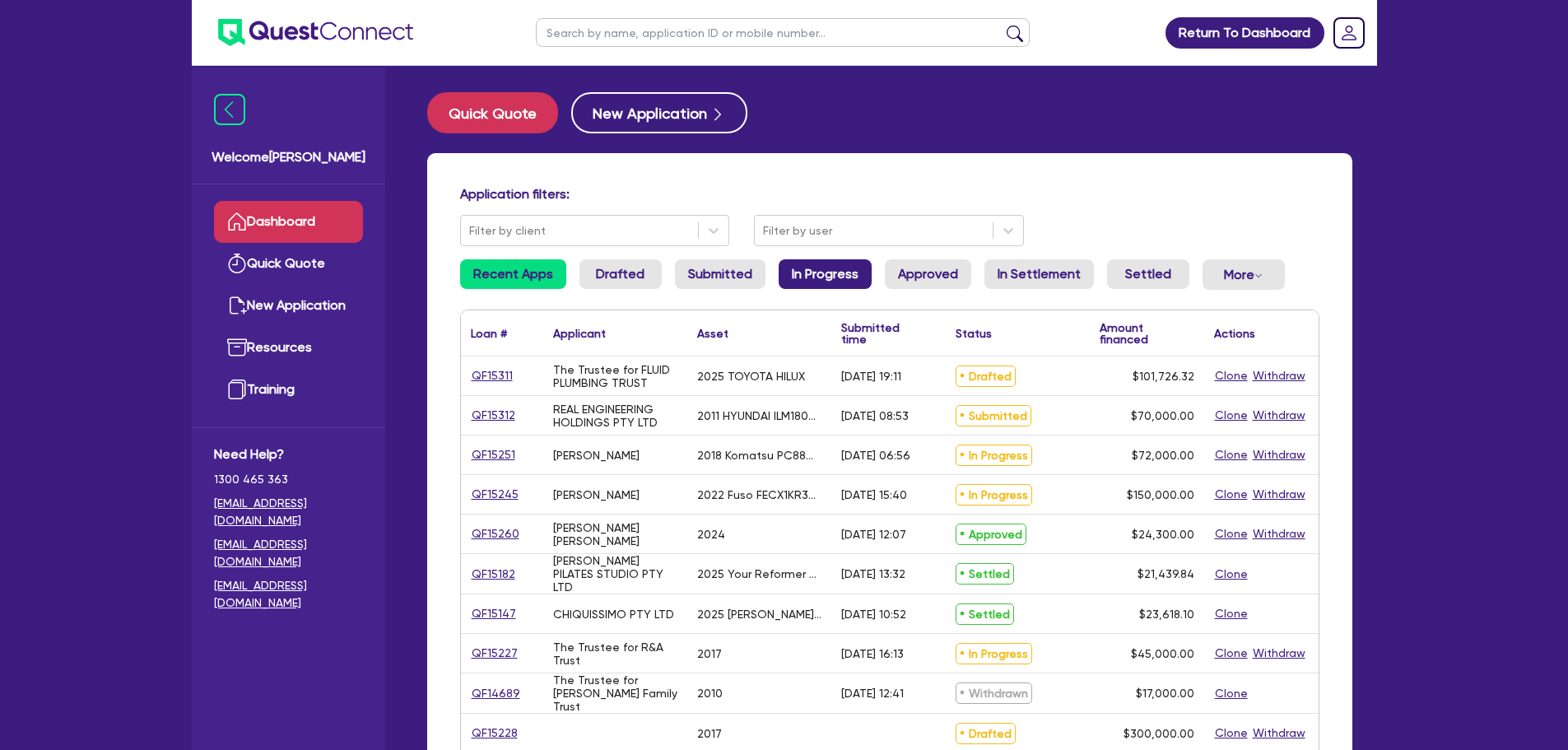
click at [857, 269] on link "In Progress" at bounding box center [825, 273] width 93 height 30
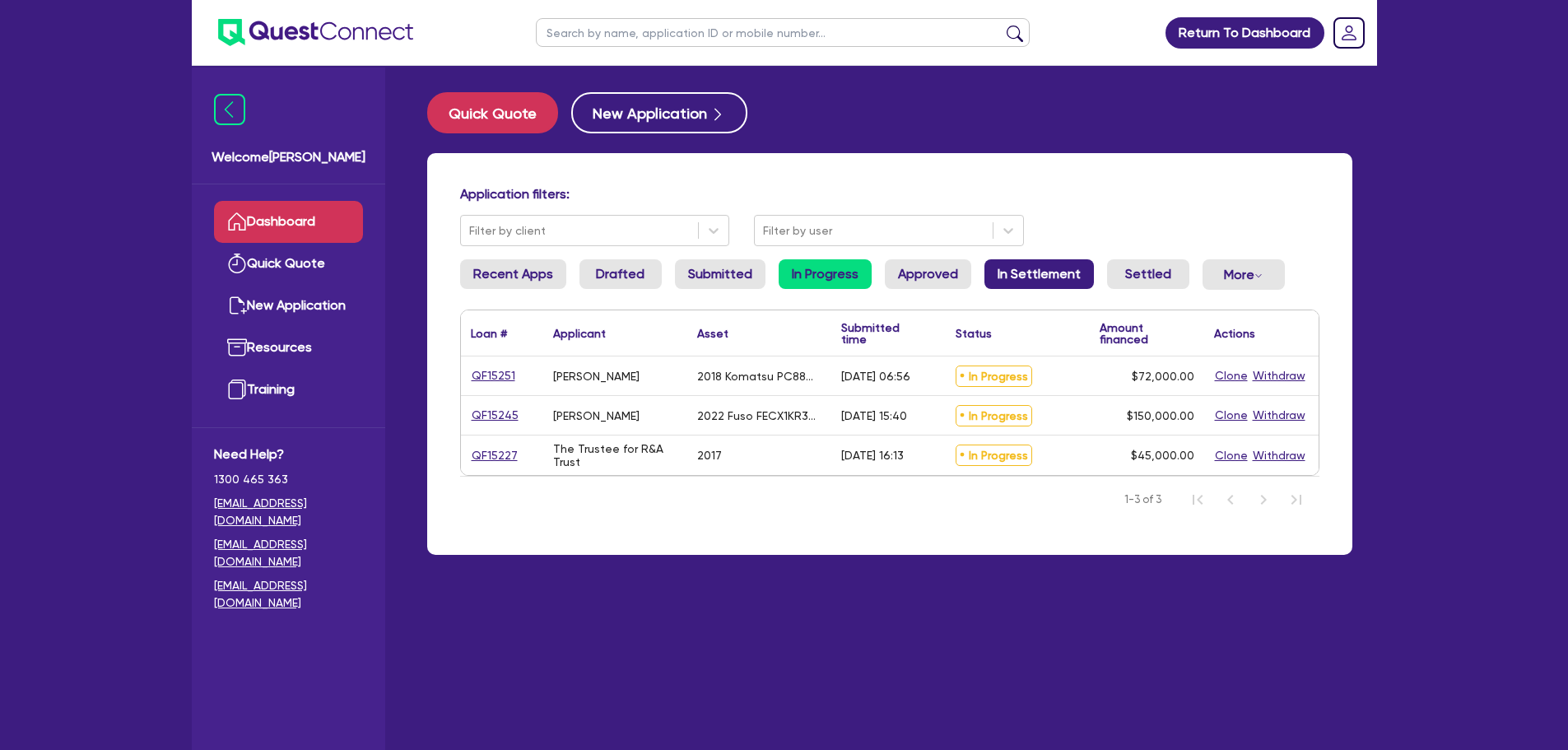
click at [1030, 282] on link "In Settlement" at bounding box center [1039, 273] width 109 height 30
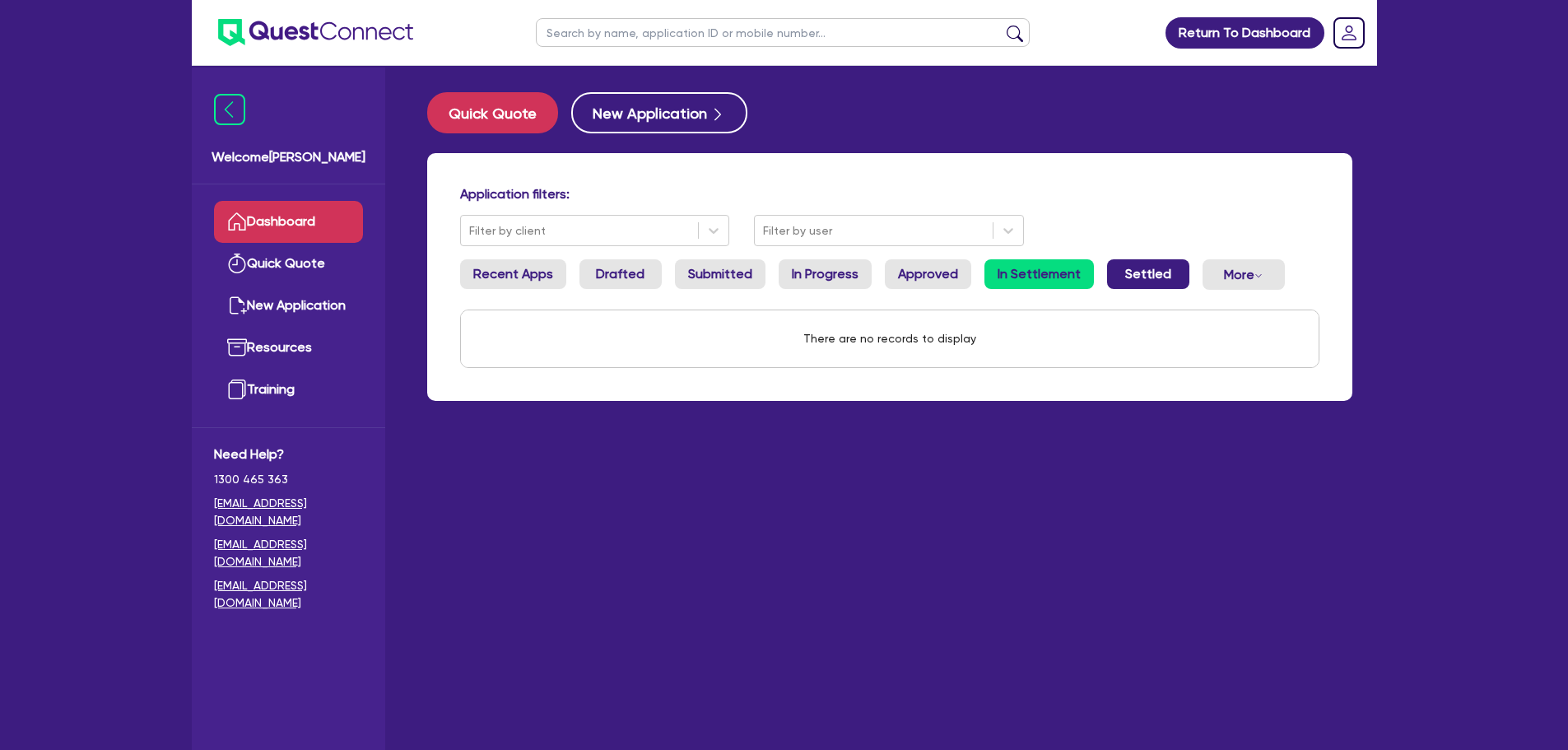
click at [1147, 278] on link "Settled" at bounding box center [1149, 273] width 83 height 30
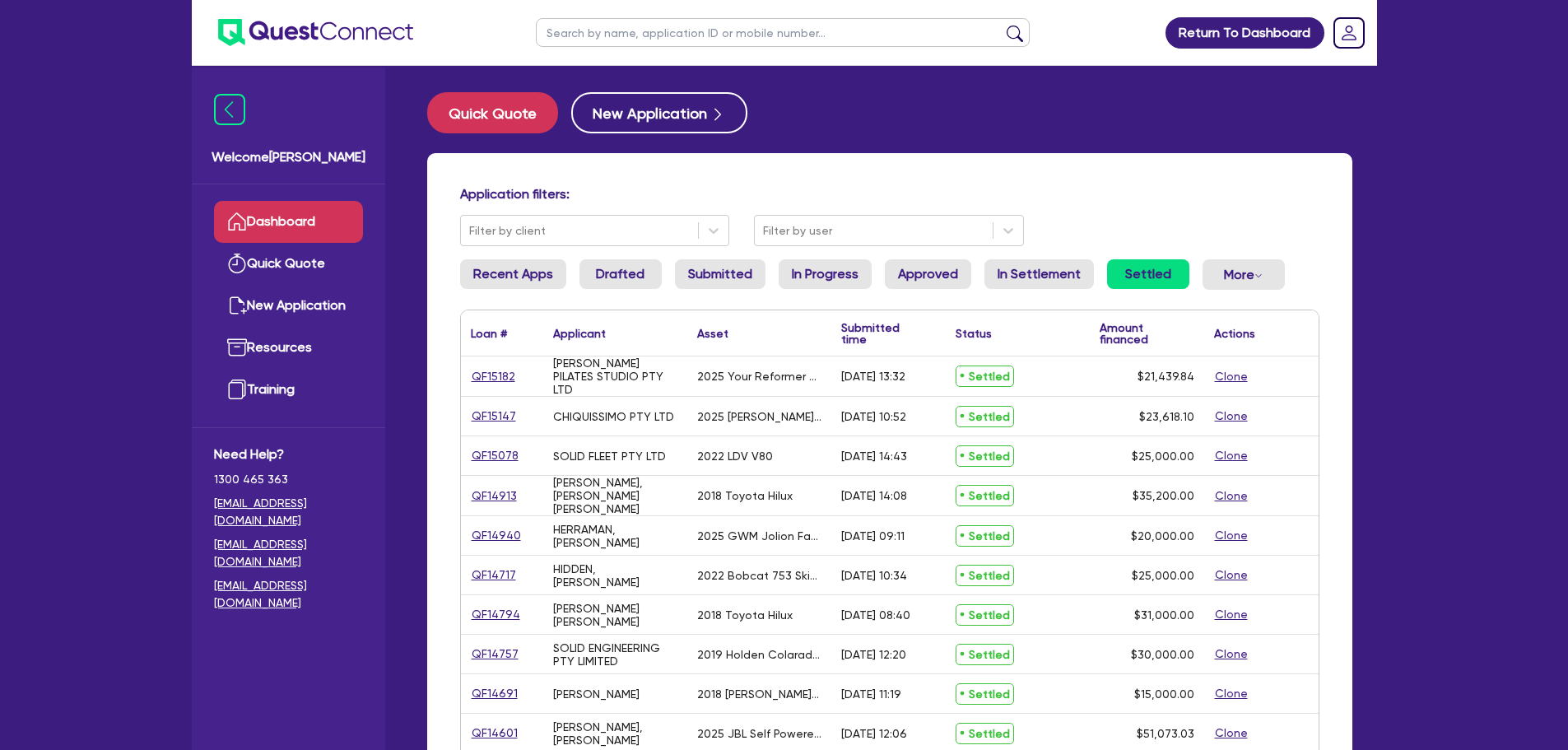
click at [872, 259] on ul "Recent Apps Drafted Submitted In Progress Approved In Settlement Settled More W…" at bounding box center [891, 280] width 860 height 43
click at [918, 275] on link "Approved" at bounding box center [928, 273] width 86 height 30
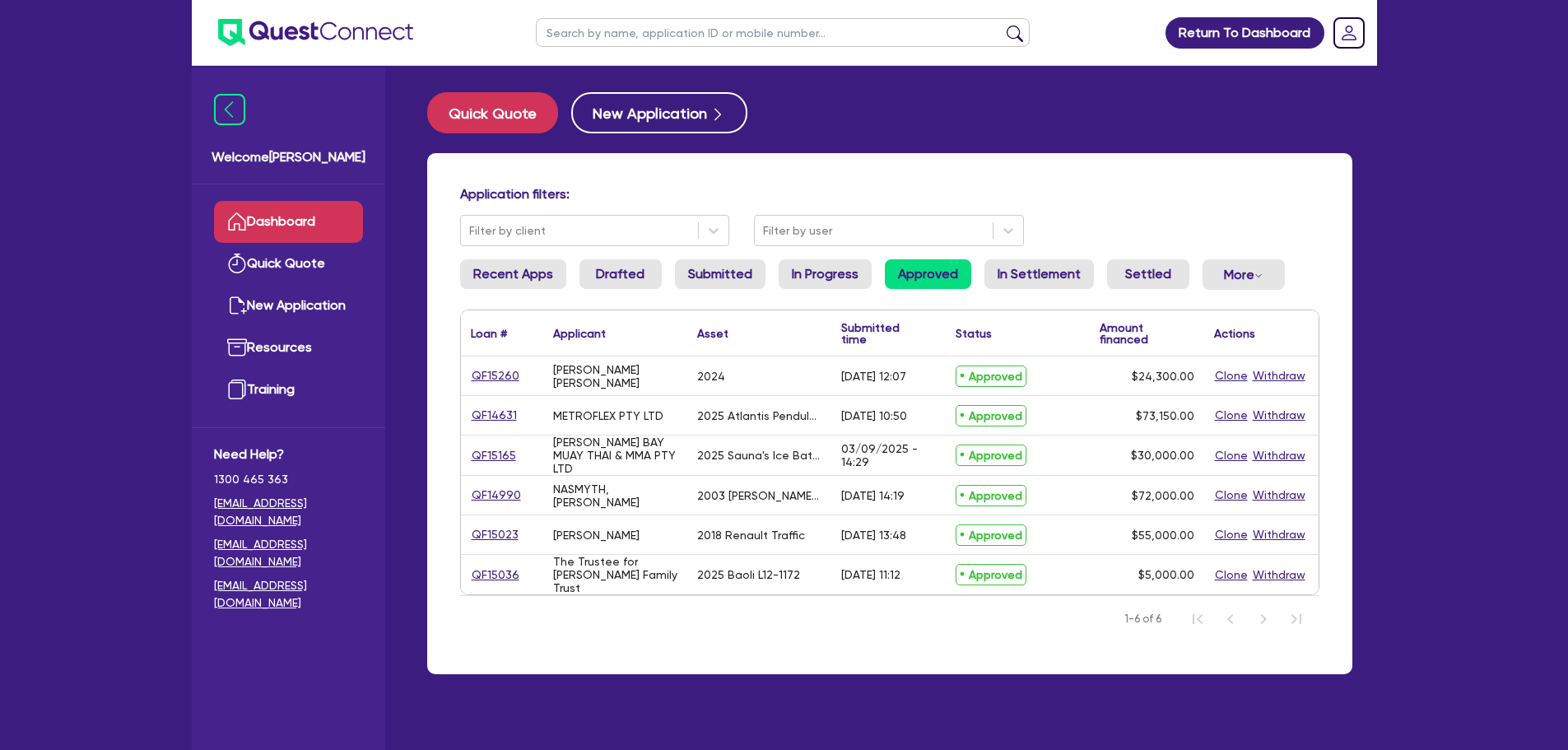
click at [309, 216] on link "Dashboard" at bounding box center [288, 222] width 149 height 42
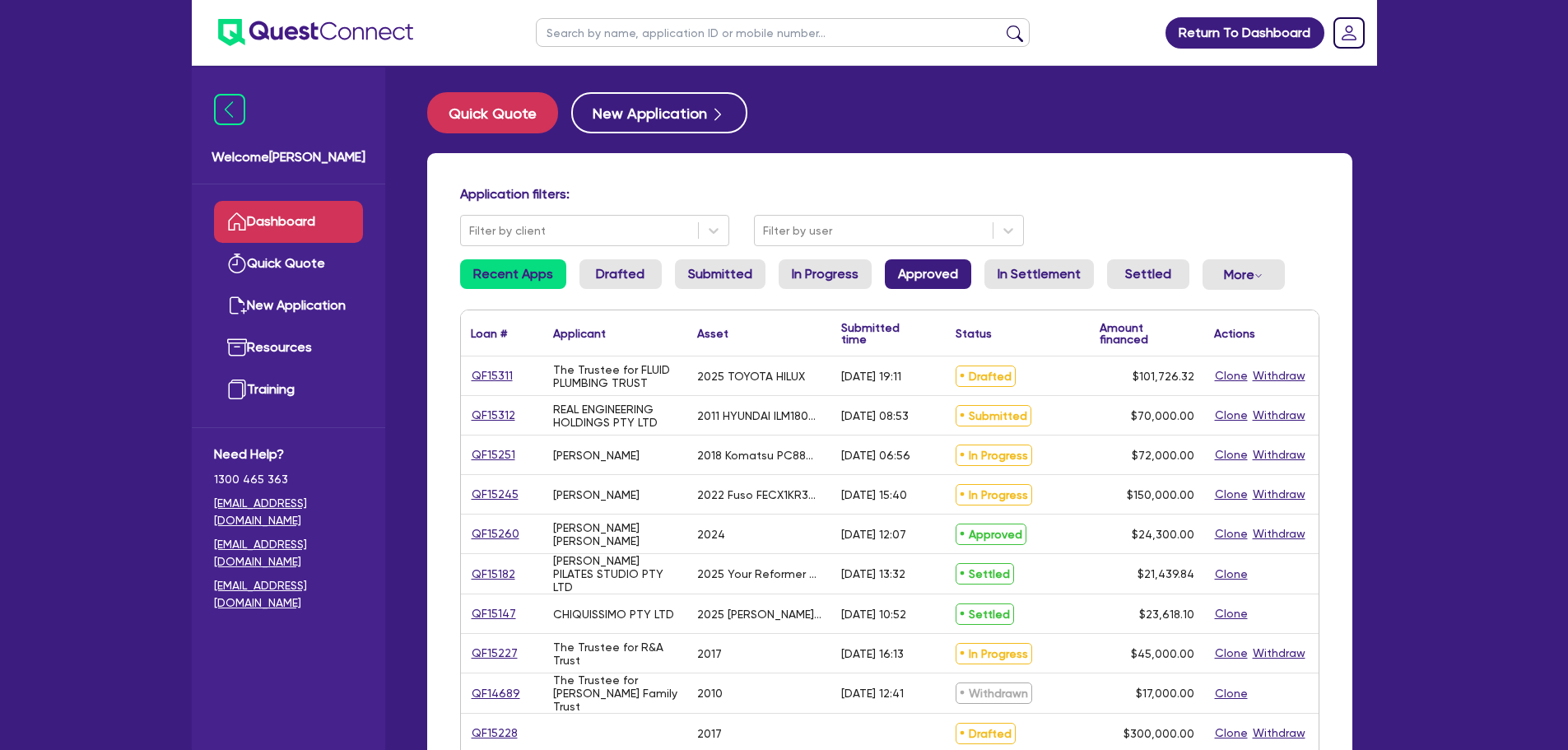
click at [905, 275] on link "Approved" at bounding box center [928, 273] width 86 height 30
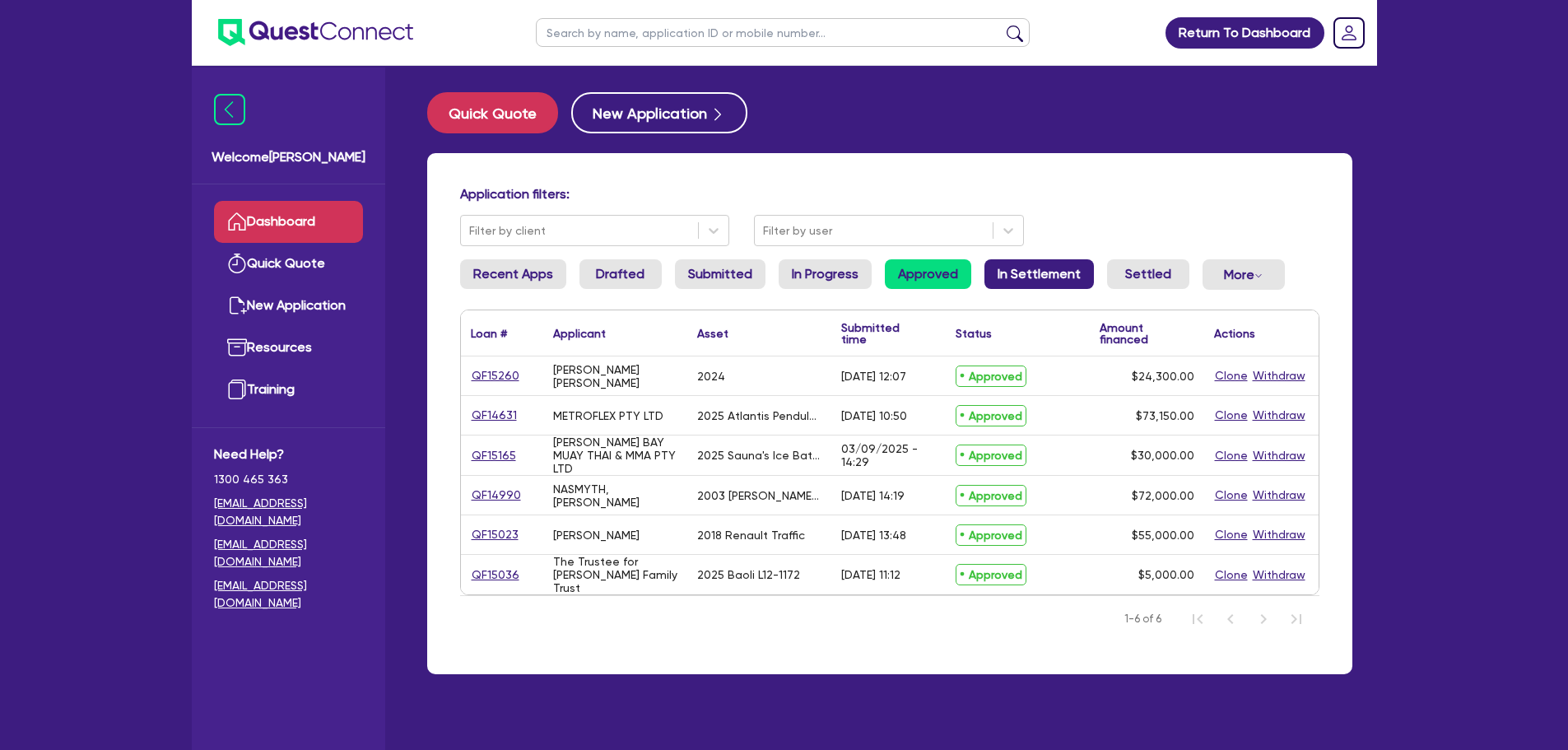
click at [1020, 270] on link "In Settlement" at bounding box center [1039, 273] width 109 height 30
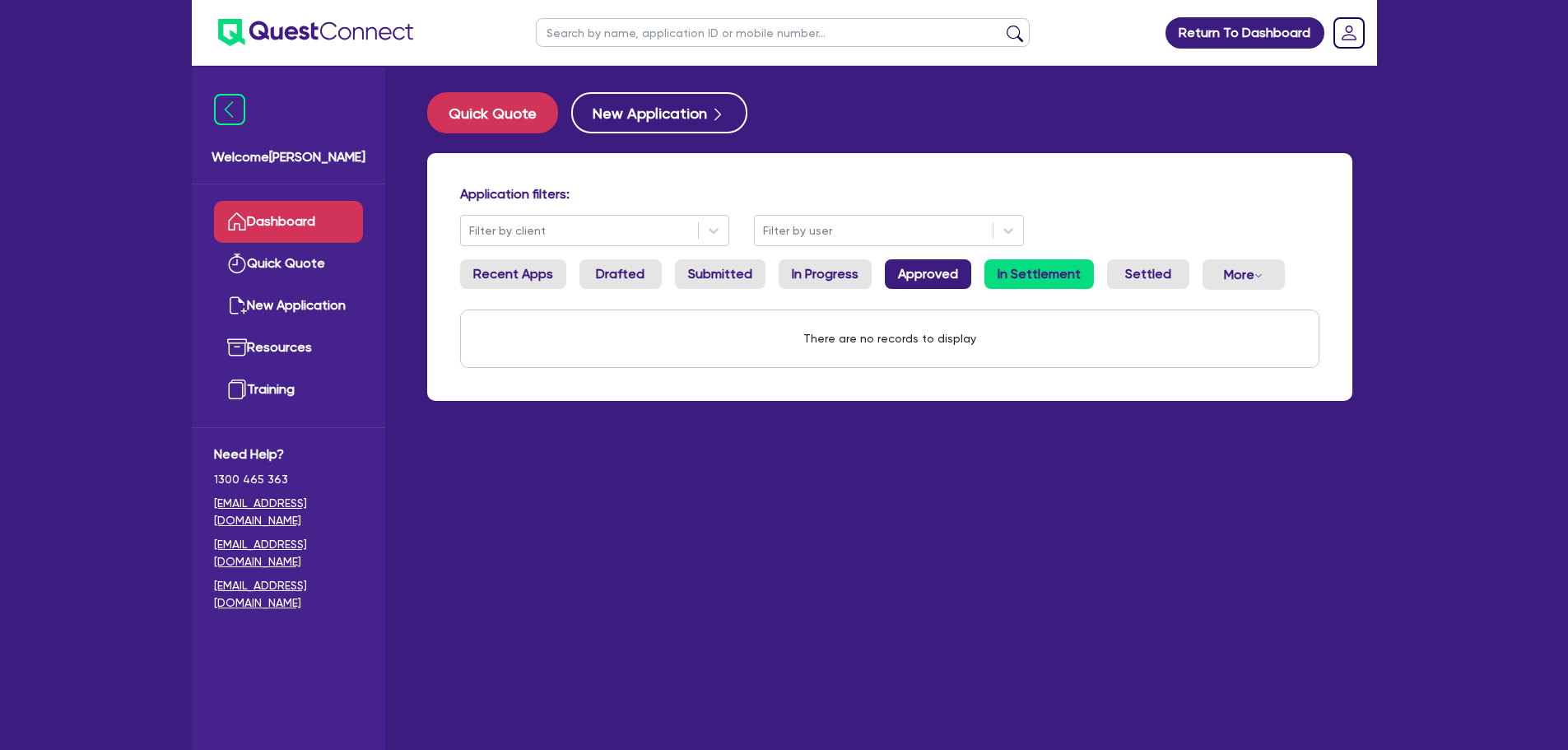
click at [910, 265] on link "Approved" at bounding box center [928, 273] width 86 height 30
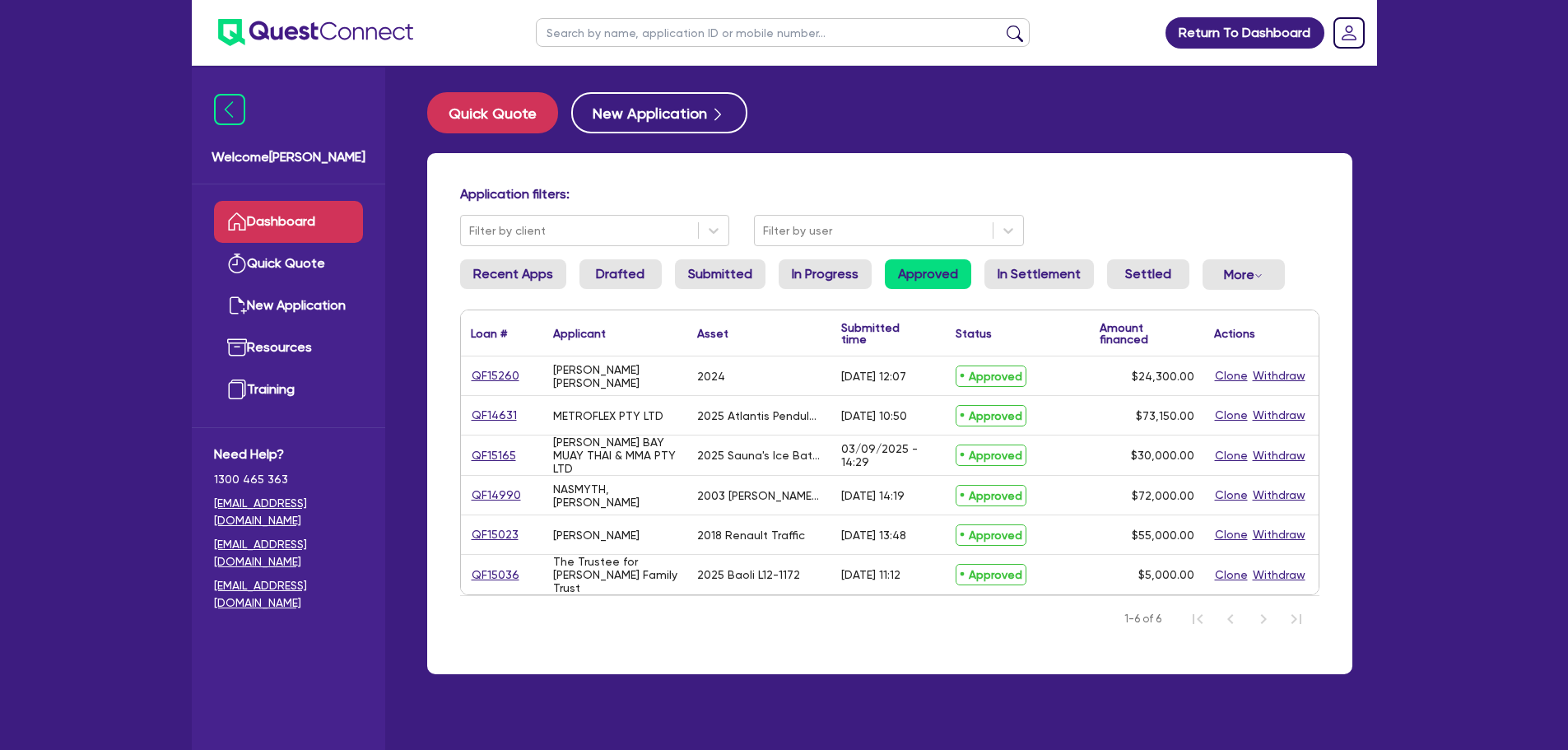
click at [326, 205] on link "Dashboard" at bounding box center [288, 222] width 149 height 42
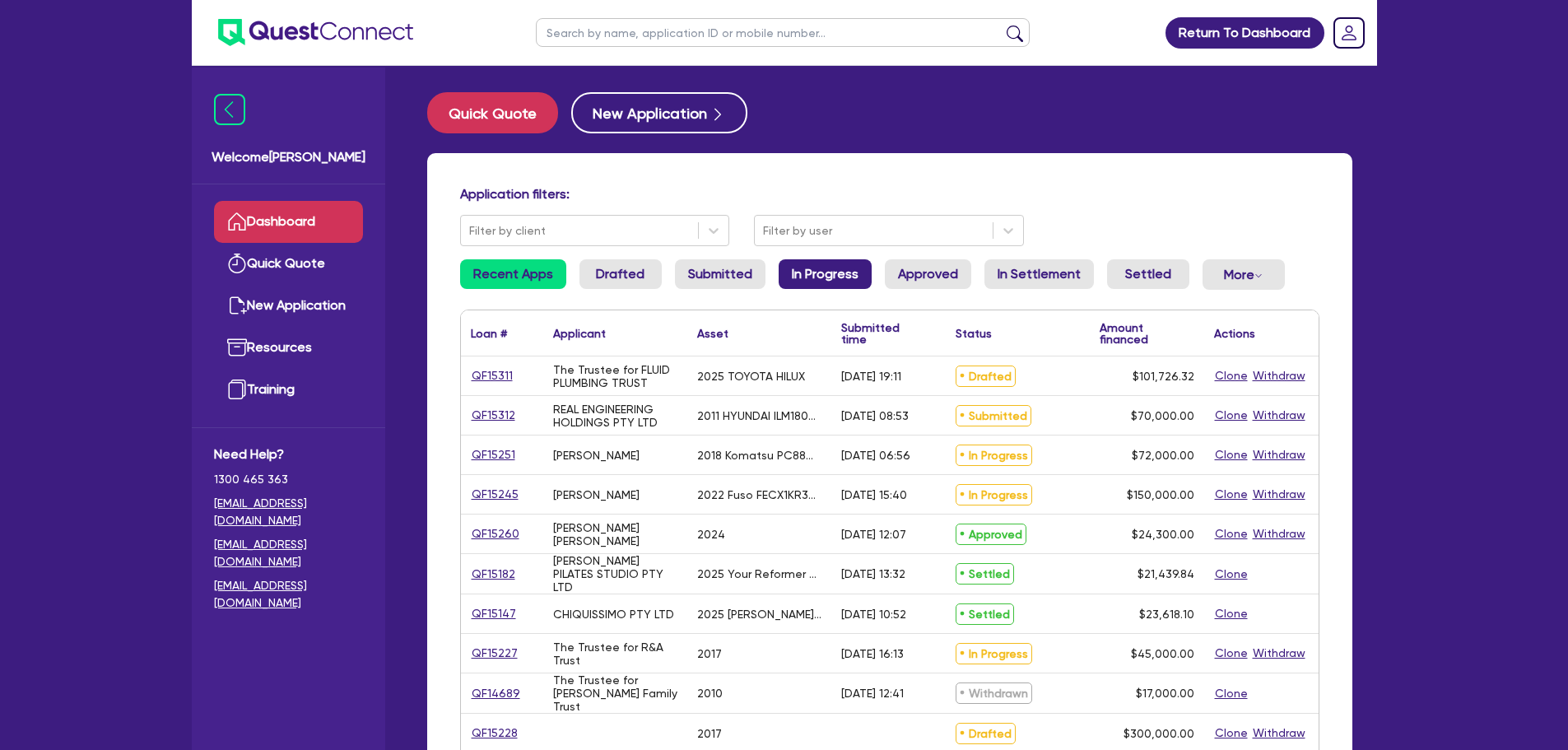
click at [808, 287] on link "In Progress" at bounding box center [825, 273] width 93 height 30
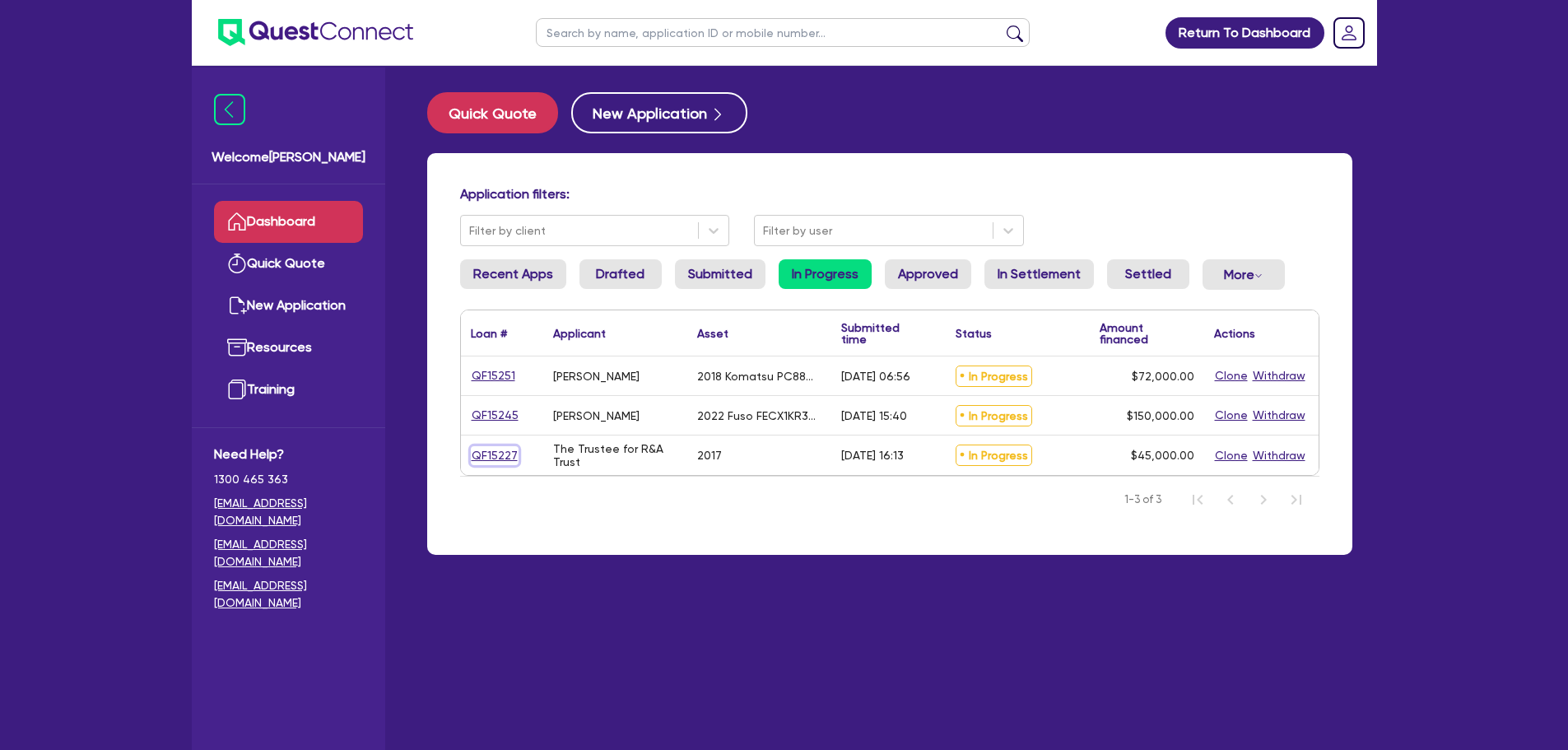
click at [485, 452] on link "QF15227" at bounding box center [495, 456] width 48 height 19
select select "CARS_AND_LIGHT_TRUCKS"
select select "VANS_AND_UTES"
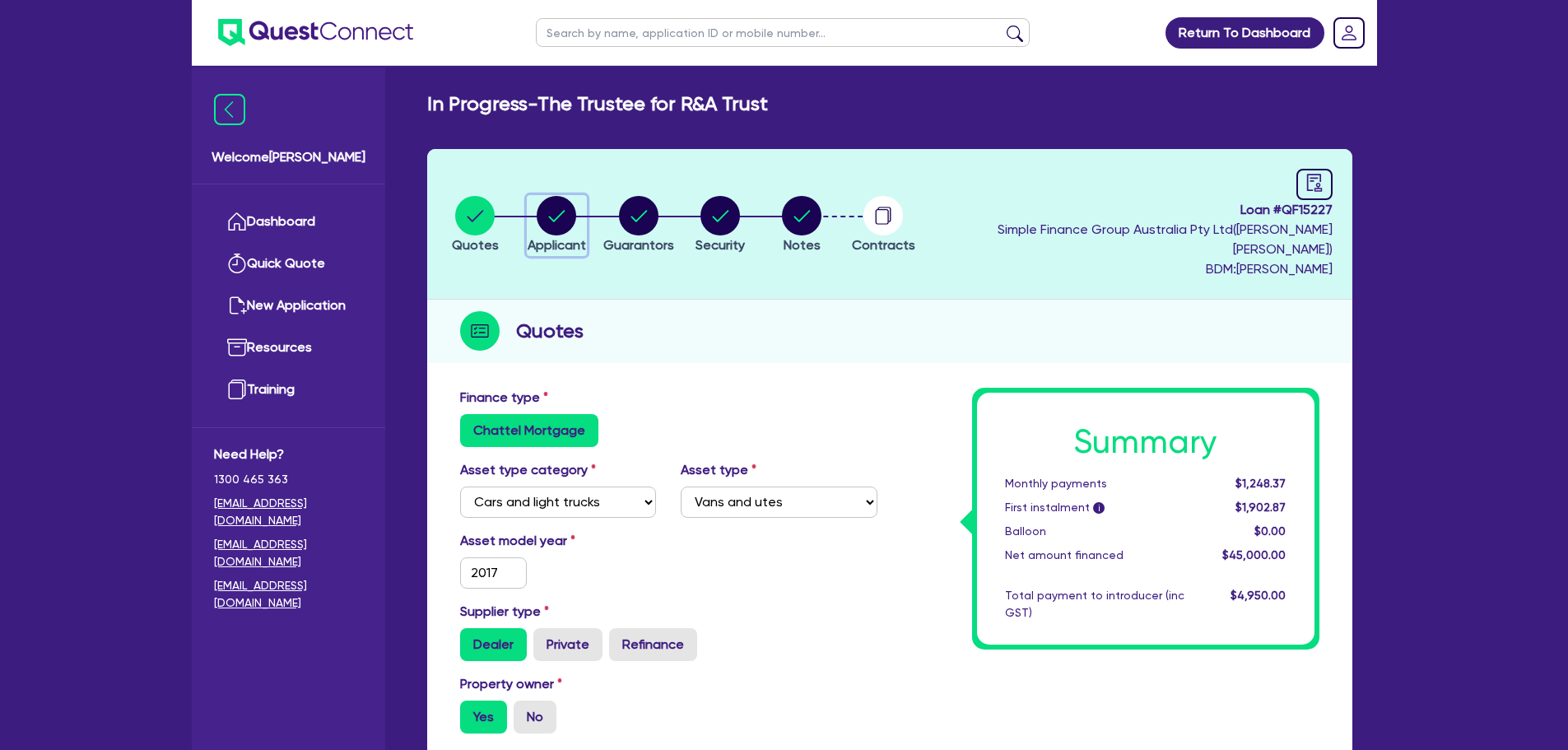
click at [577, 215] on circle "button" at bounding box center [556, 215] width 39 height 39
select select "TRUST"
select select "COMPANY"
select select "BUILDING_CONSTRUCTION"
select select "TRADES_SERVICES_BUSINESSES_GOVERNMENT"
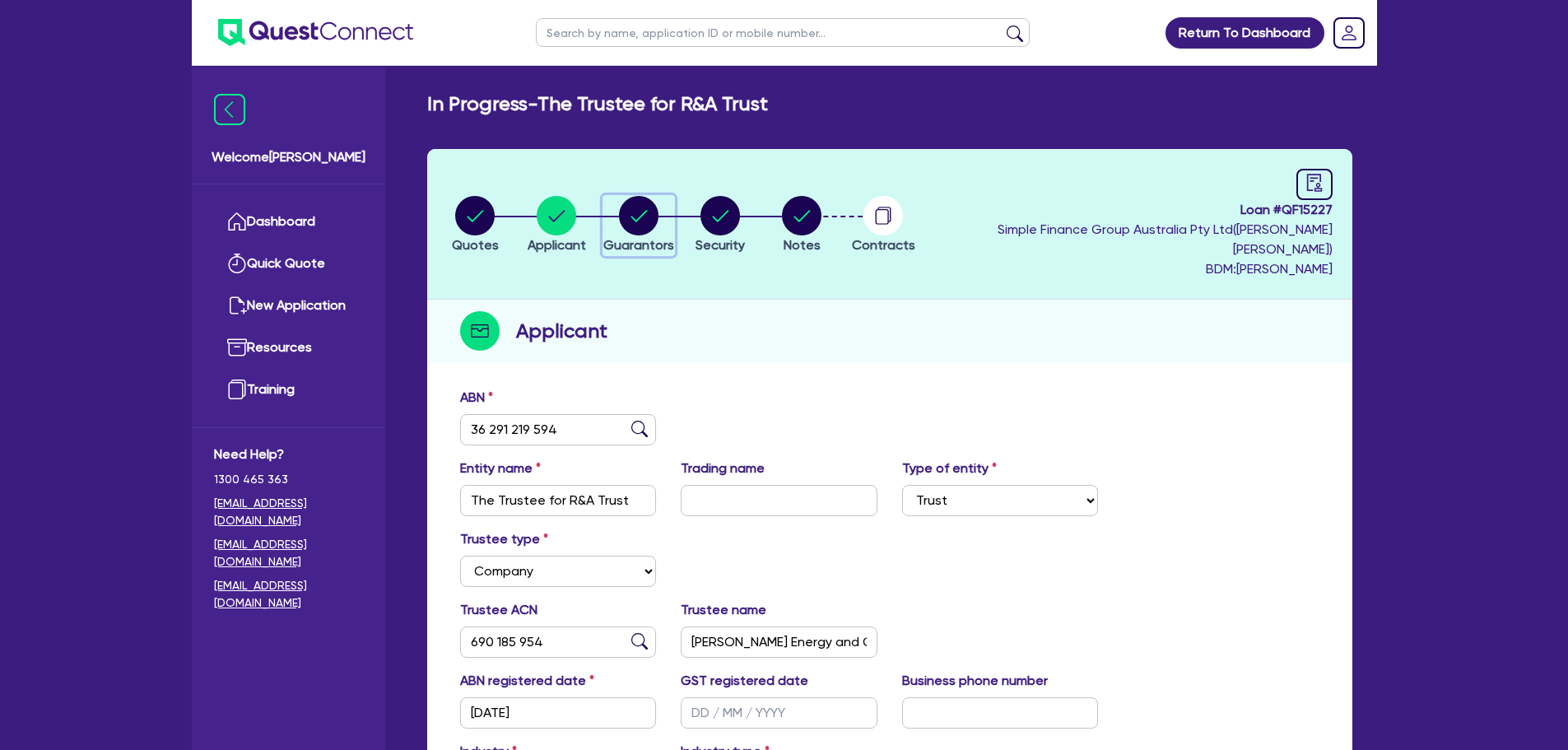
click at [675, 218] on div "button" at bounding box center [639, 215] width 71 height 39
select select "MR"
select select "SA"
select select "MARRIED"
select select "PROPERTY"
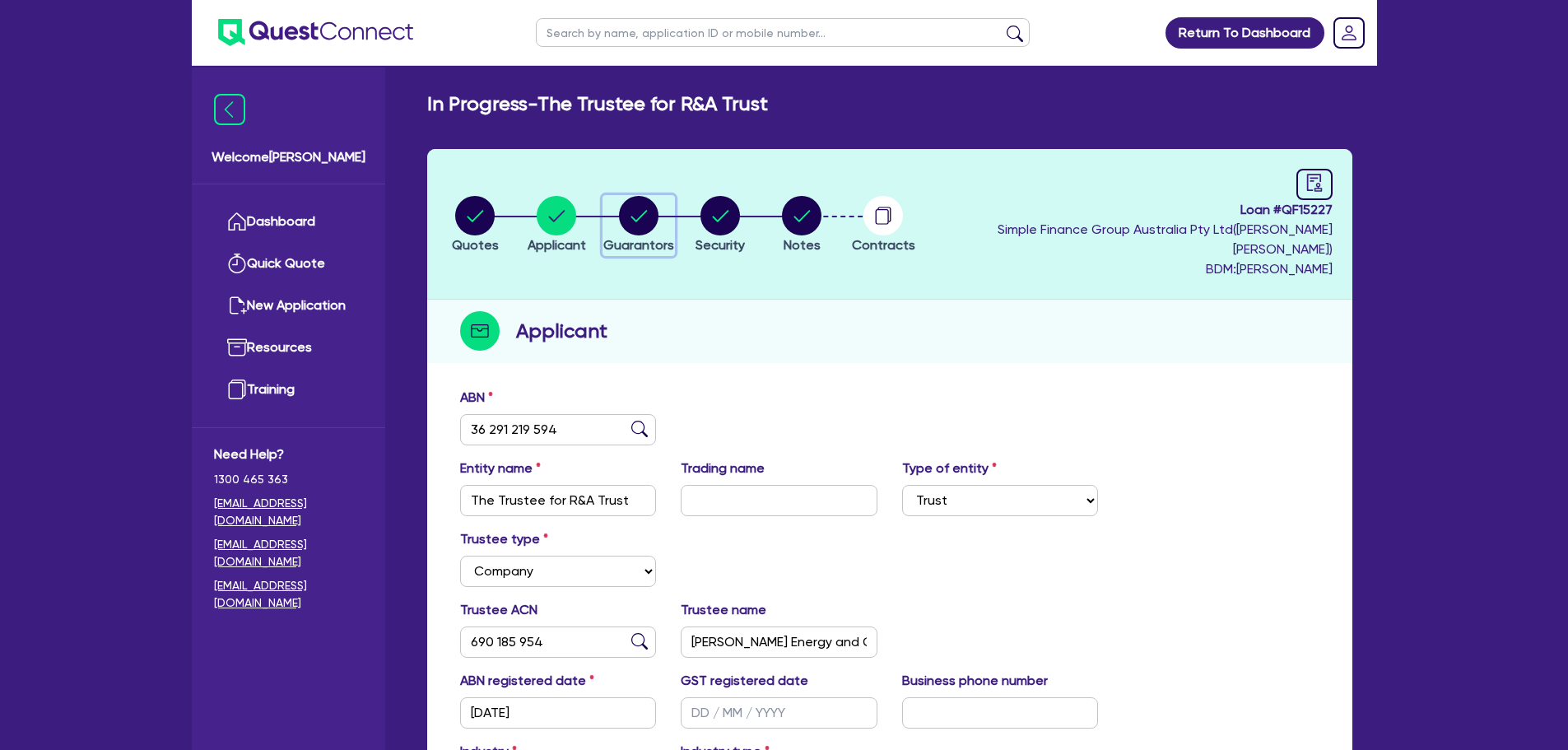
select select "CASH"
select select "VEHICLE"
select select "OTHER"
select select "HOUSEHOLD_PERSONAL"
select select "OTHER"
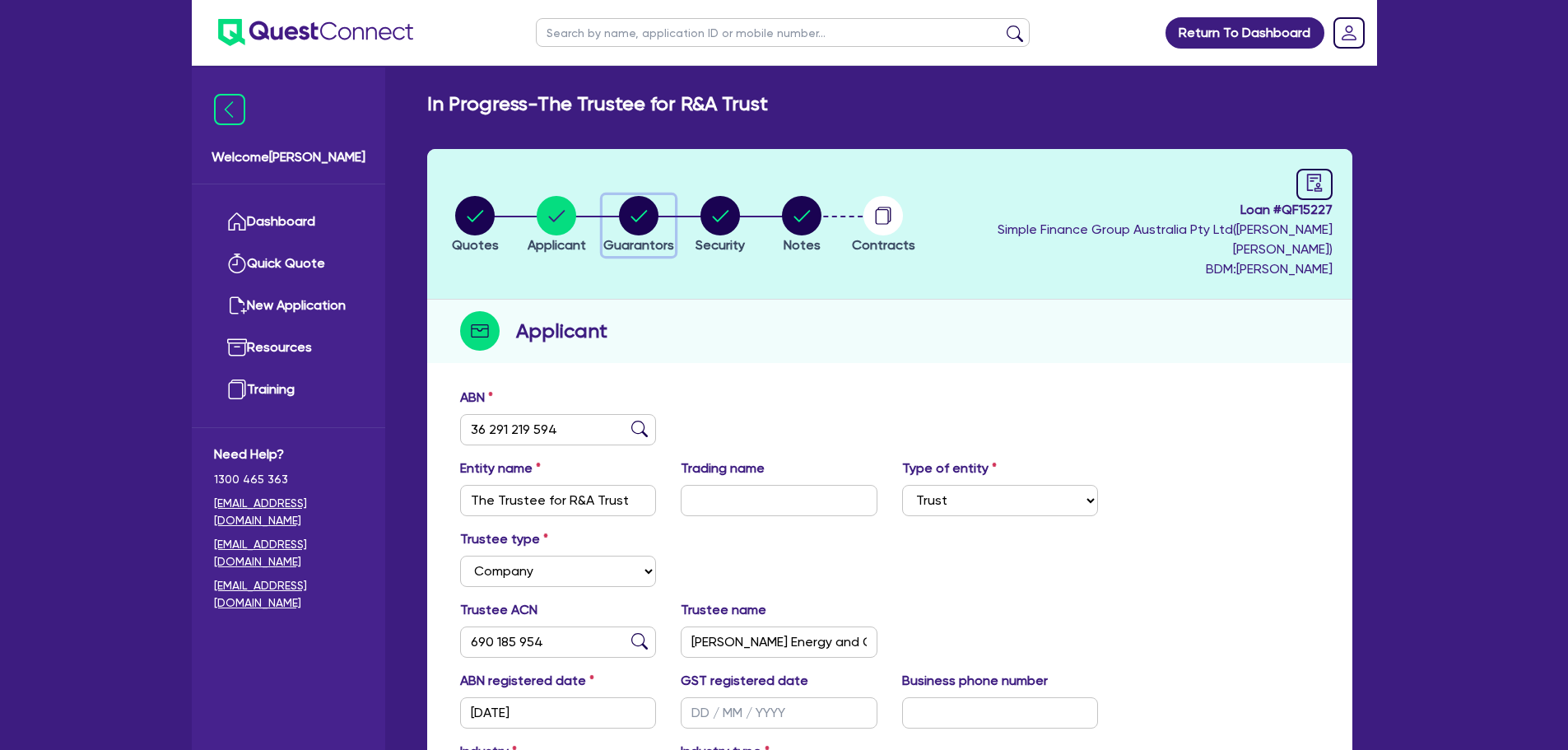
select select "OTHER"
select select "MORTGAGE"
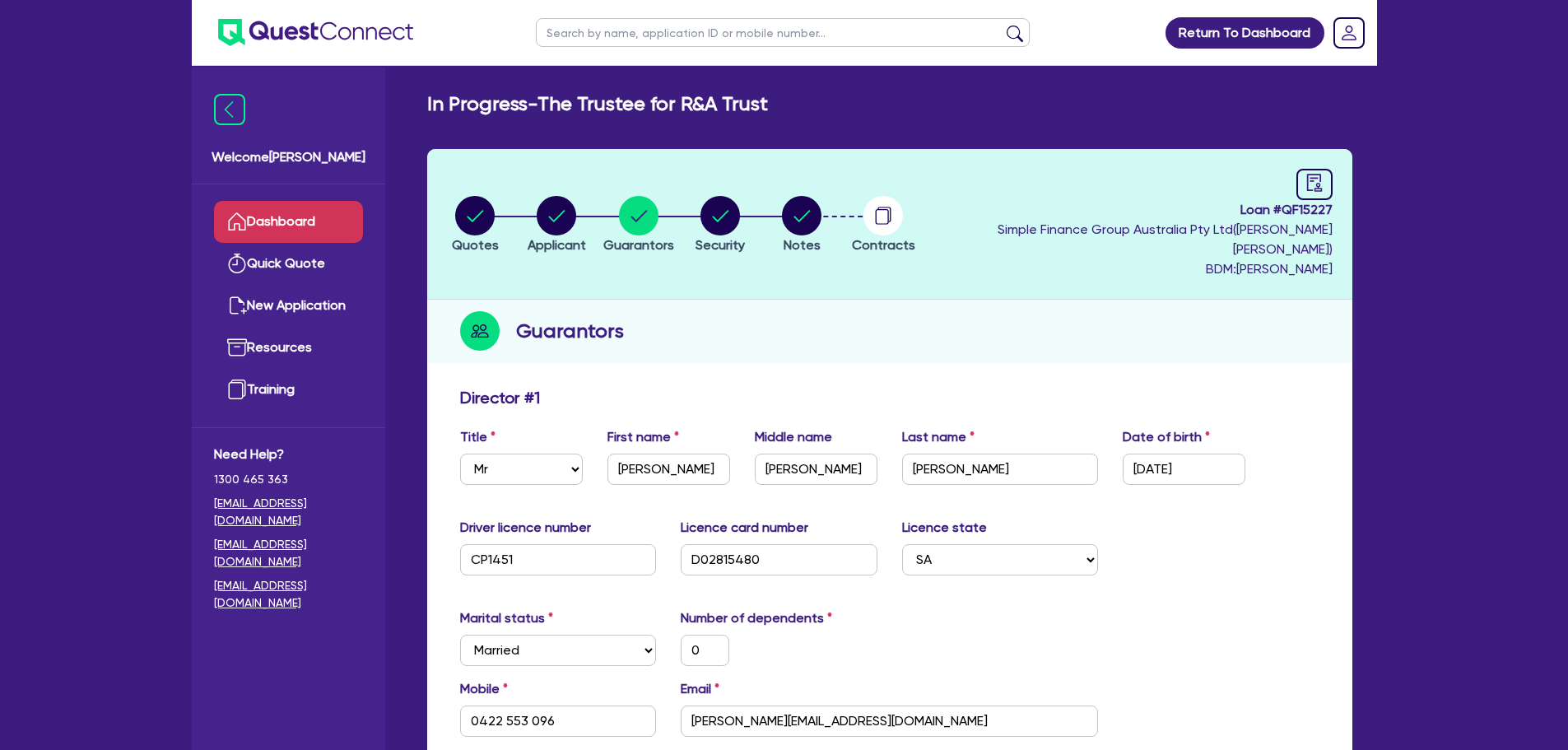
click at [307, 229] on link "Dashboard" at bounding box center [288, 222] width 149 height 42
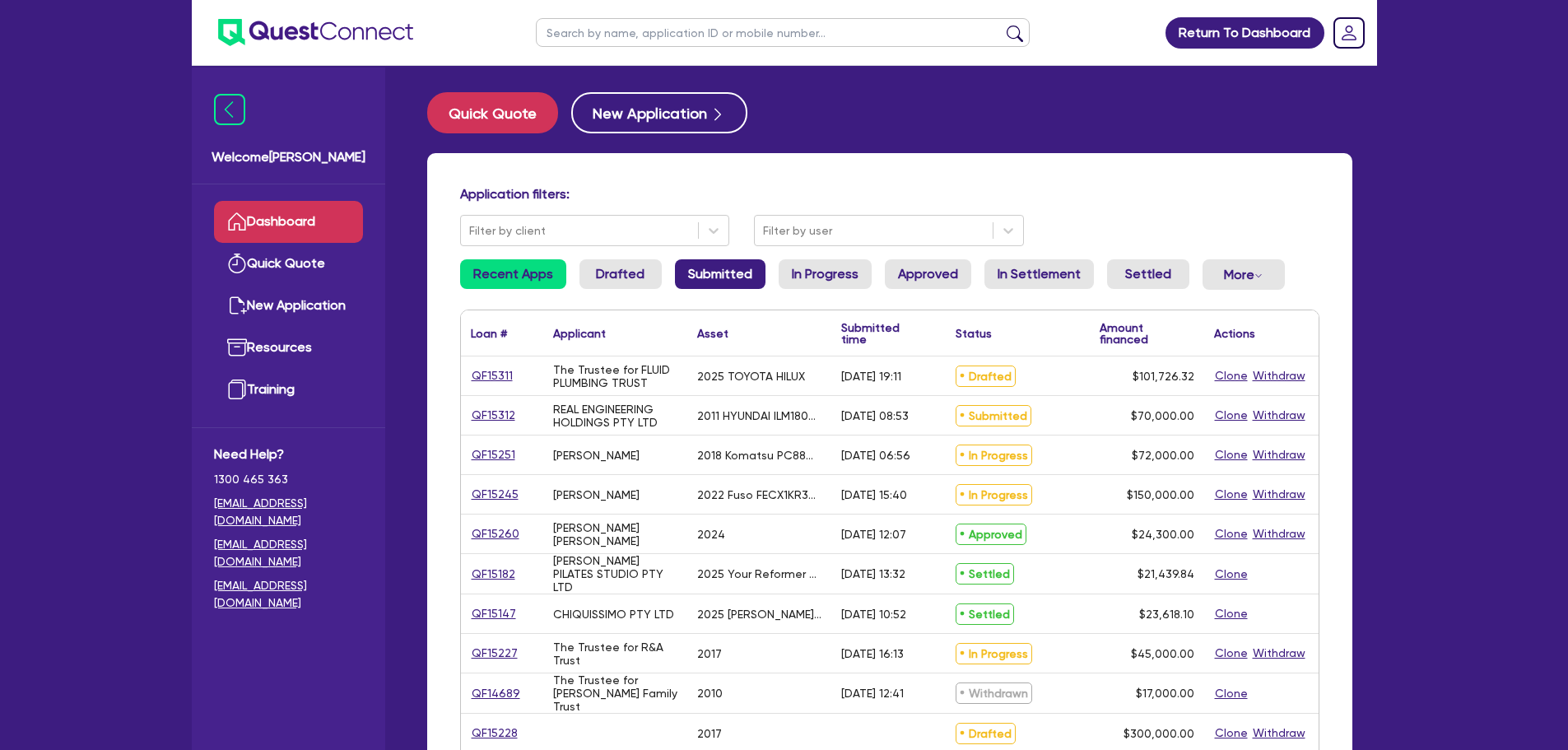
click at [741, 270] on link "Submitted" at bounding box center [721, 273] width 90 height 30
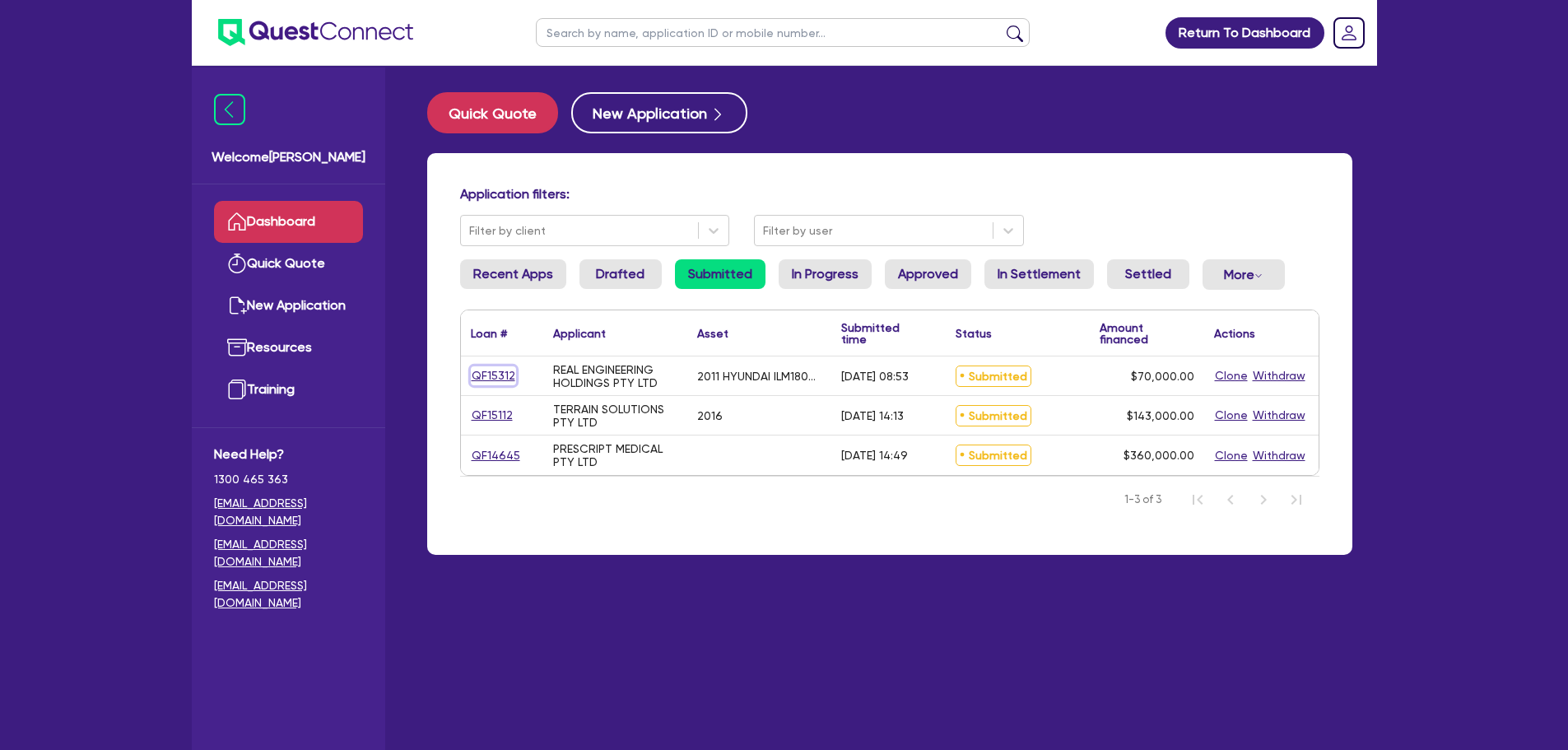
click at [497, 380] on link "QF15312" at bounding box center [493, 376] width 45 height 19
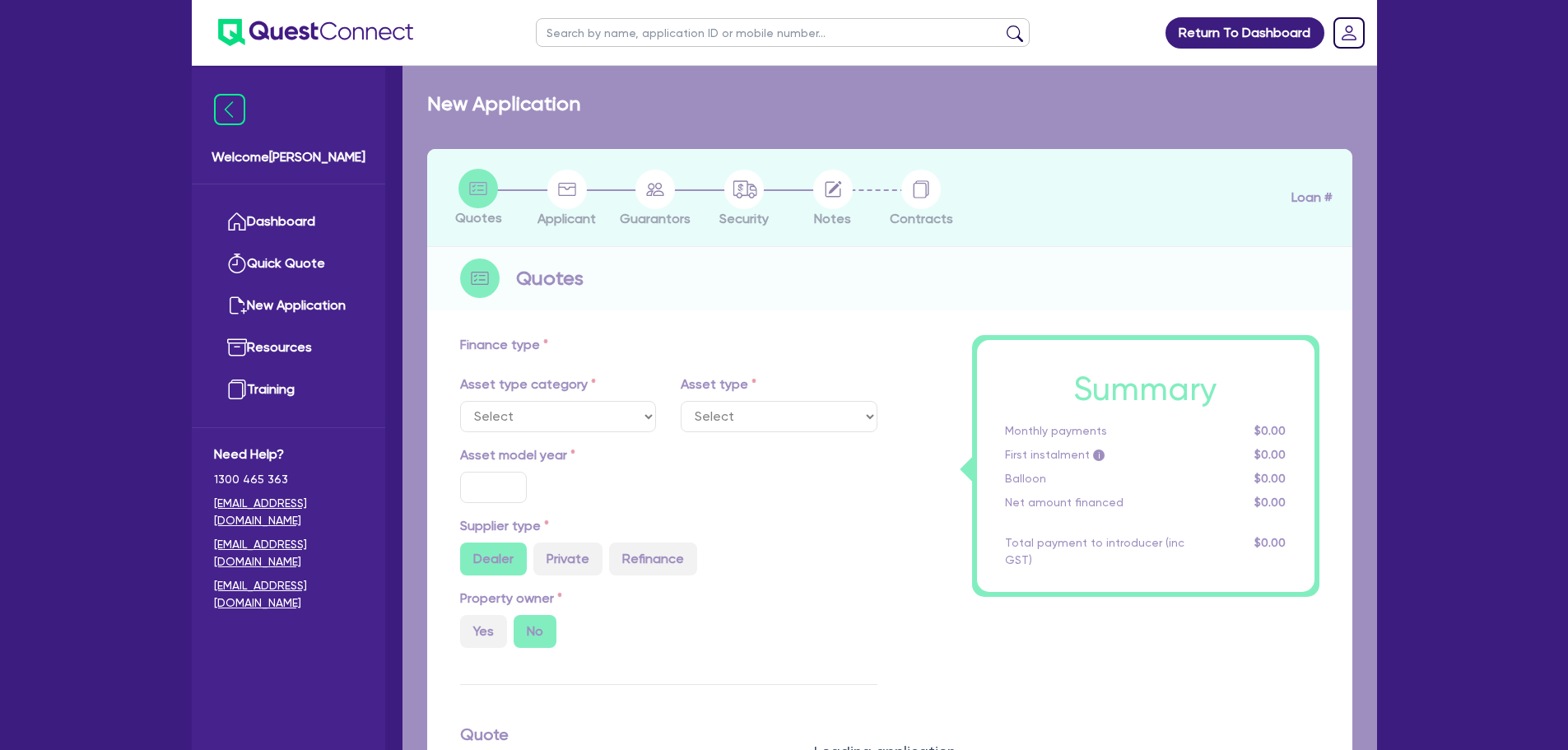
select select "SECONDARY_ASSETS"
type input "2011"
radio input "false"
radio input "true"
type input "70,000"
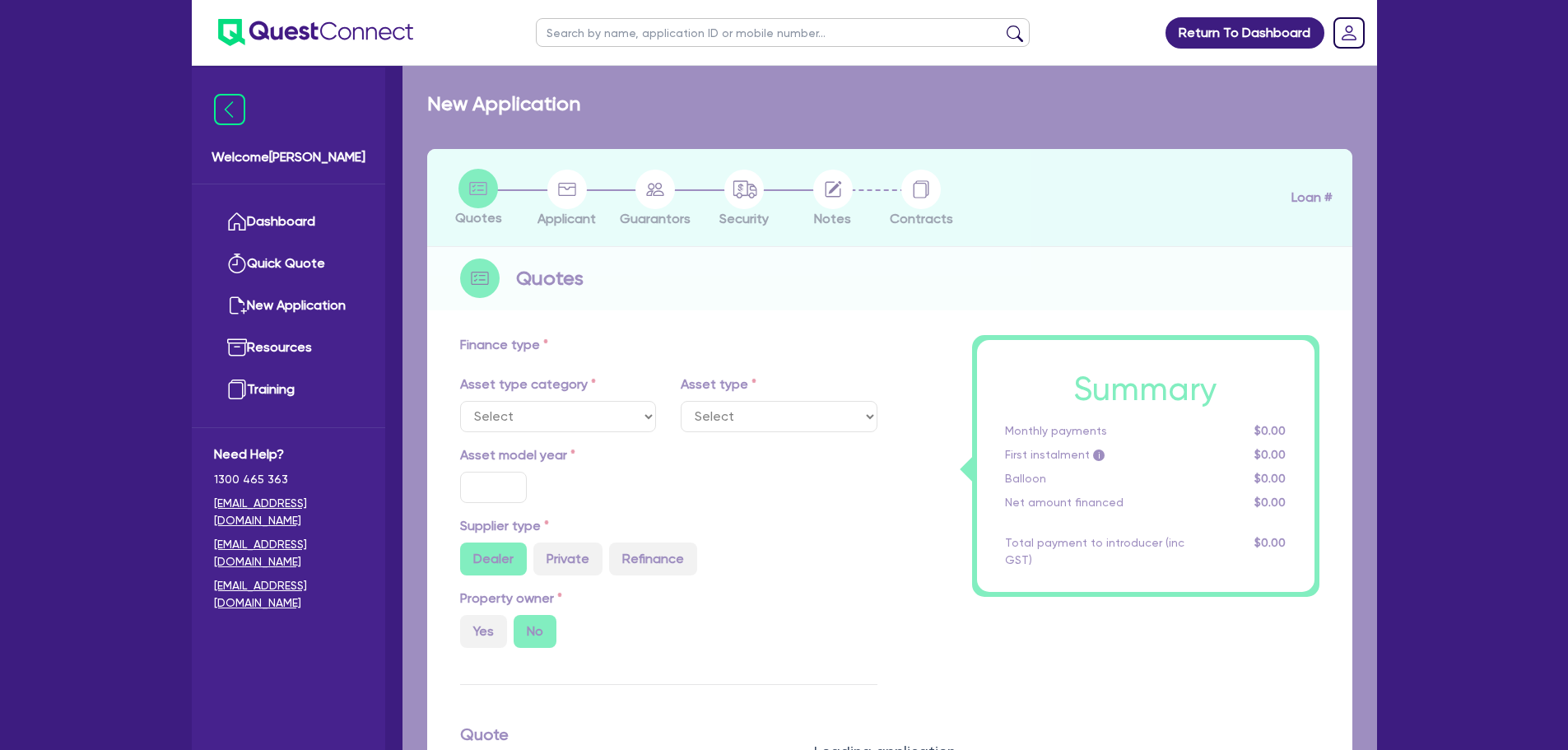
type input "5"
type input "3,500"
type input "17"
type input "2,500"
select select "CNC_AND_EDGE_BENDERS"
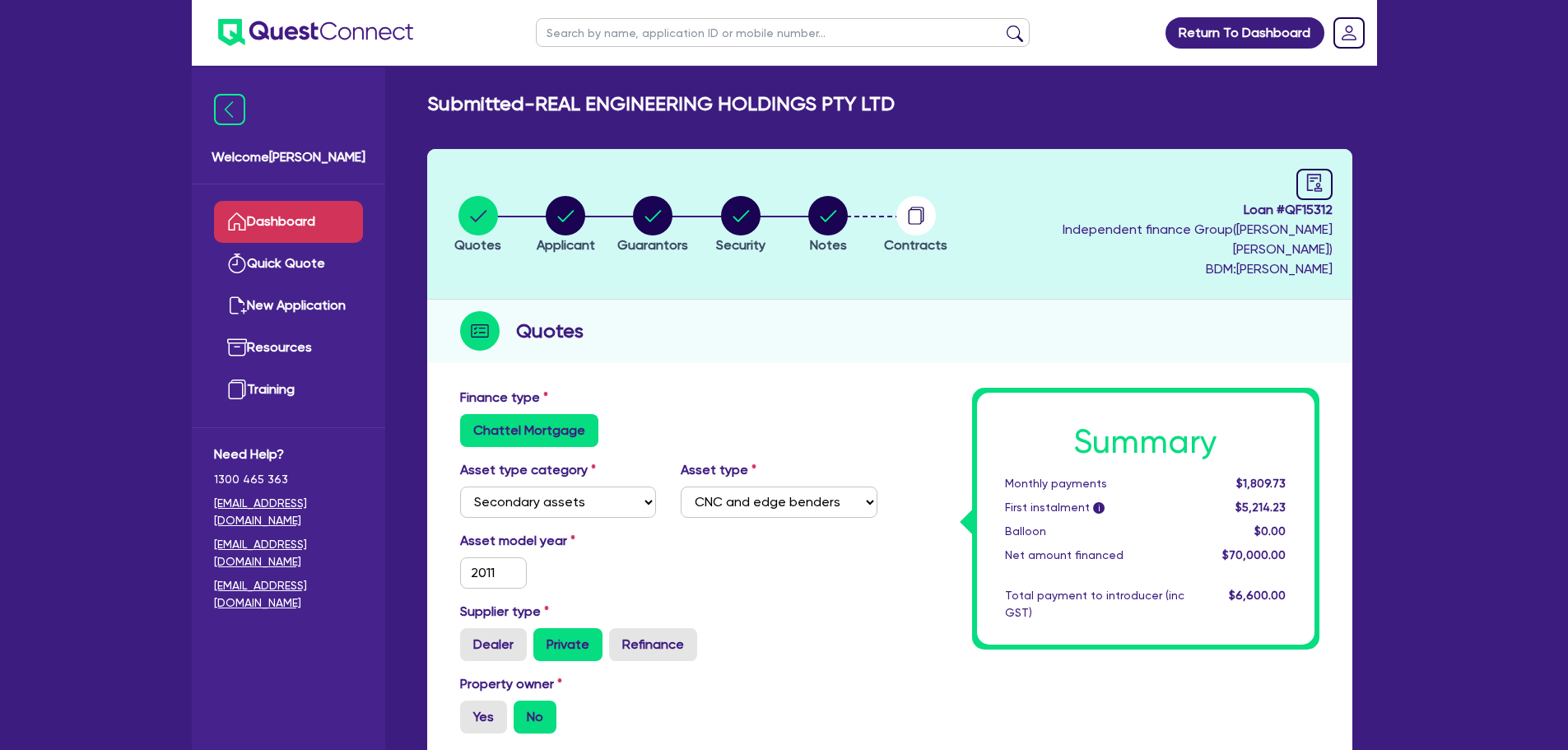
click at [296, 206] on link "Dashboard" at bounding box center [288, 222] width 149 height 42
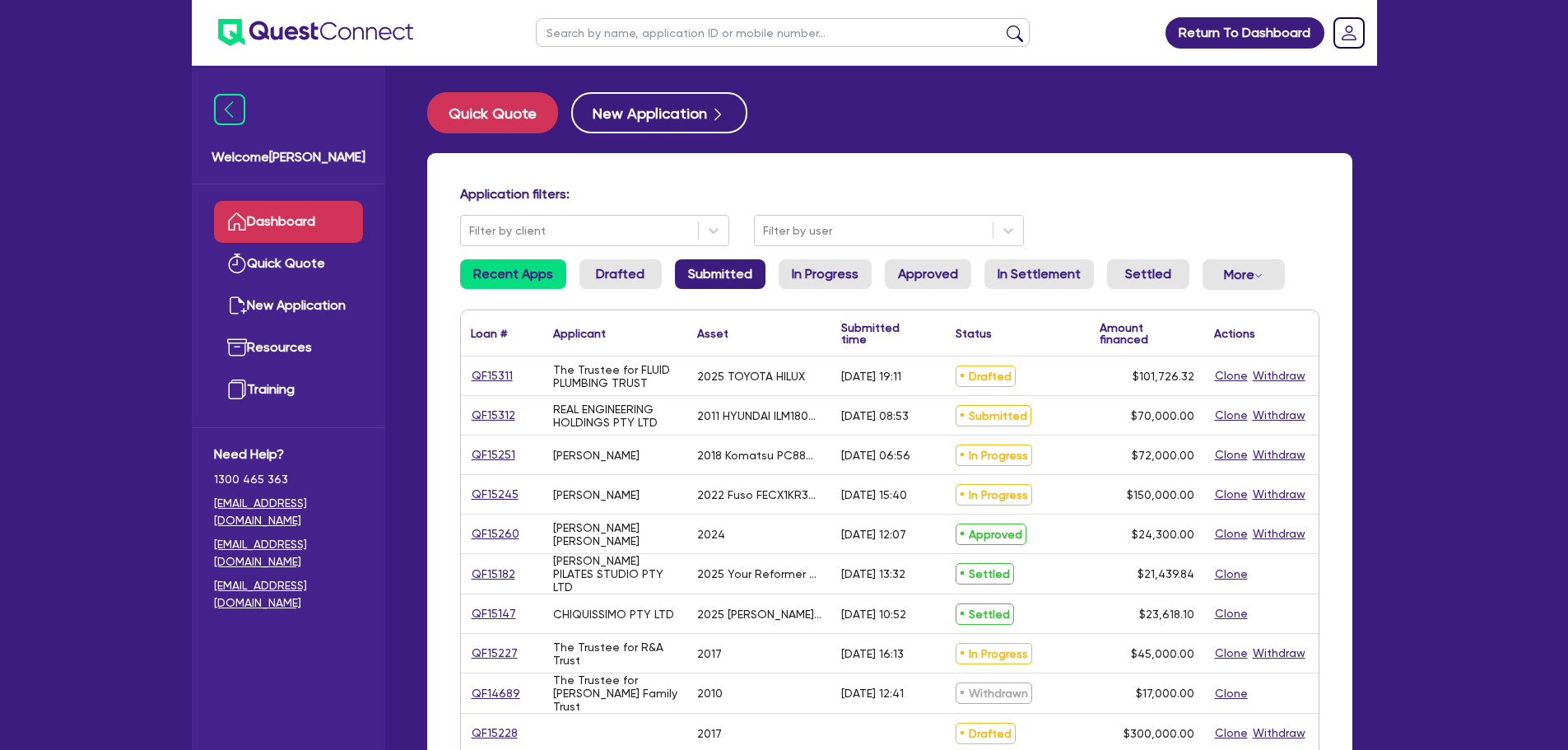
click at [724, 281] on link "Submitted" at bounding box center [721, 273] width 90 height 30
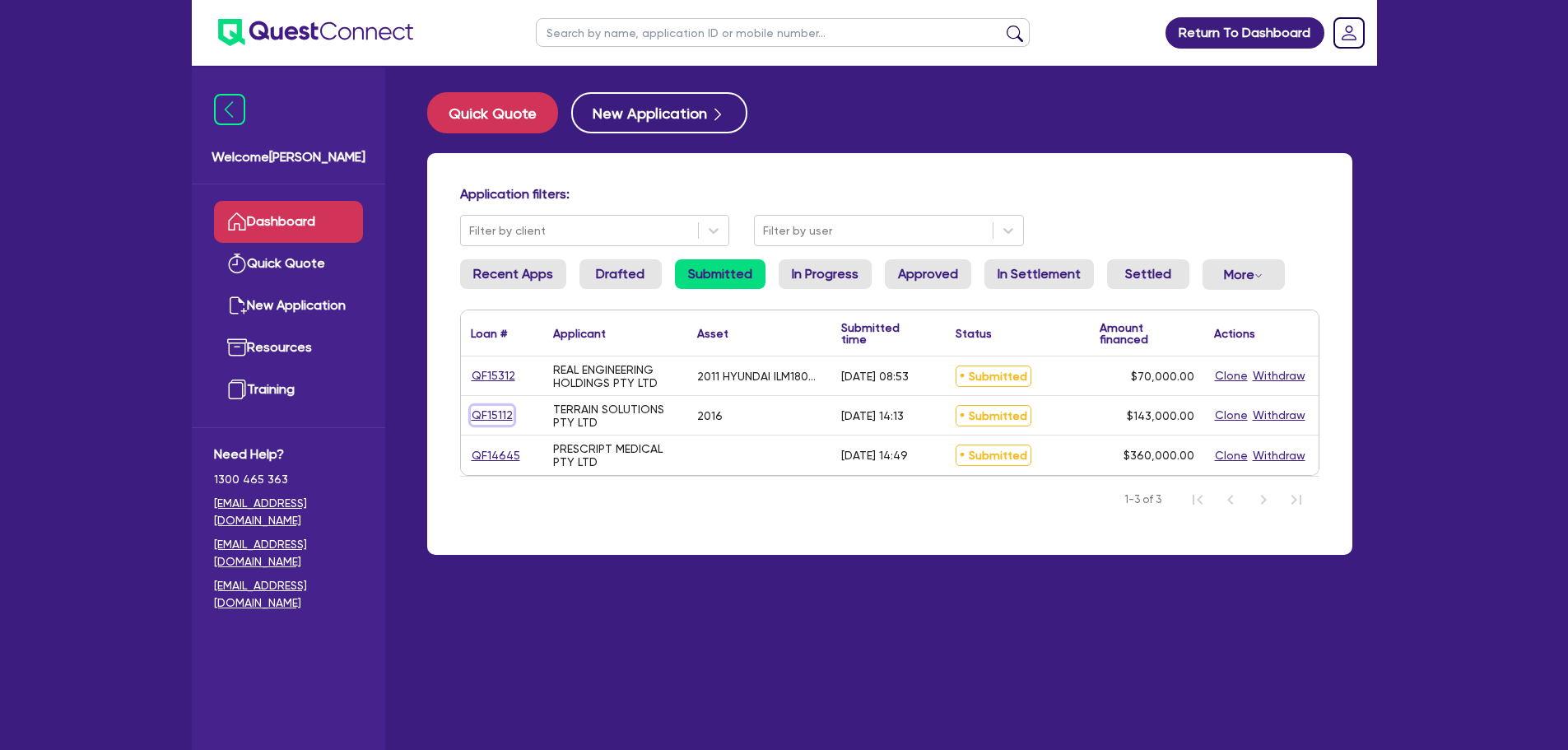
click at [502, 414] on link "QF15112" at bounding box center [492, 415] width 43 height 19
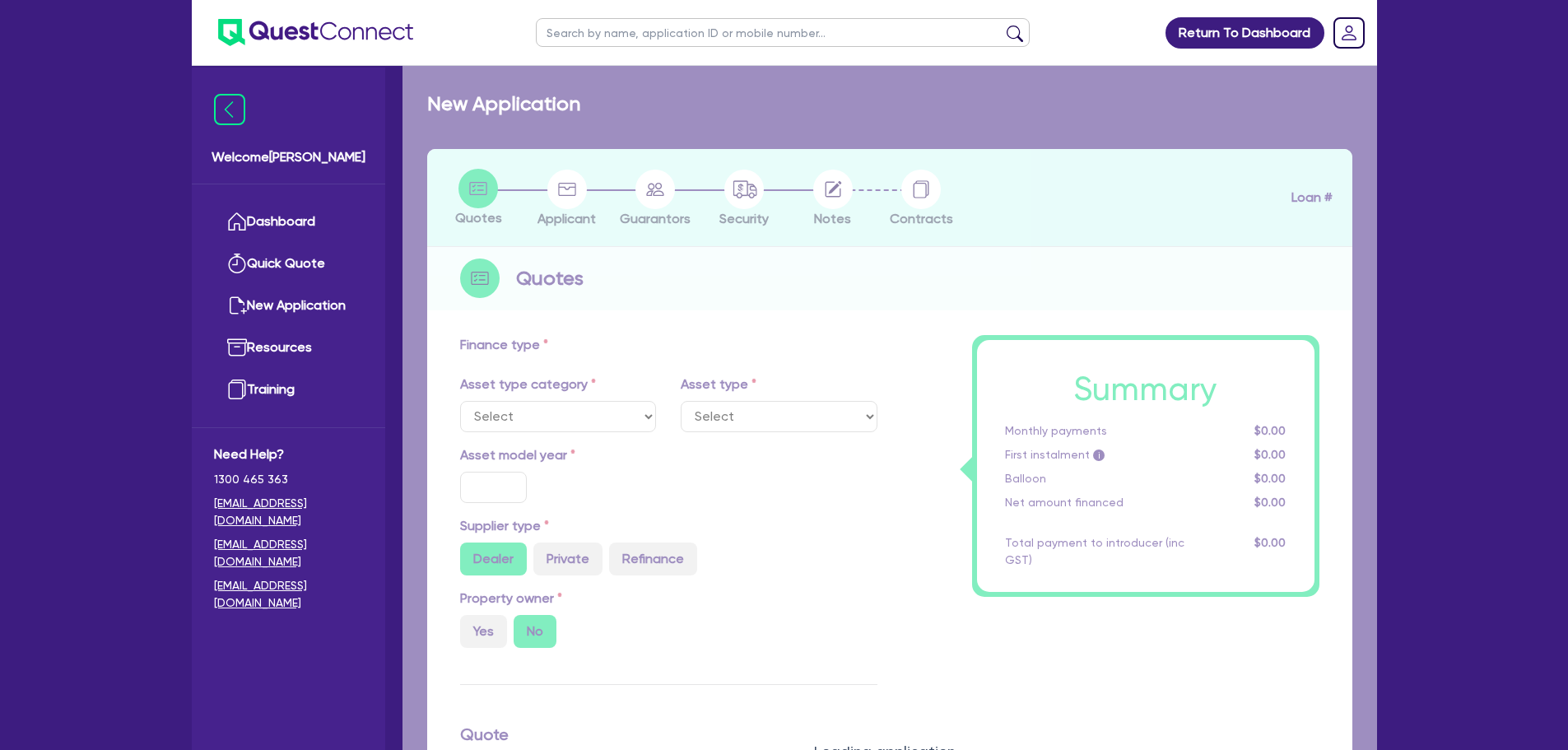
select select "PRIMARY_ASSETS"
type input "2016"
type input "143,000"
type input "30"
type input "42,900"
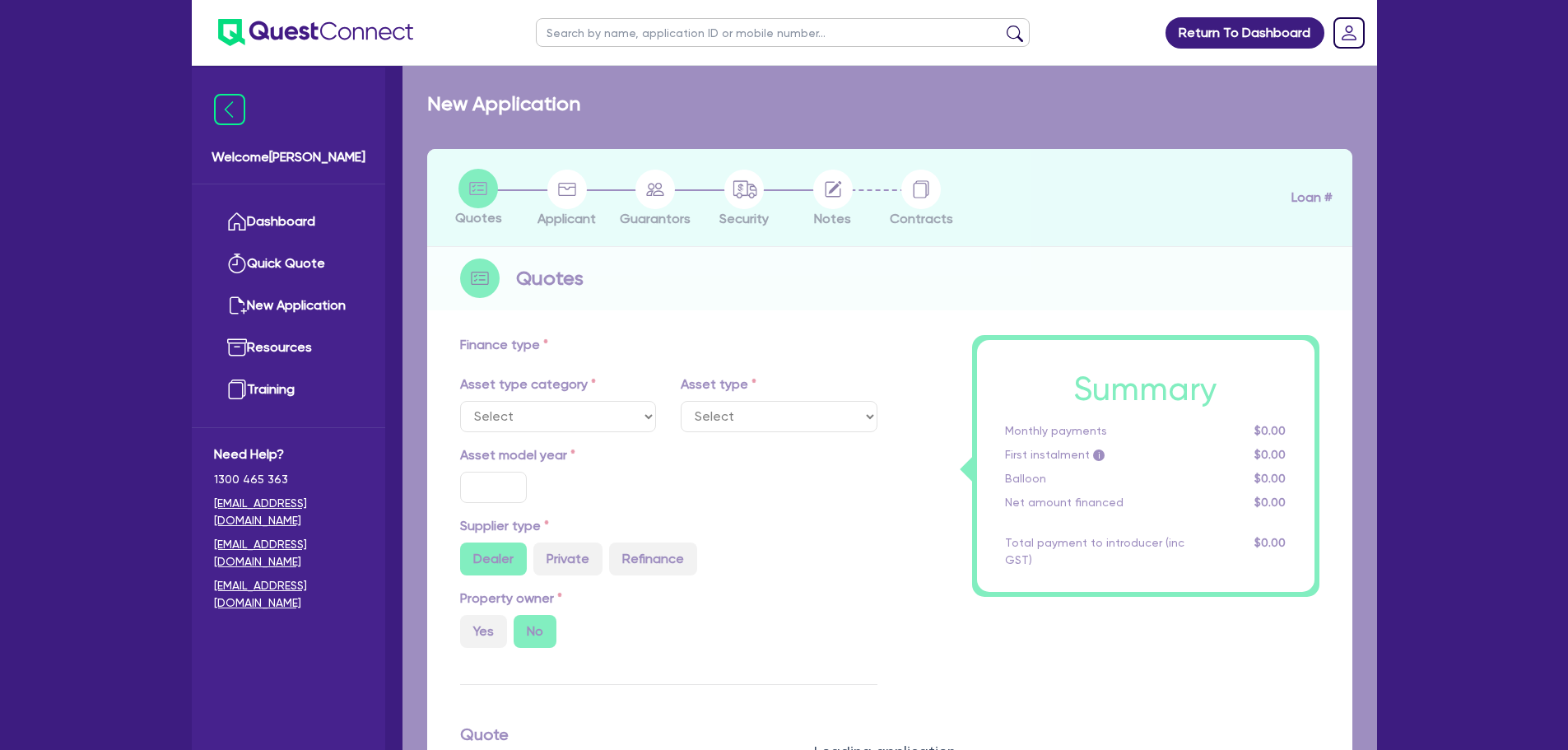
type input "10"
type input "14,300"
type input "17"
select select "HEAVY_TRUCKS"
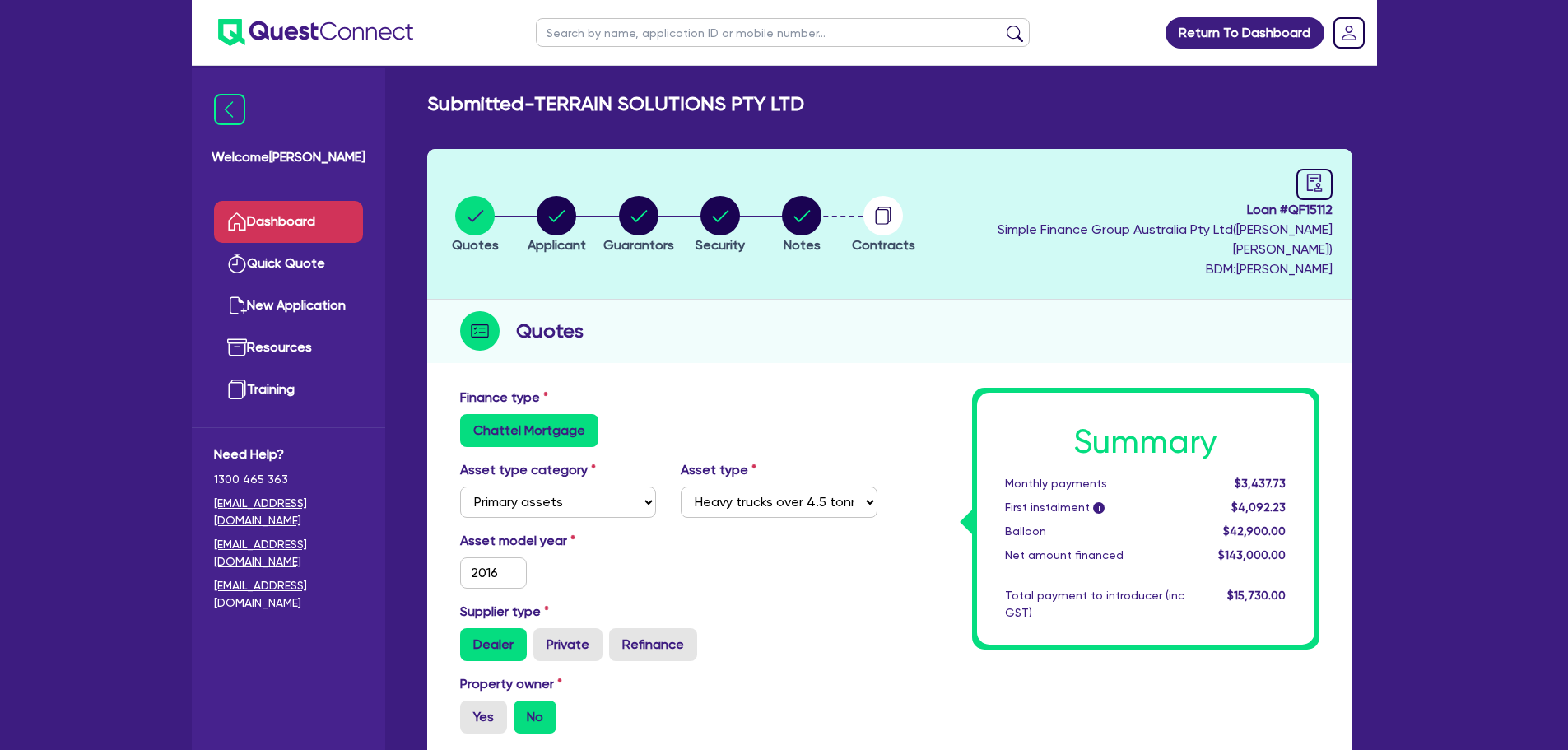
click at [310, 223] on link "Dashboard" at bounding box center [288, 222] width 149 height 42
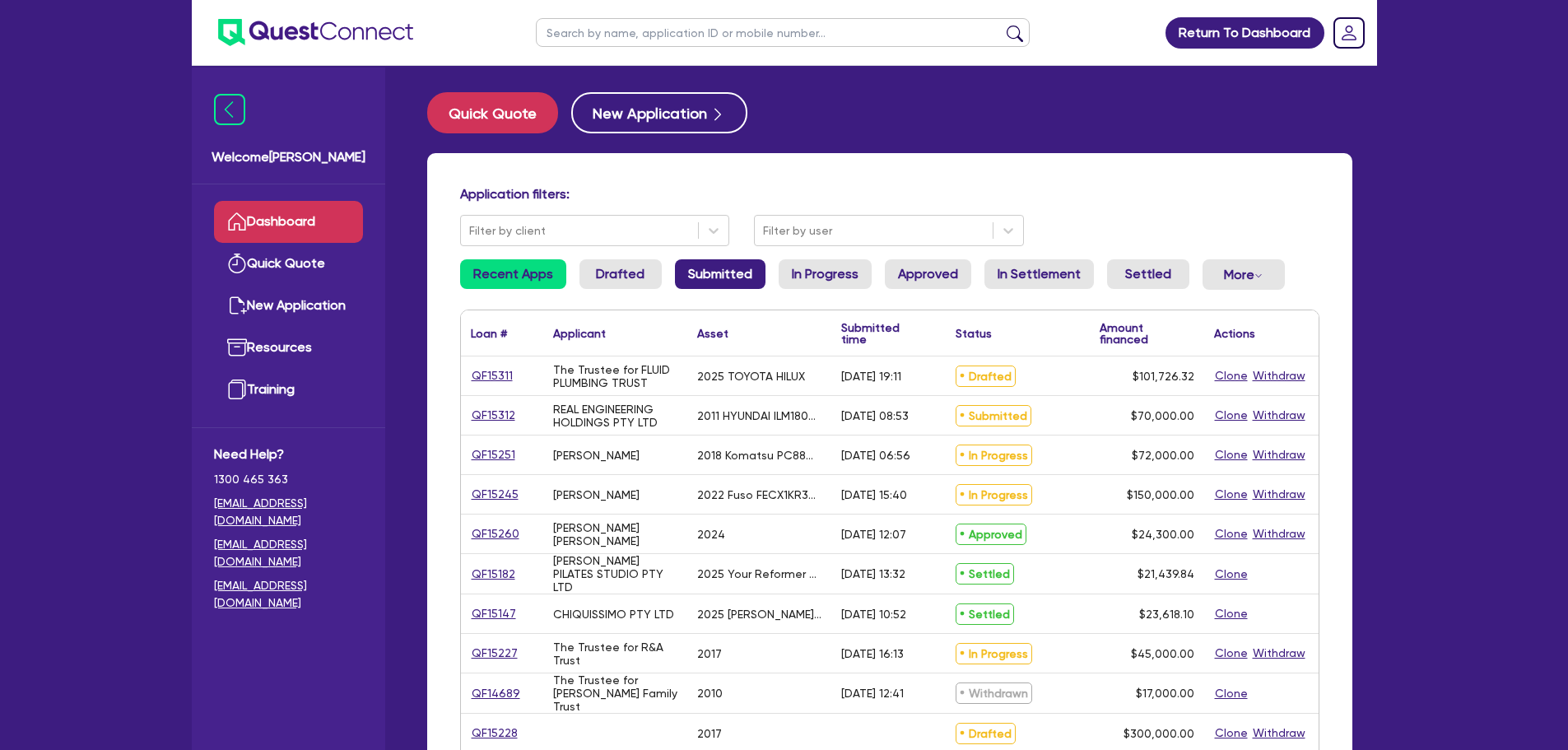
click at [711, 274] on link "Submitted" at bounding box center [721, 273] width 90 height 30
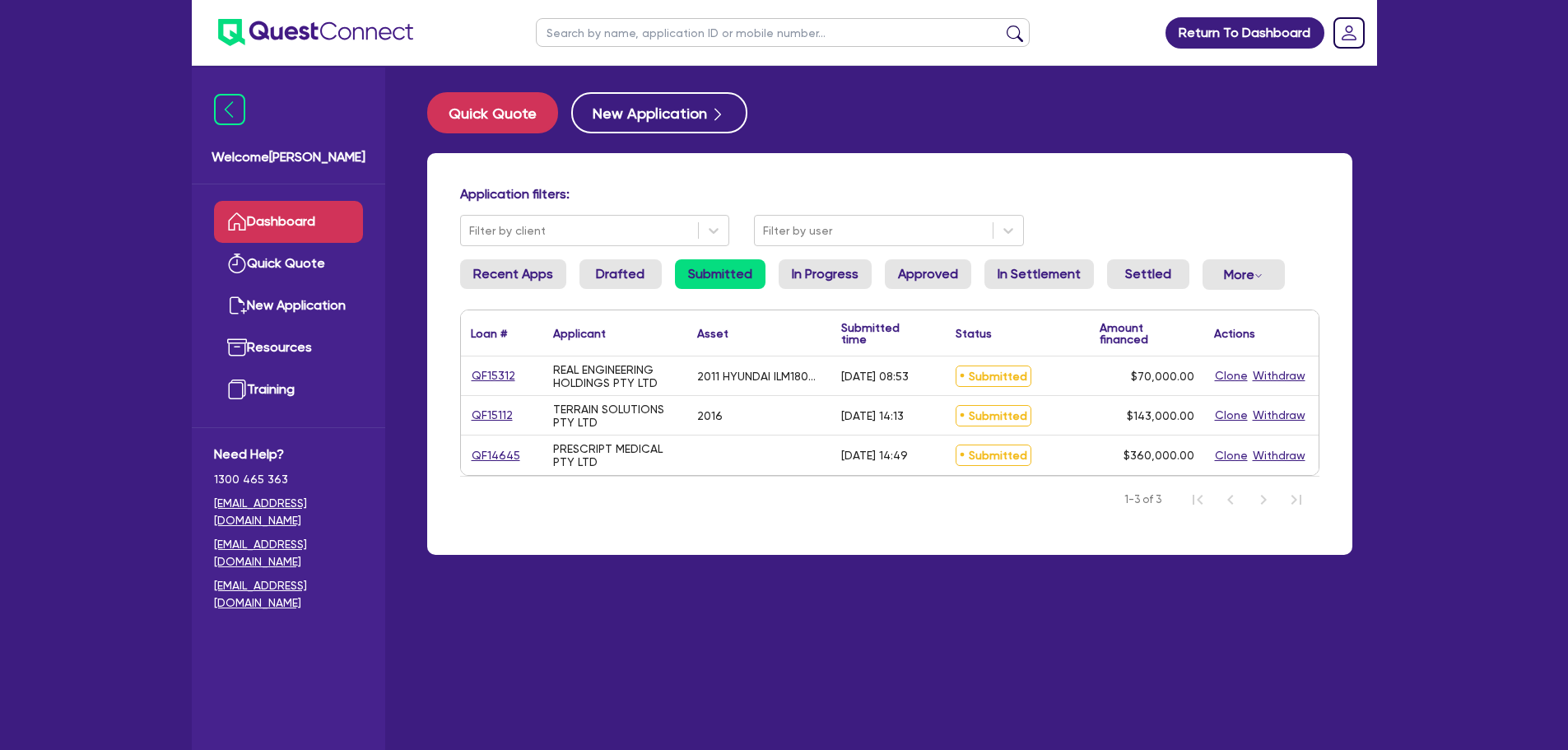
click at [812, 292] on li "In Progress" at bounding box center [825, 280] width 93 height 43
click at [812, 279] on link "In Progress" at bounding box center [825, 273] width 93 height 30
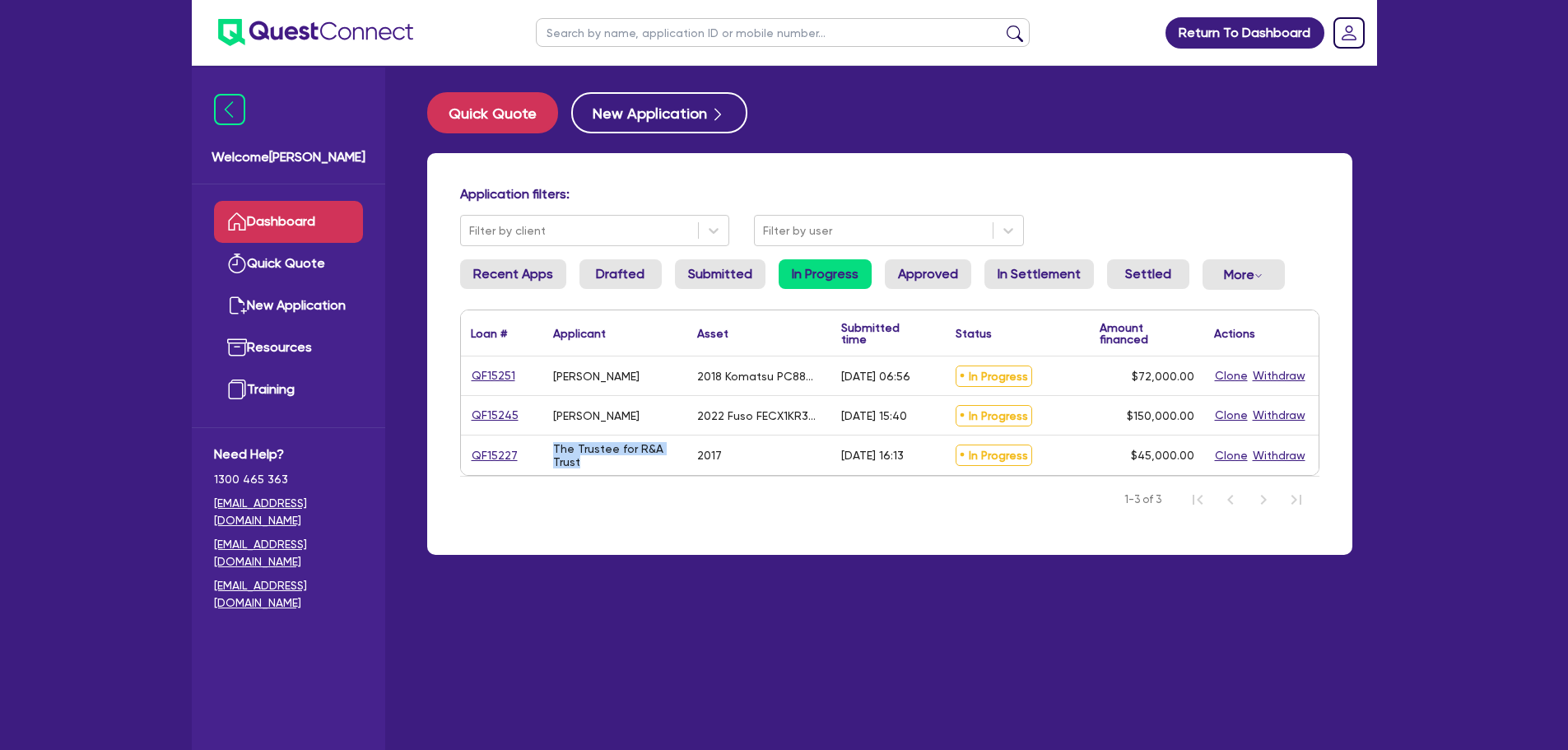
drag, startPoint x: 582, startPoint y: 465, endPoint x: 531, endPoint y: 446, distance: 54.4
click at [531, 446] on div "QF15227 The Trustee for R&A Trust 2017 [DATE] 16:13 In Progress $45,000.00 Clon…" at bounding box center [890, 455] width 858 height 39
copy div "The Trustee for R&A Trust"
click at [724, 275] on link "Submitted" at bounding box center [721, 273] width 90 height 30
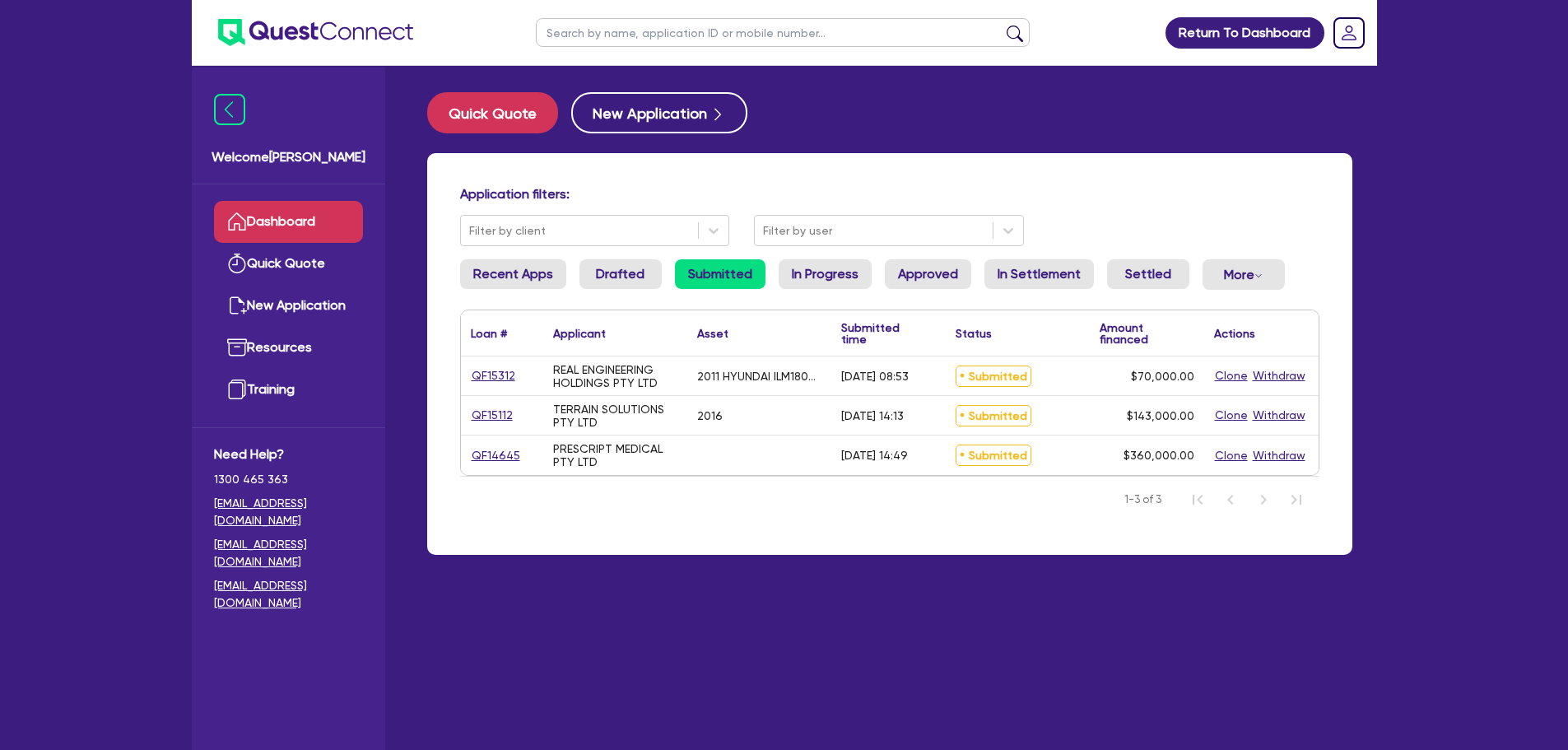
click at [513, 404] on div "QF15112" at bounding box center [502, 415] width 83 height 38
click at [486, 417] on link "QF15112" at bounding box center [492, 415] width 43 height 19
select select "PRIMARY_ASSETS"
select select "HEAVY_TRUCKS"
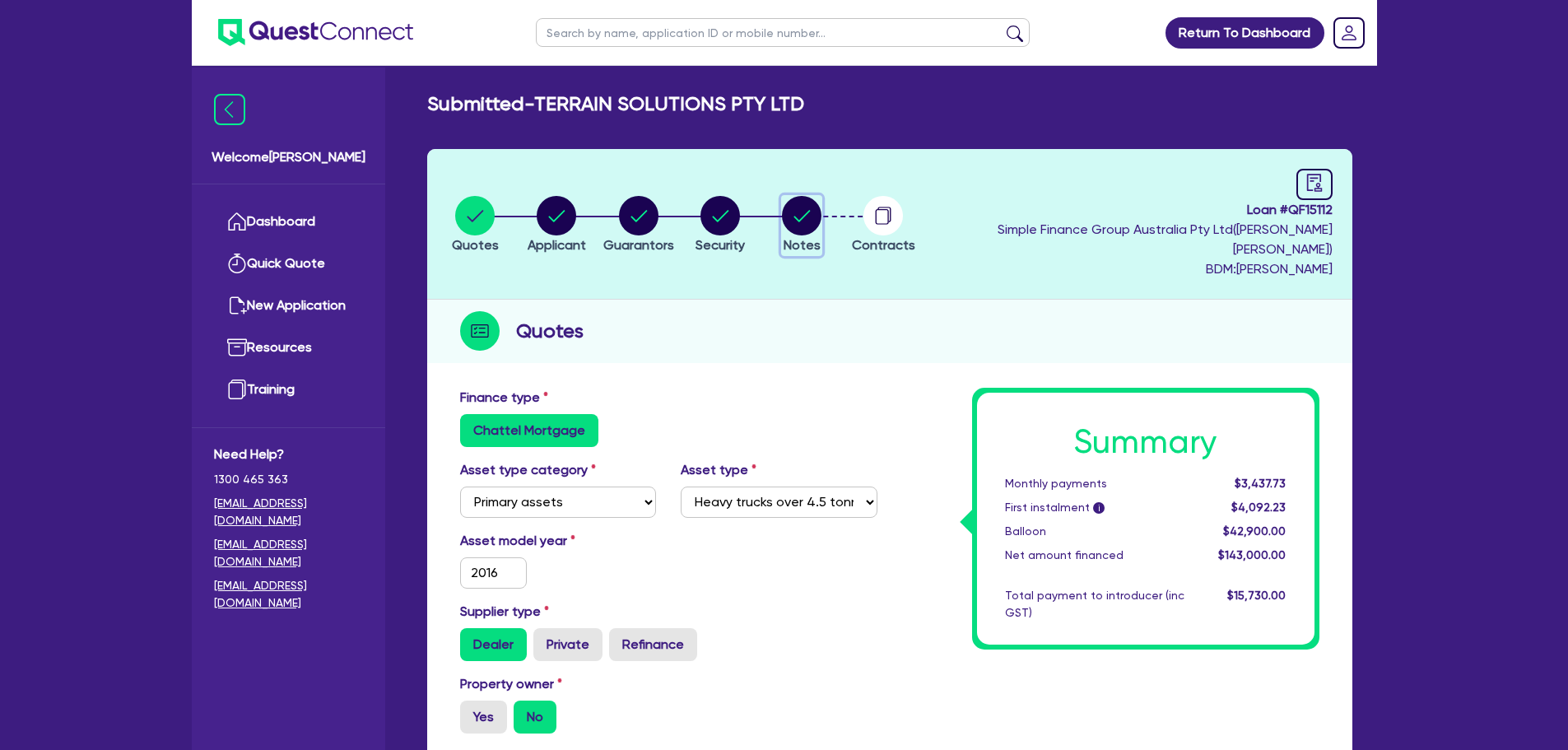
click at [821, 218] on circle "button" at bounding box center [801, 215] width 39 height 39
select select "Quest Finance - Own Book"
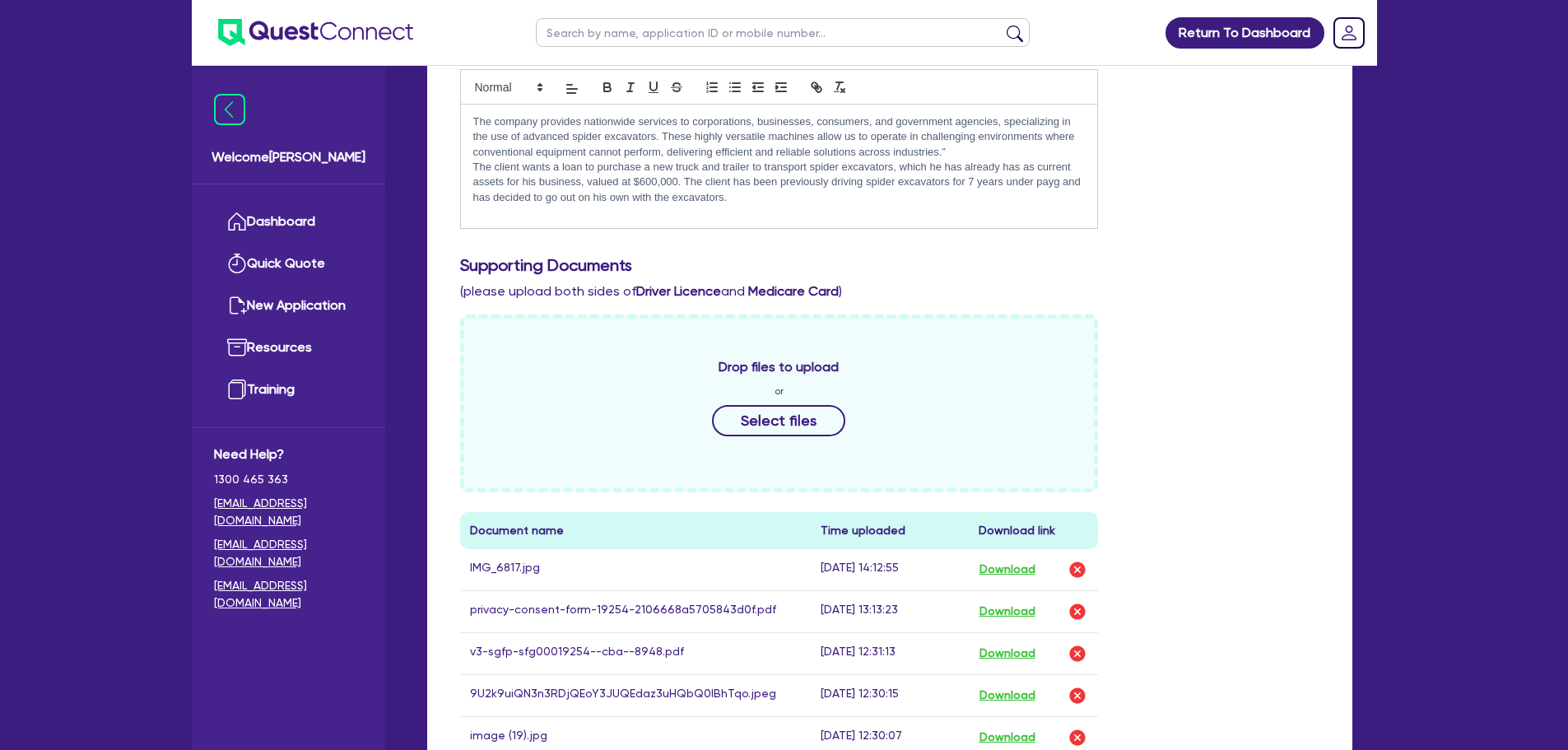
scroll to position [658, 0]
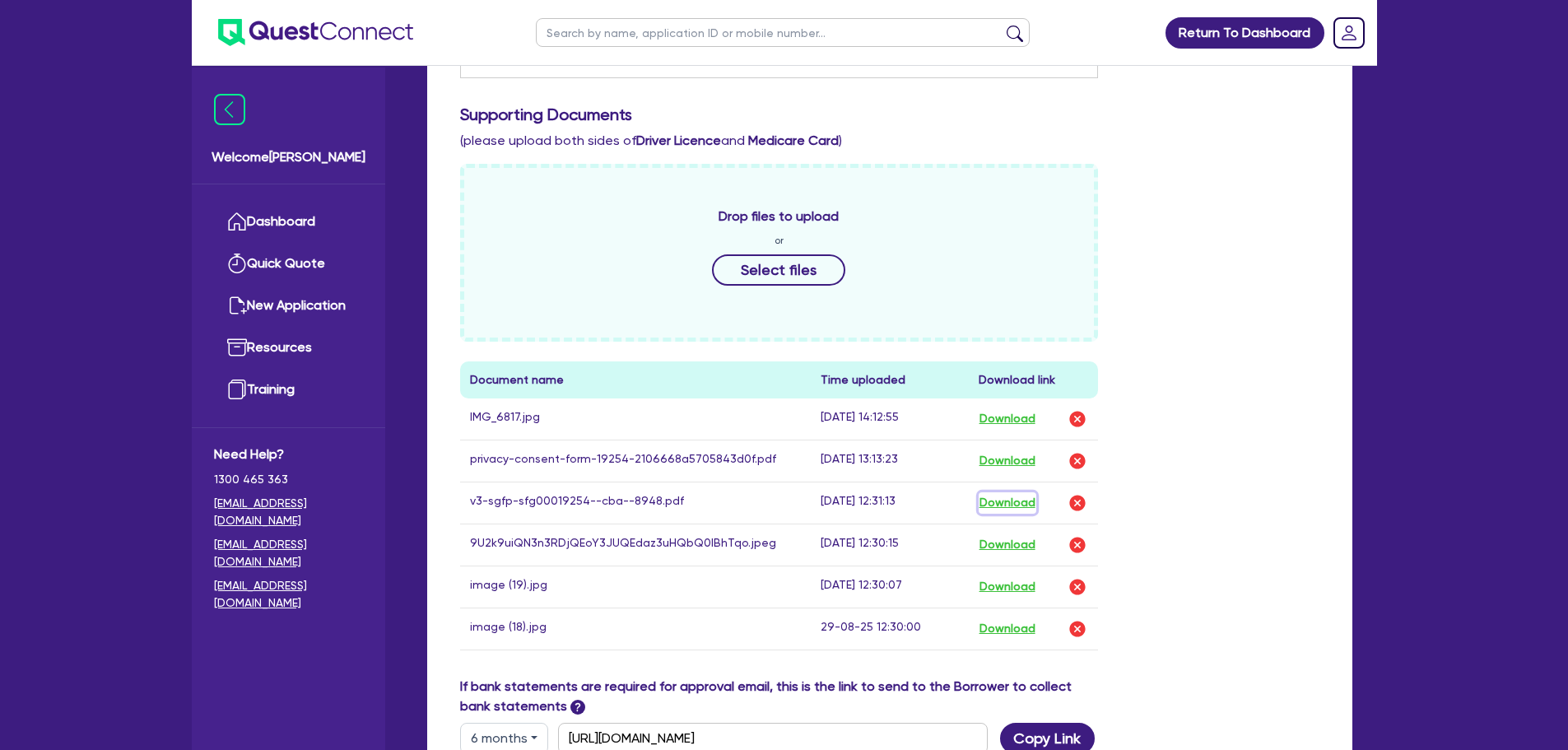
click at [1000, 492] on button "Download" at bounding box center [1008, 503] width 58 height 21
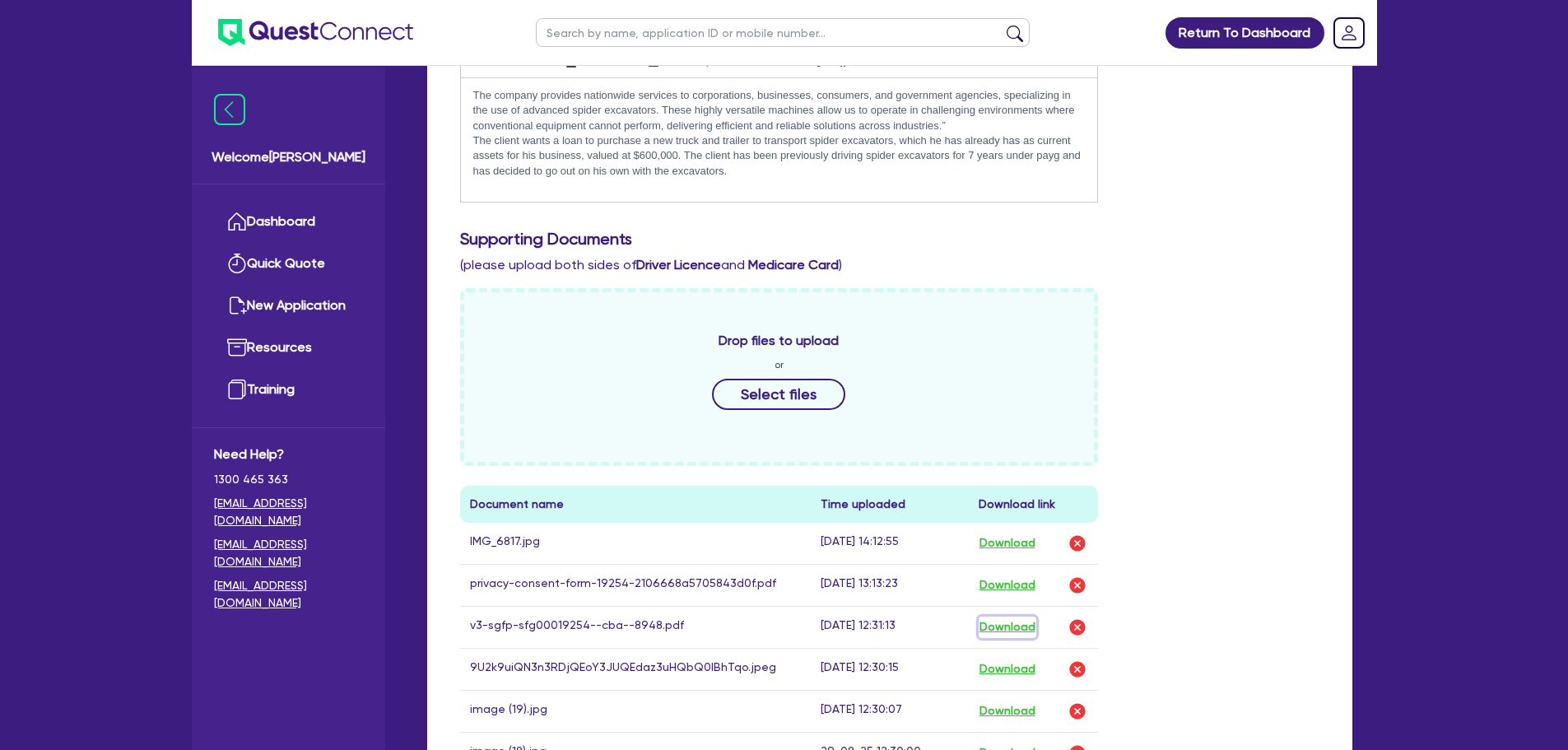
scroll to position [411, 0]
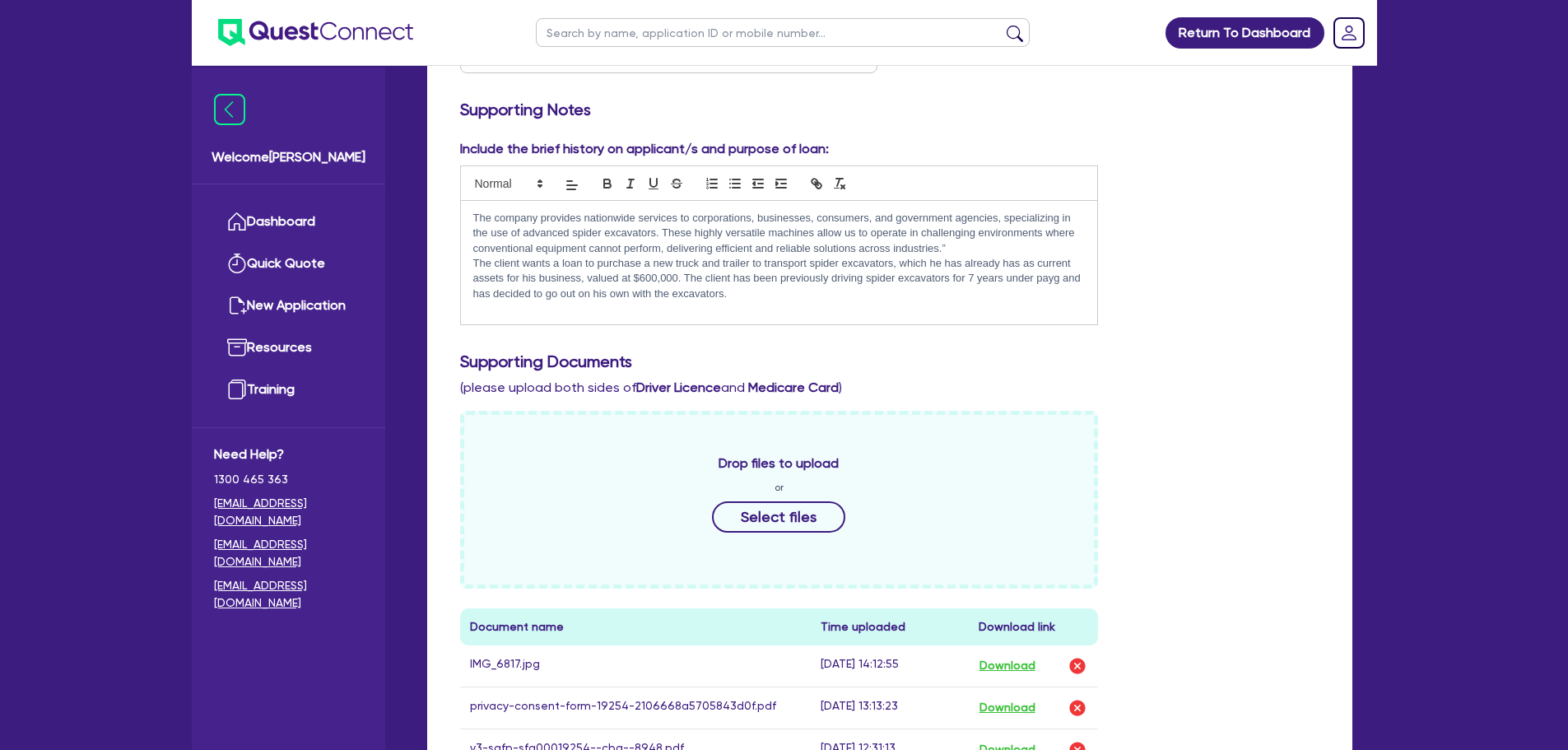
drag, startPoint x: 751, startPoint y: 275, endPoint x: 470, endPoint y: 249, distance: 282.2
click at [470, 249] on div "The company provides nationwide services to corporations, businesses, consumers…" at bounding box center [779, 262] width 637 height 124
click at [662, 233] on p "The company provides nationwide services to corporations, businesses, consumers…" at bounding box center [779, 233] width 612 height 45
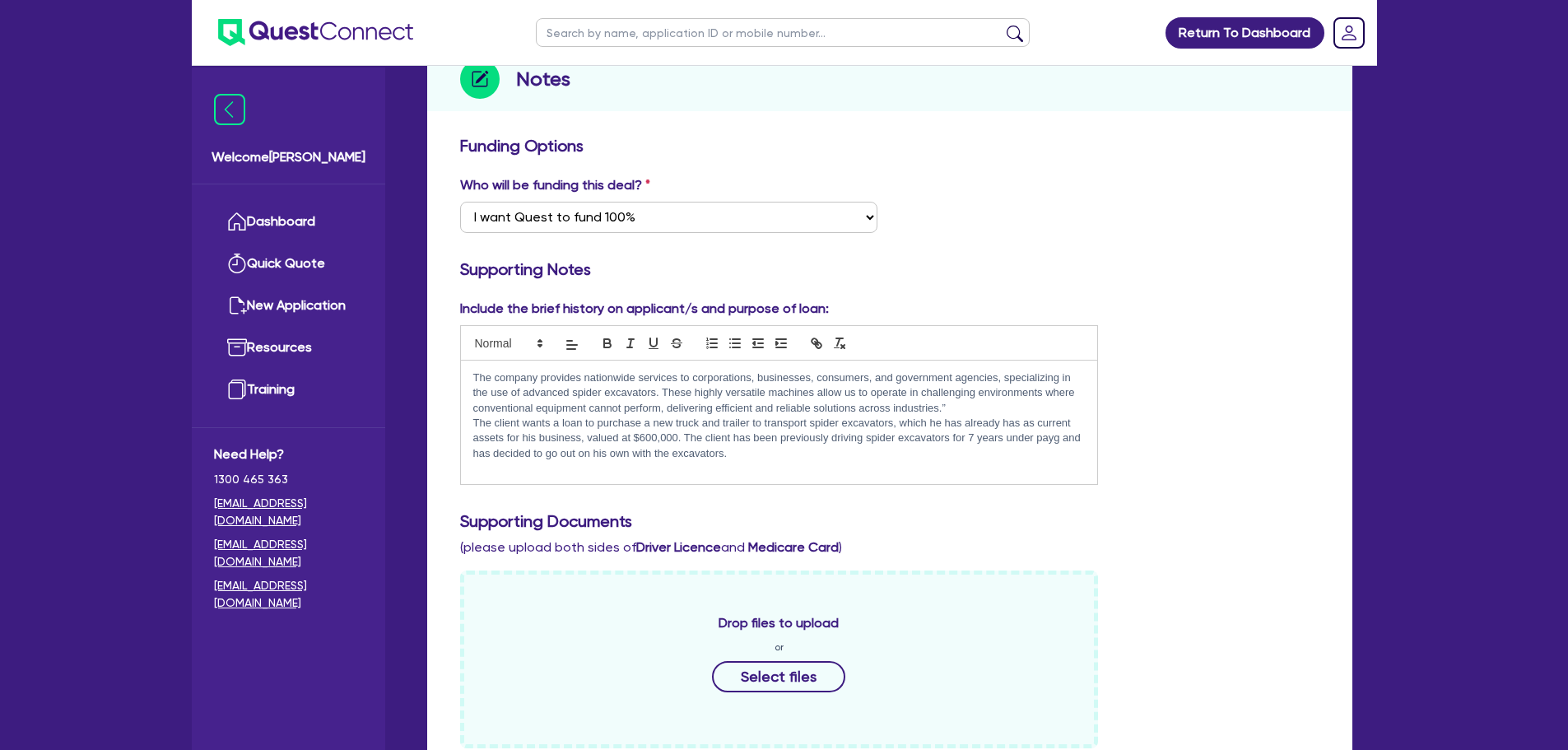
scroll to position [0, 0]
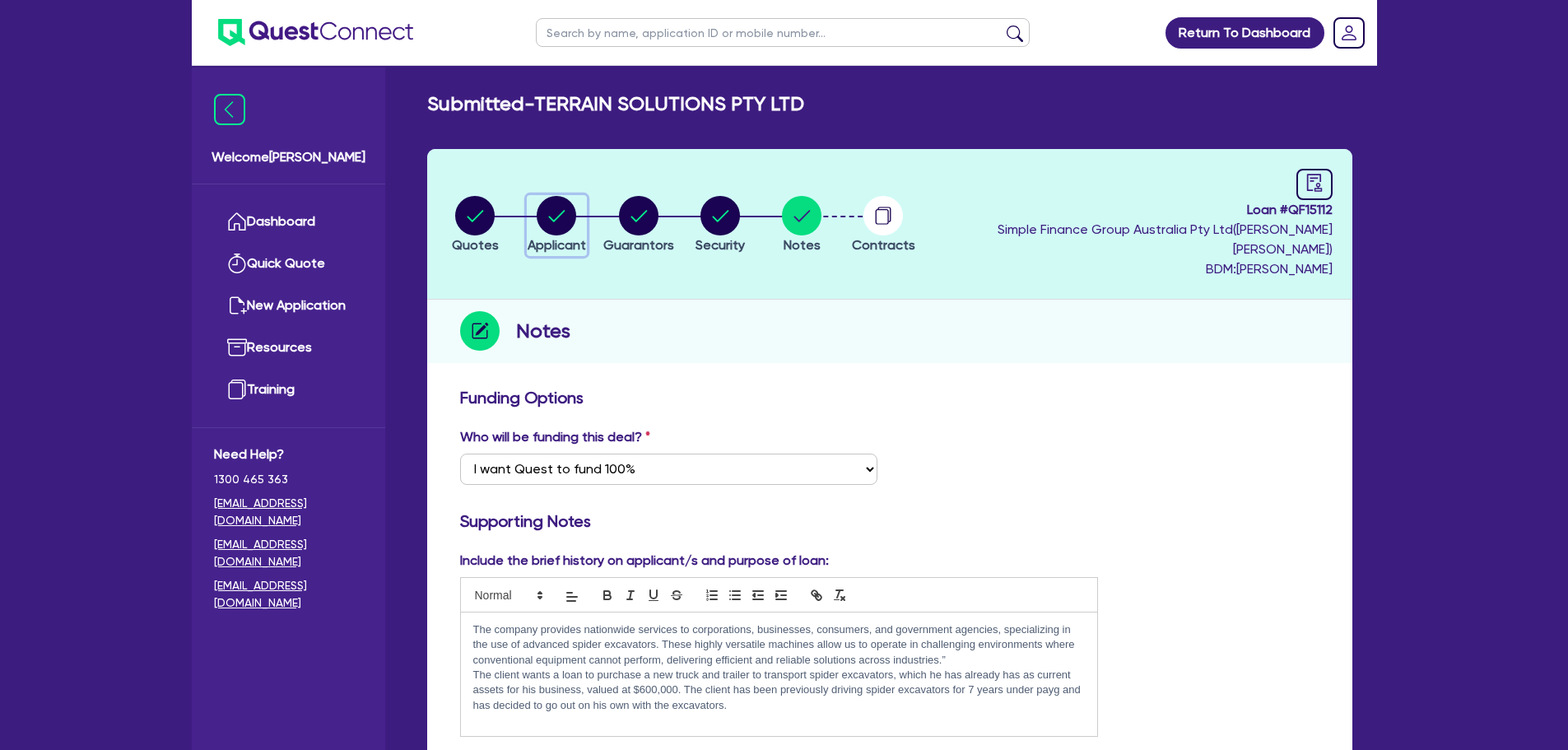
click at [577, 207] on circle "button" at bounding box center [556, 215] width 39 height 39
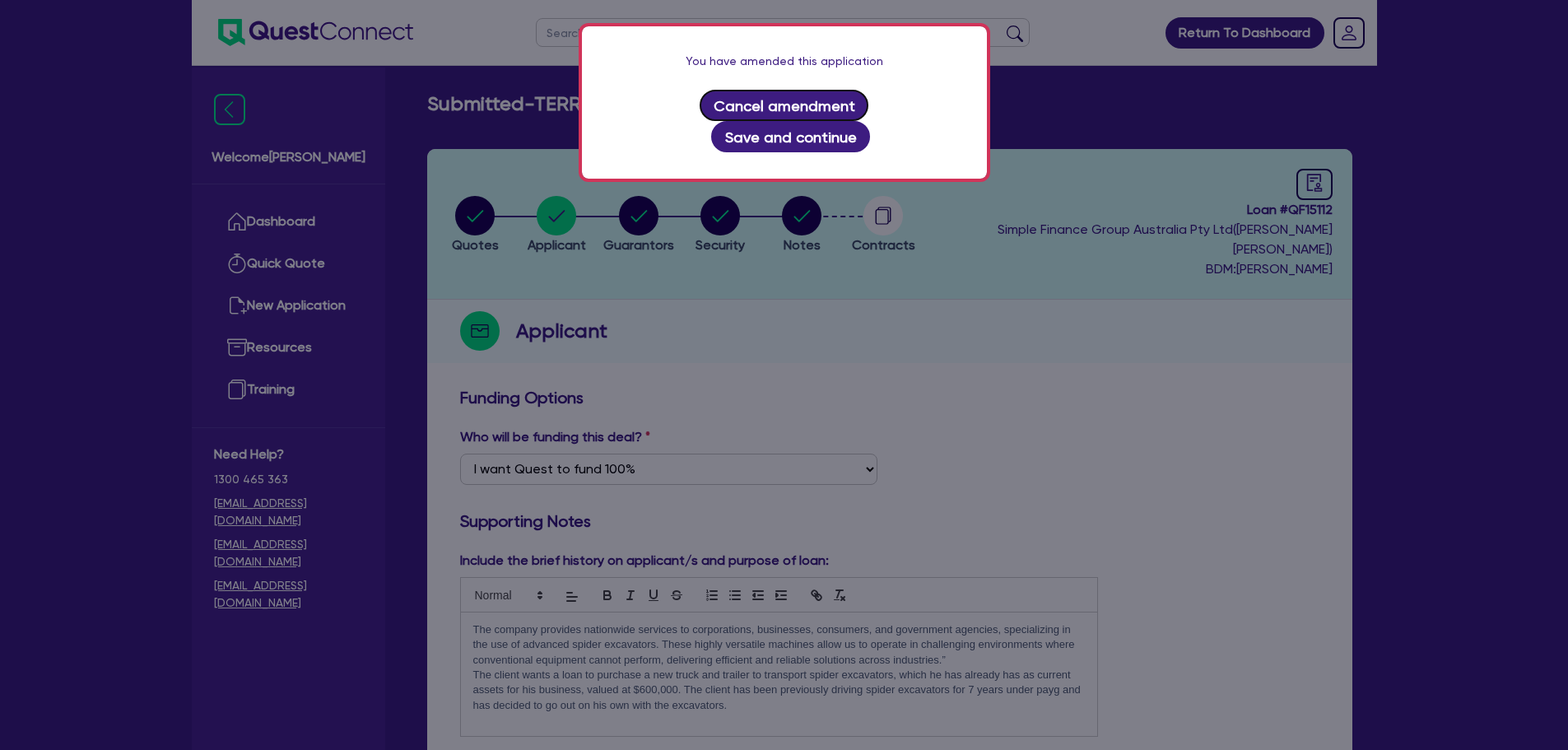
click at [737, 102] on button "Cancel amendment" at bounding box center [784, 105] width 169 height 32
select select "COMPANY"
select select "BUILDING_CONSTRUCTION"
select select "BUSINESSES_CONSTRUCTION_SERVICES"
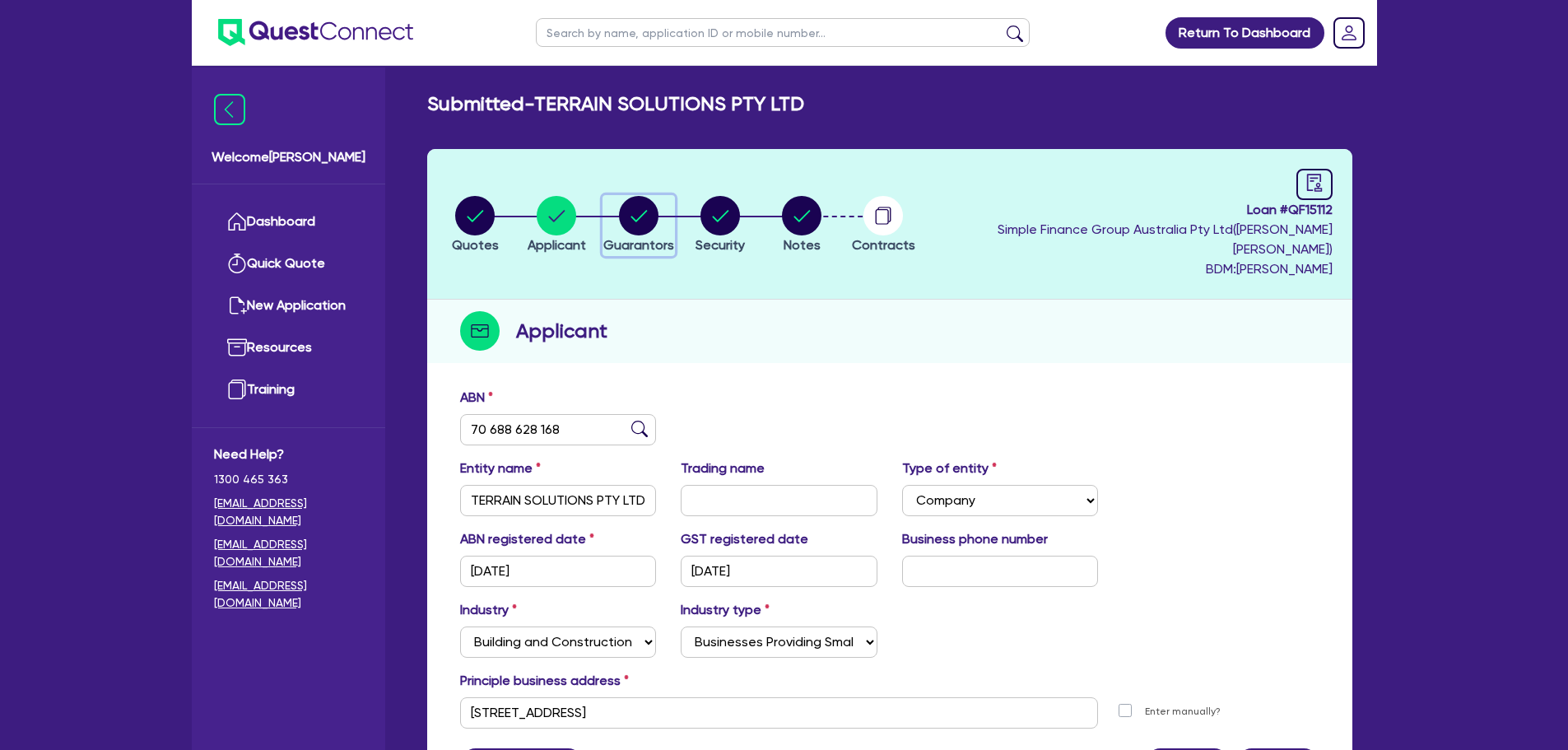
click at [652, 216] on circle "button" at bounding box center [638, 215] width 39 height 39
select select "MR"
select select "[GEOGRAPHIC_DATA]"
select select "MARRIED"
select select "CASH"
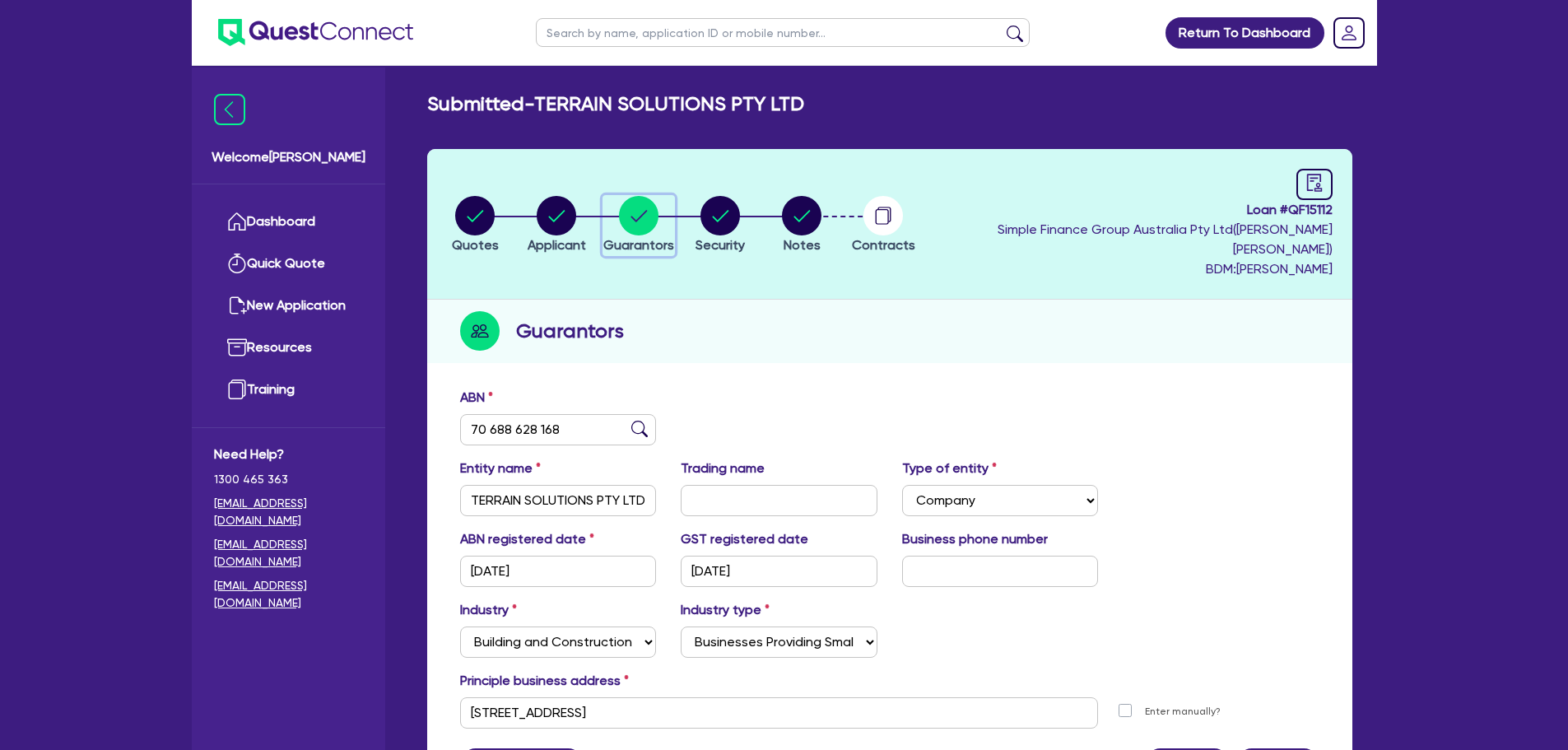
select select "EQUIPMENT"
select select "VEHICLE"
select select "TRAILER"
select select "HOUSEHOLD_PERSONAL"
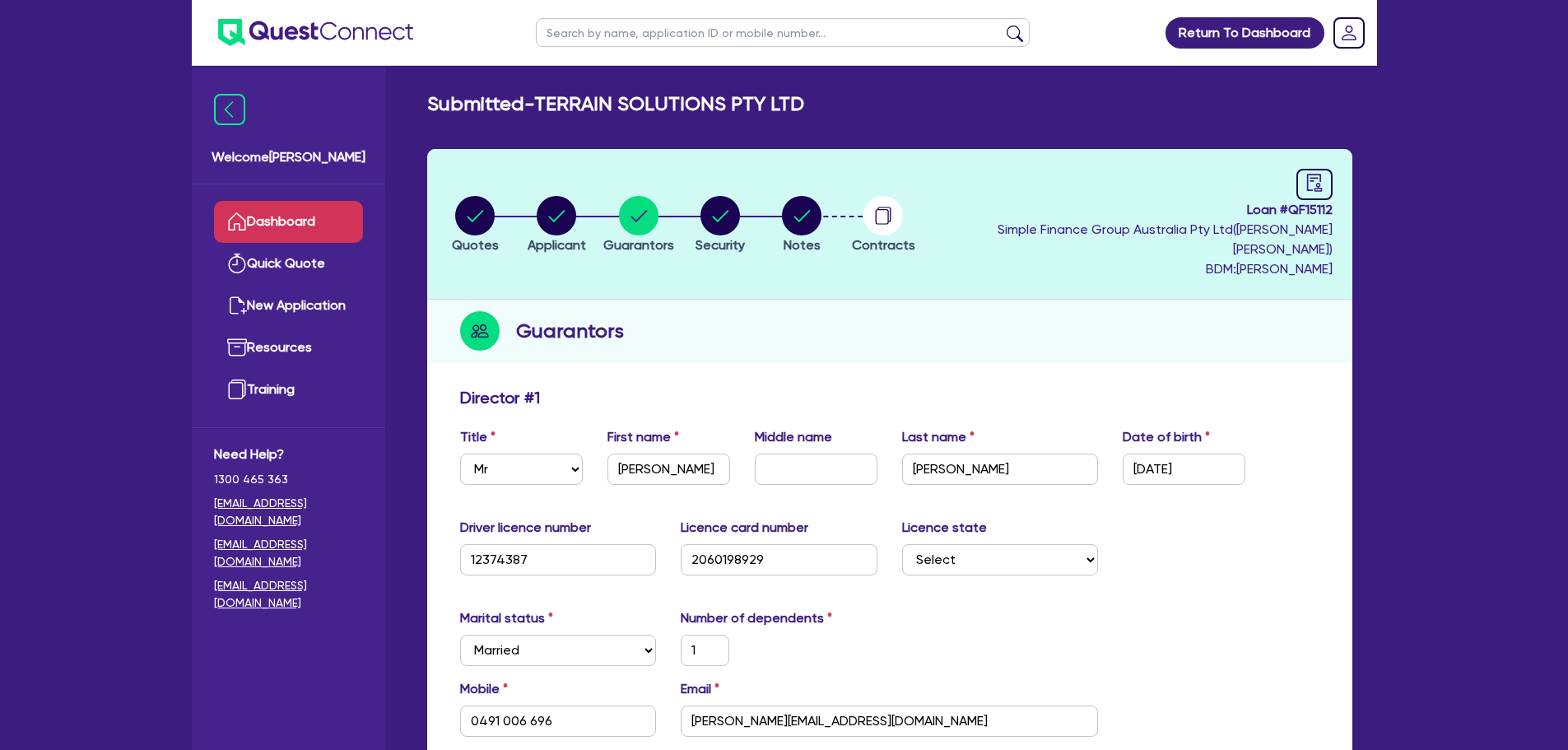
click at [307, 219] on link "Dashboard" at bounding box center [288, 222] width 149 height 42
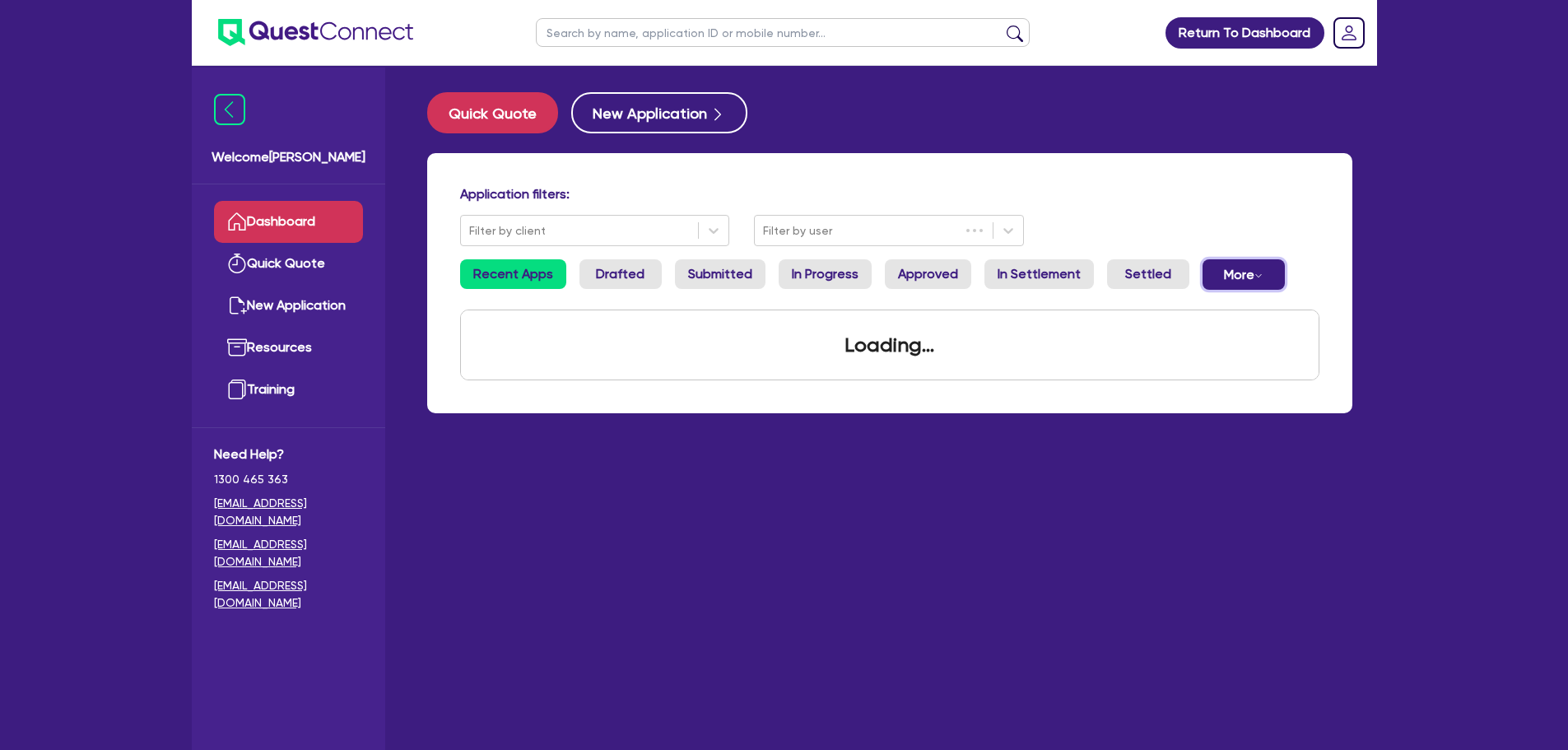
click at [1249, 286] on button "More Withdrawn Declined" at bounding box center [1244, 274] width 83 height 31
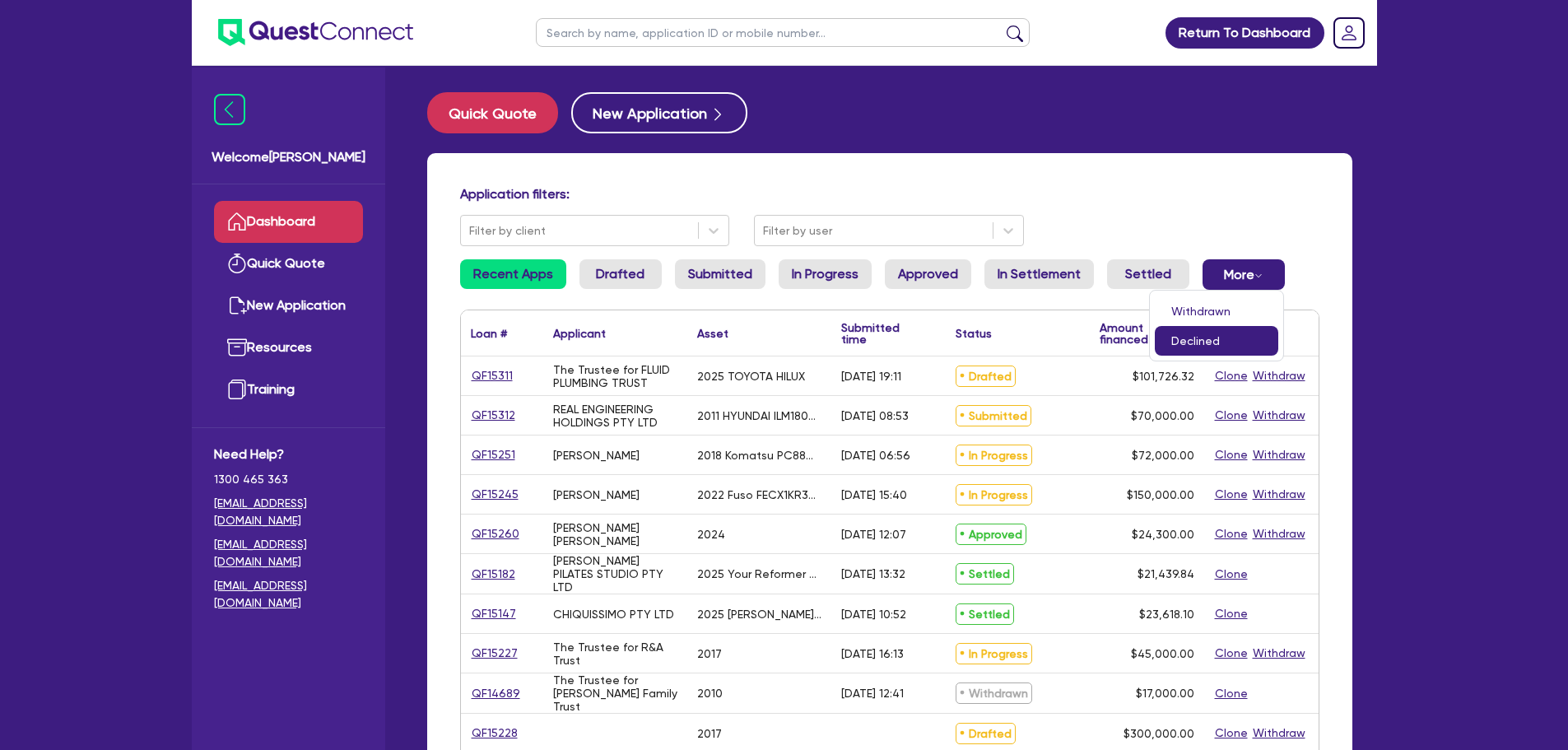
click at [1255, 351] on link "Declined" at bounding box center [1217, 340] width 124 height 30
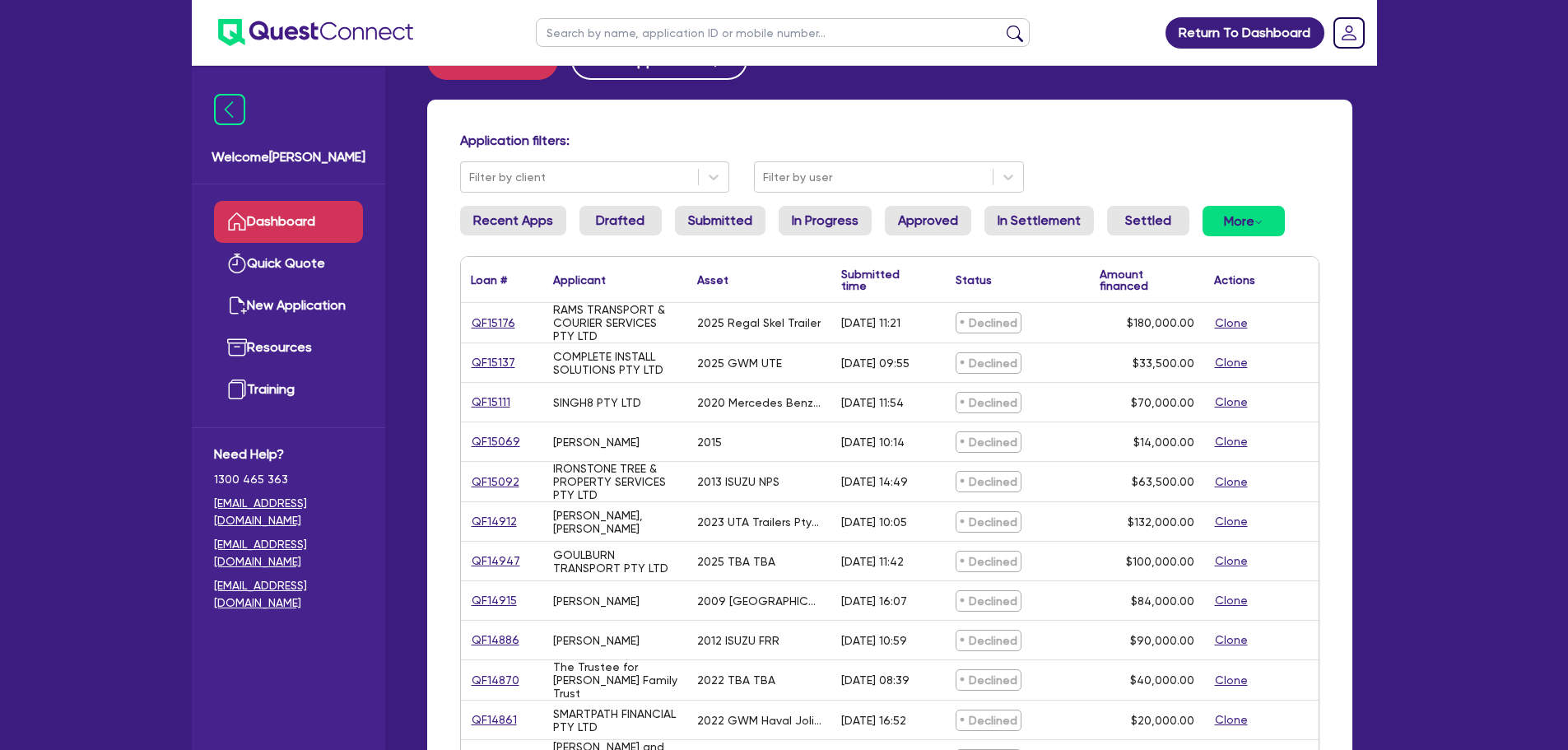
scroll to position [82, 0]
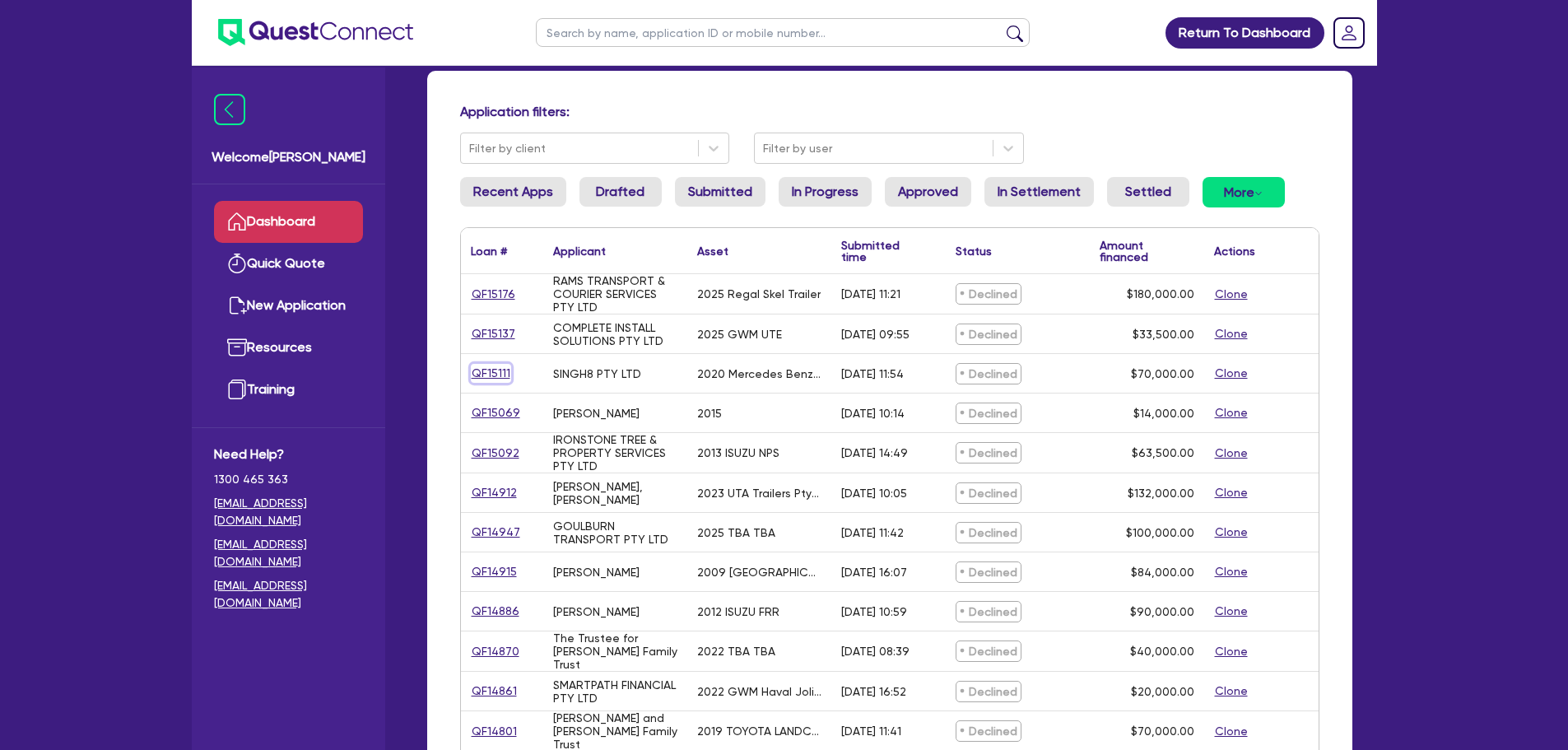
click at [495, 366] on link "QF15111" at bounding box center [491, 373] width 40 height 19
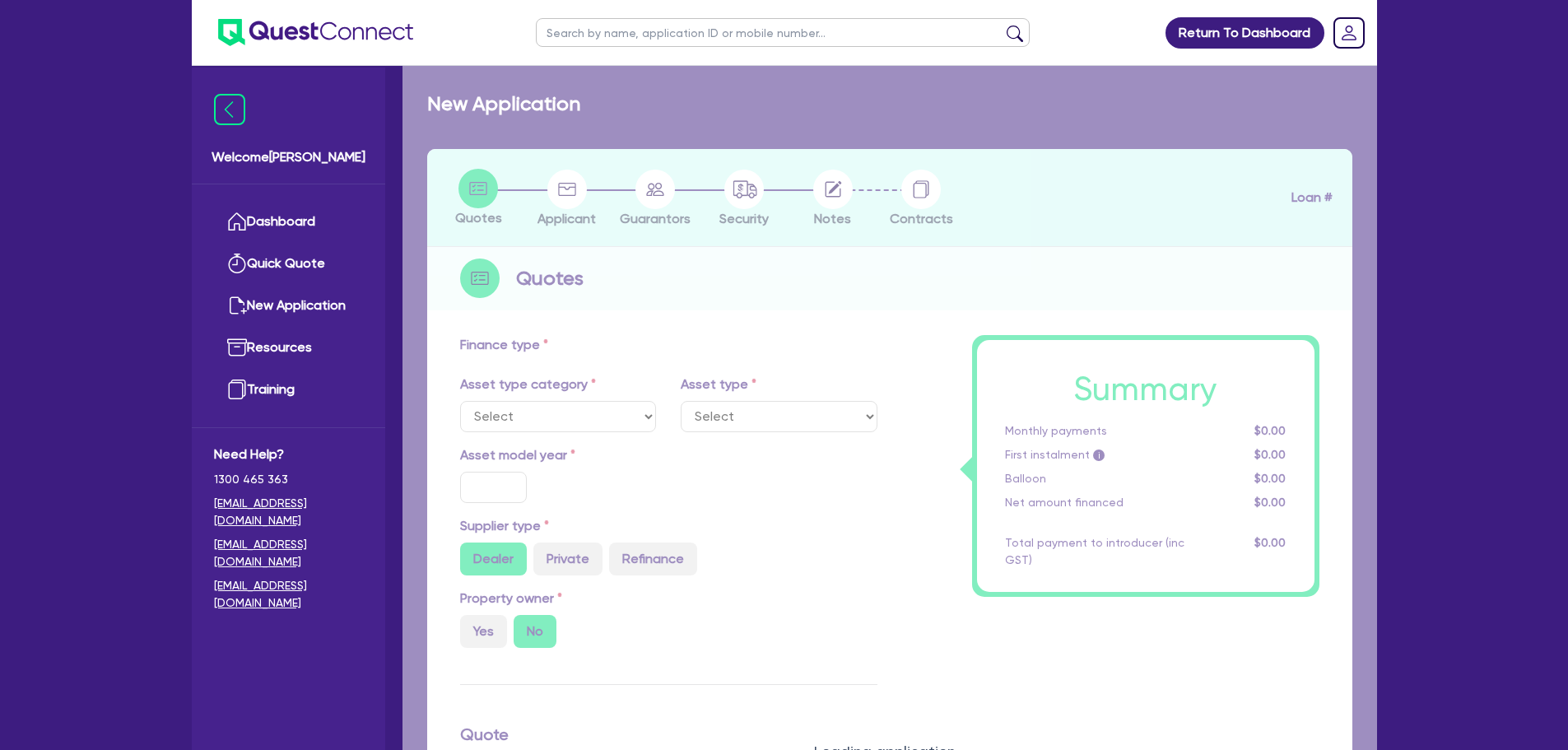
select select "PRIMARY_ASSETS"
type input "2020"
radio input "true"
type input "70,000"
type input "4"
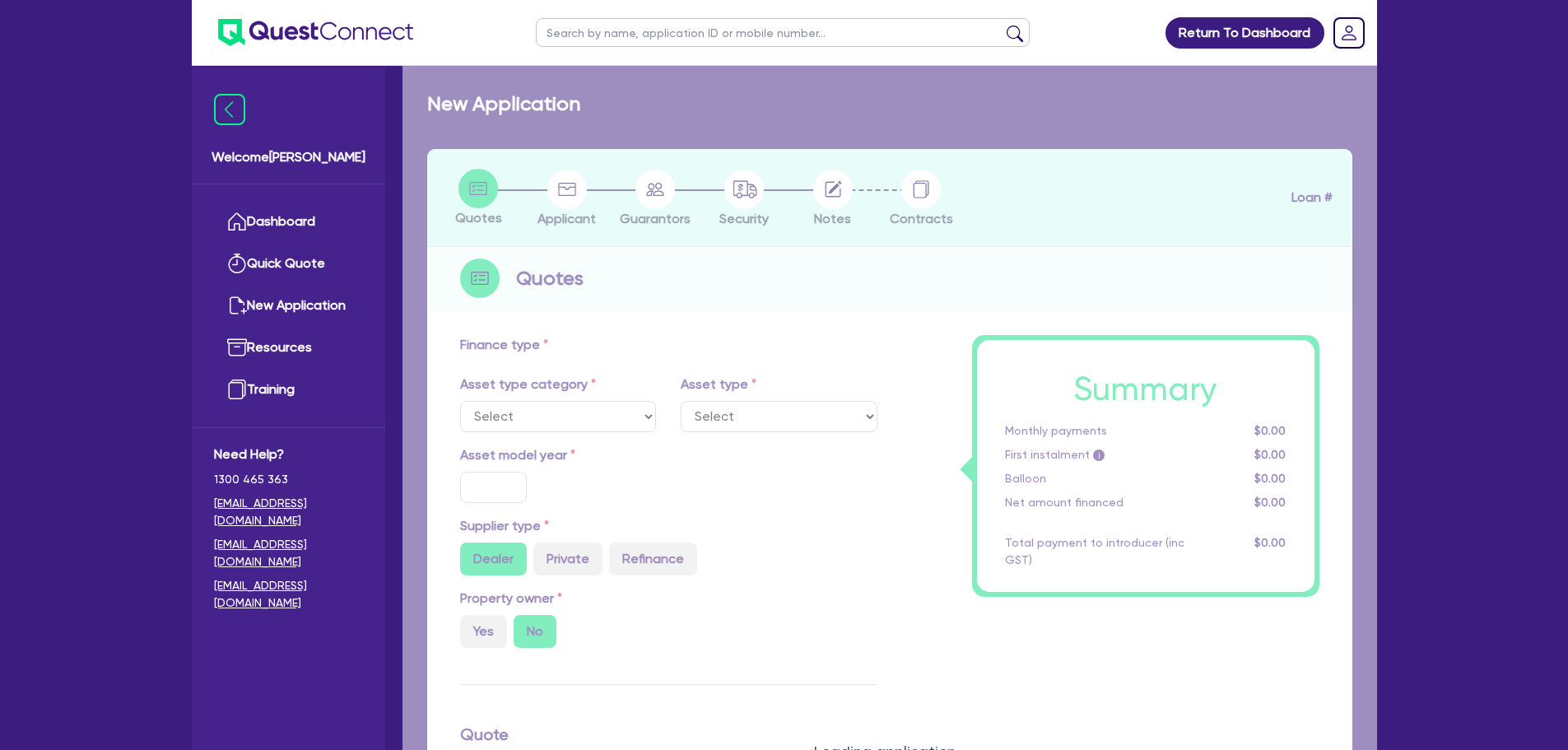
type input "2,800"
type input "8.95"
select select "HEAVY_TRUCKS"
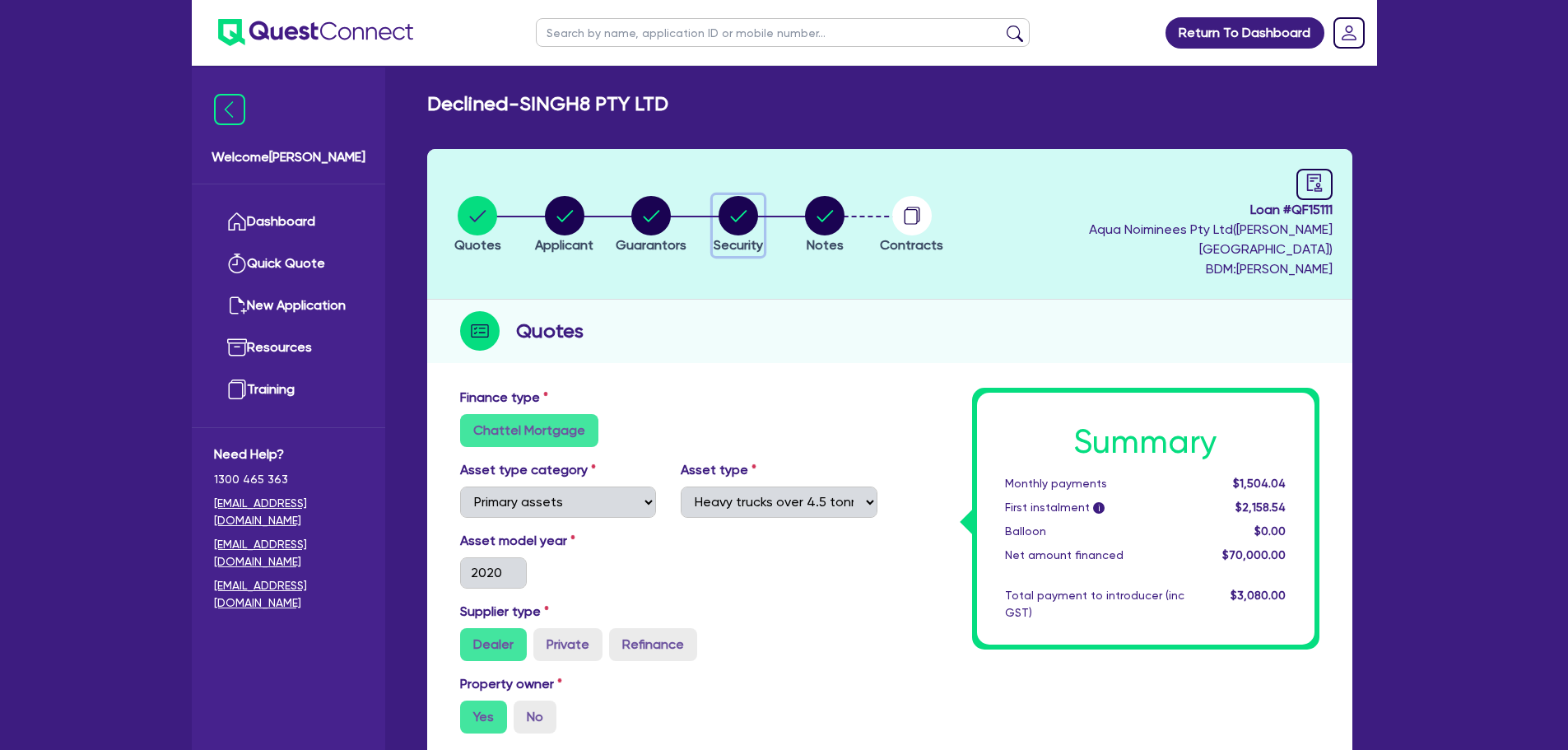
click at [758, 212] on circle "button" at bounding box center [738, 215] width 39 height 39
select select "PRIMARY_ASSETS"
select select "HEAVY_TRUCKS"
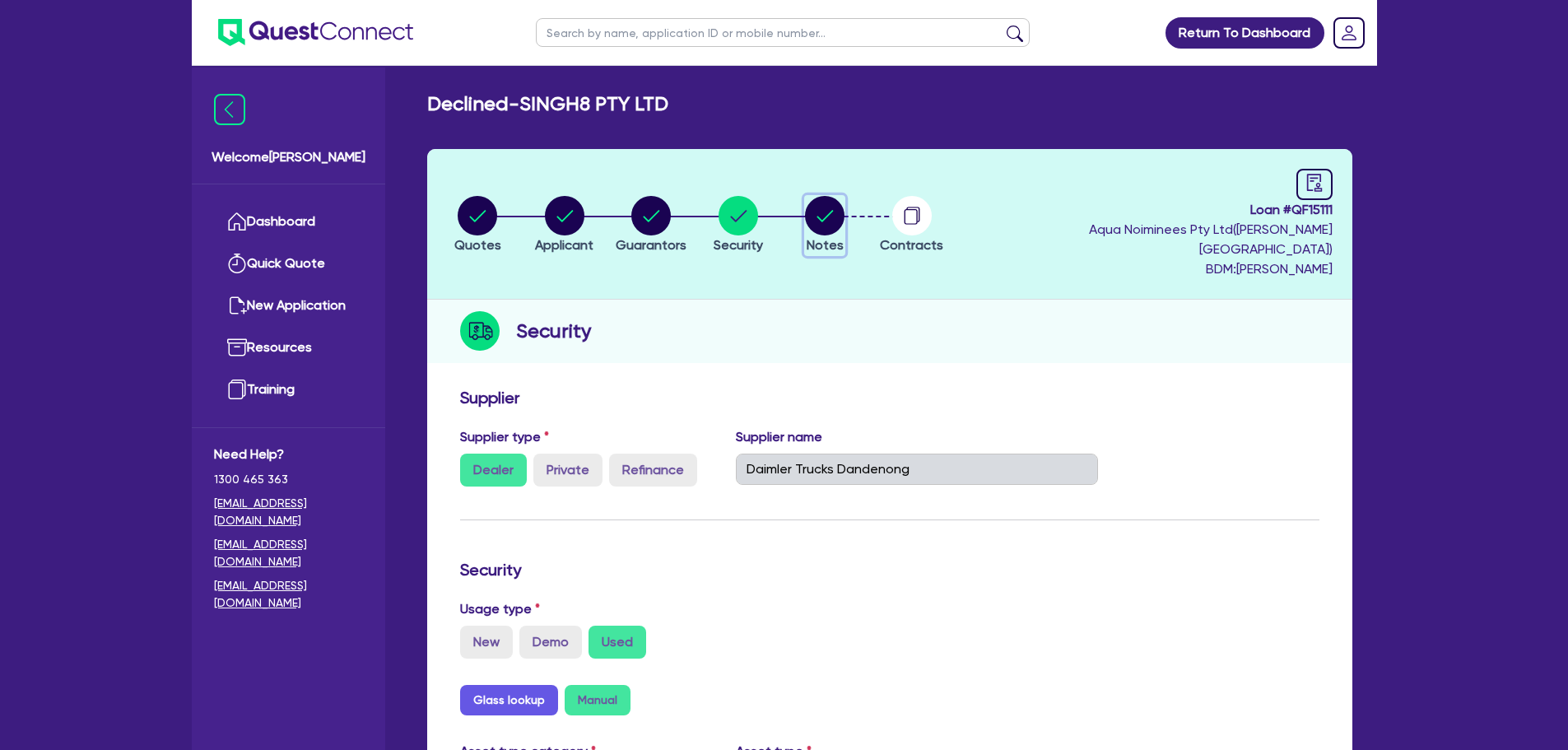
click at [829, 219] on circle "button" at bounding box center [824, 215] width 39 height 39
select select "Quest Finance - Own Book"
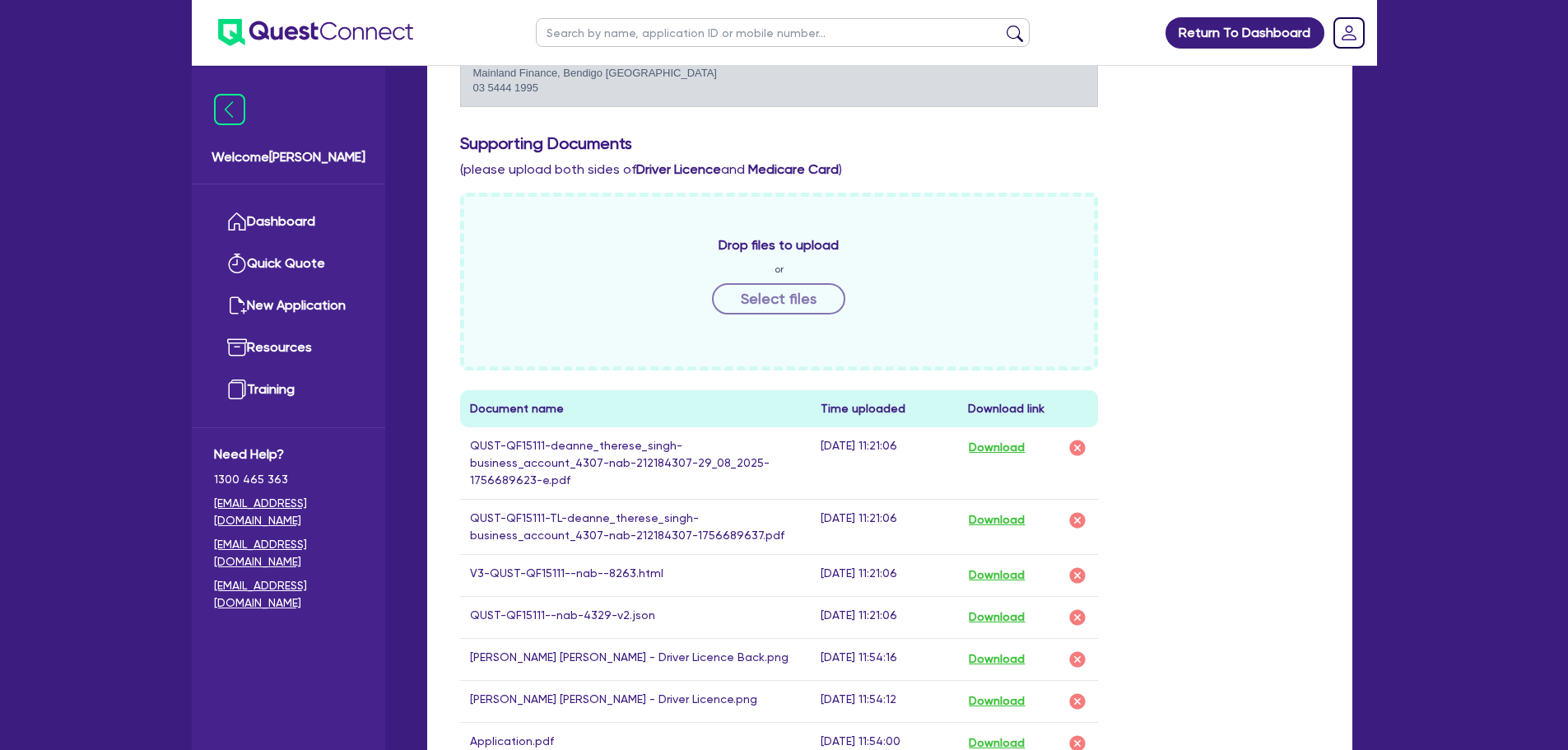
scroll to position [740, 0]
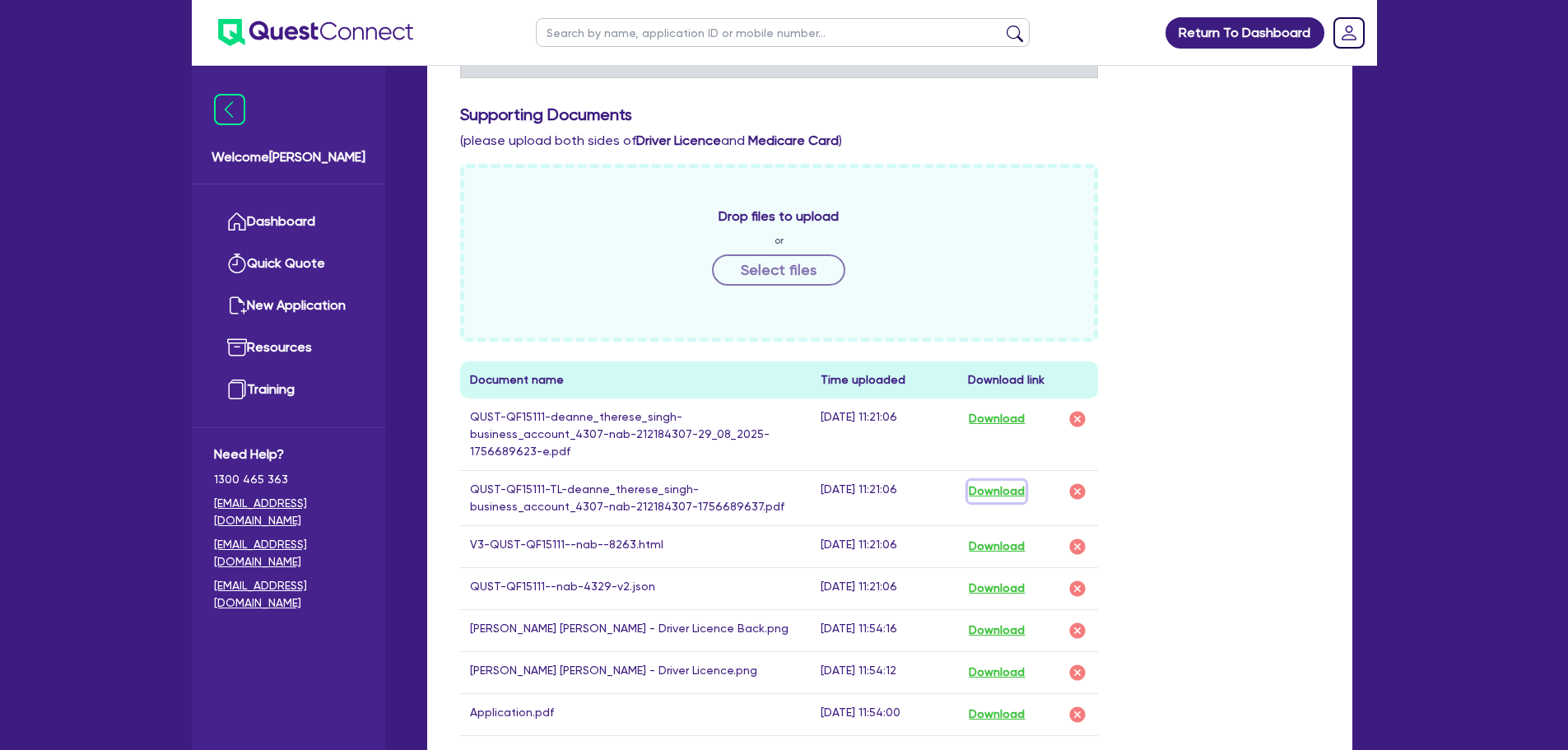
click at [1012, 480] on button "Download" at bounding box center [997, 491] width 58 height 21
